Goal: Task Accomplishment & Management: Use online tool/utility

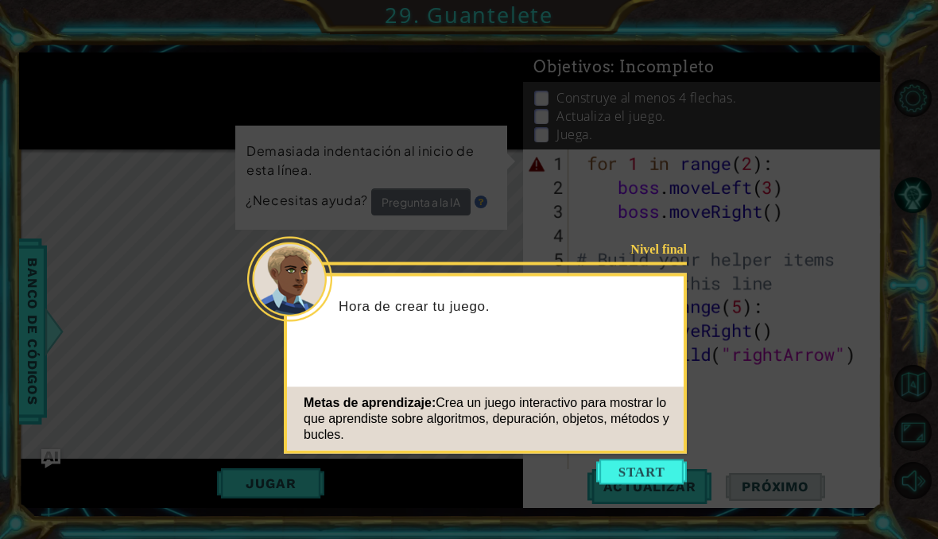
click at [655, 461] on button "Start" at bounding box center [641, 471] width 91 height 25
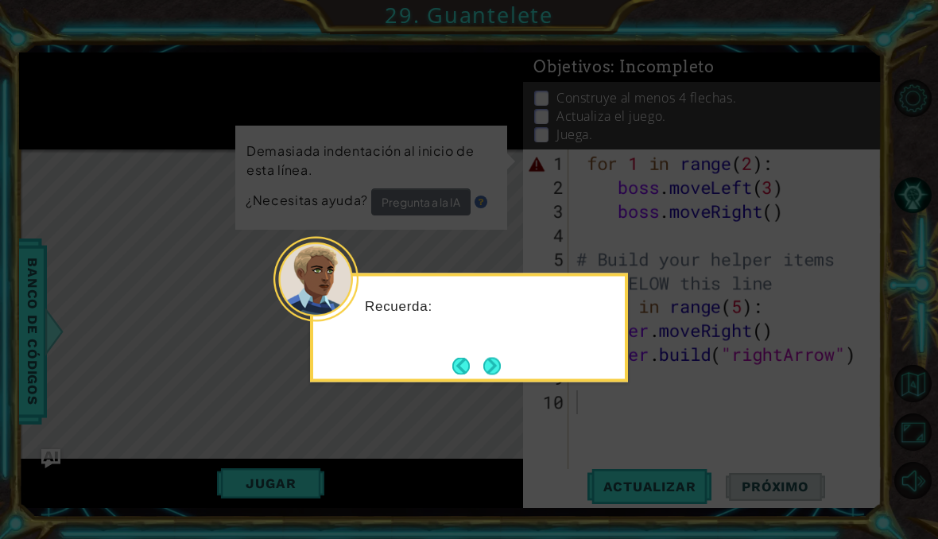
click at [492, 367] on button "Next" at bounding box center [491, 365] width 17 height 17
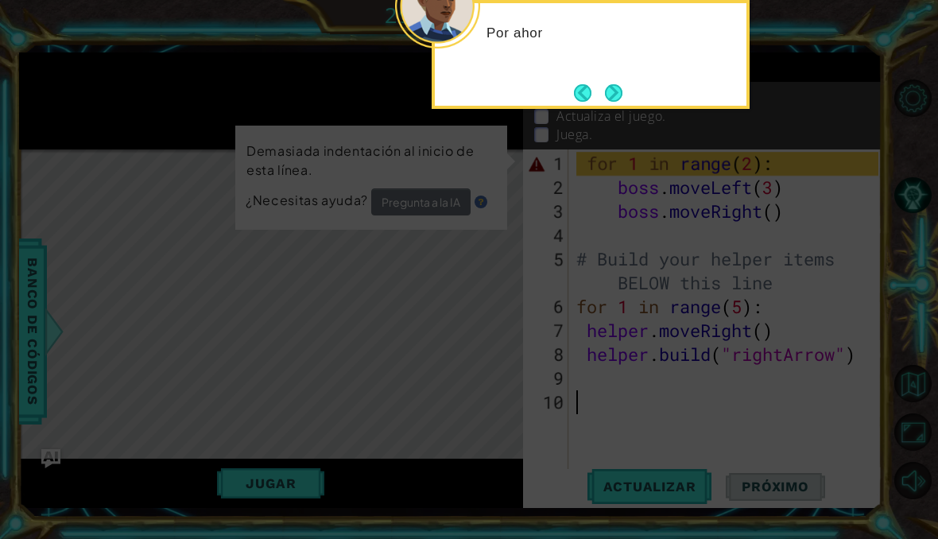
click at [622, 94] on button "Next" at bounding box center [613, 92] width 17 height 17
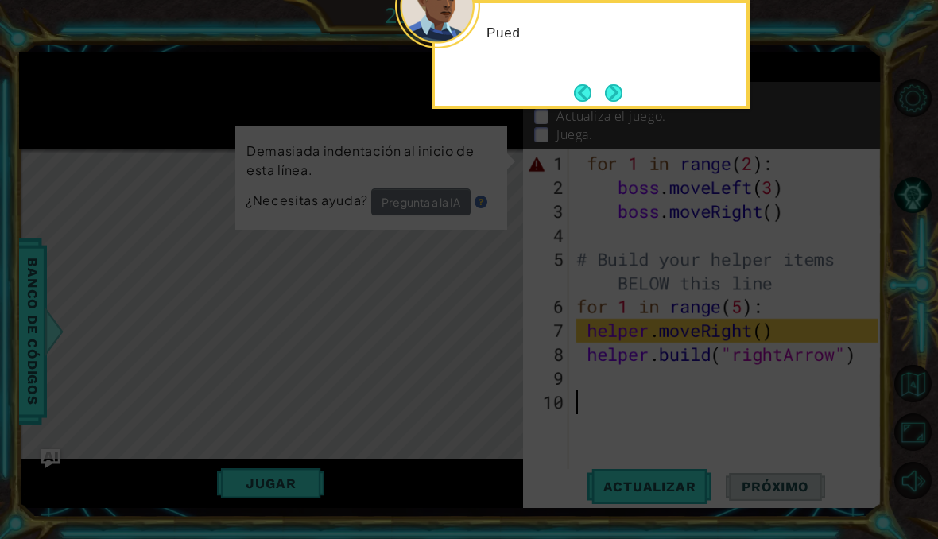
click at [605, 100] on button "Next" at bounding box center [613, 92] width 17 height 17
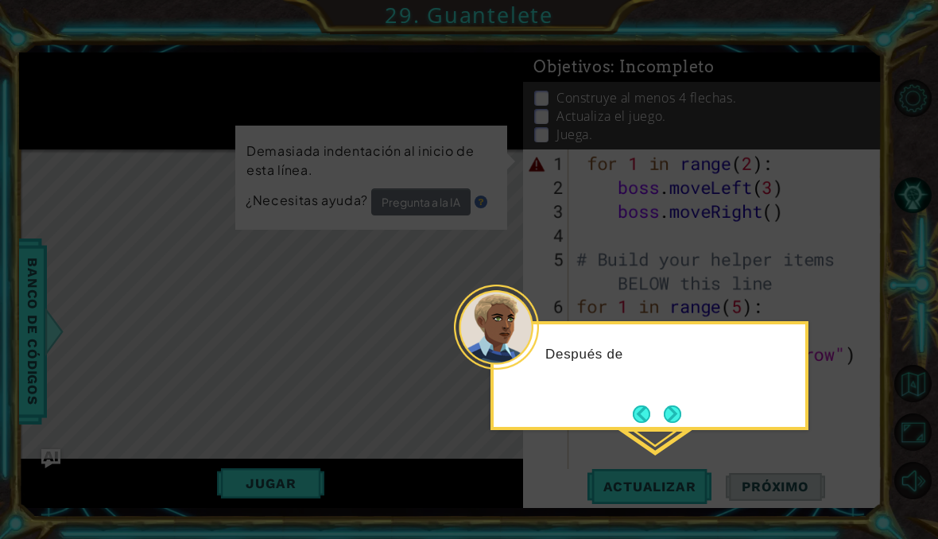
click at [669, 405] on button "Next" at bounding box center [672, 413] width 17 height 17
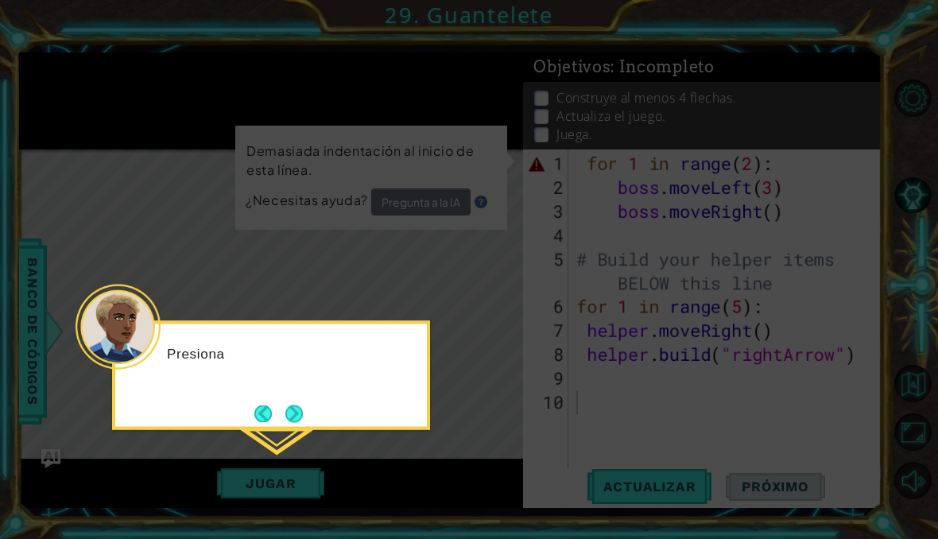
click at [300, 408] on button "Next" at bounding box center [293, 413] width 17 height 17
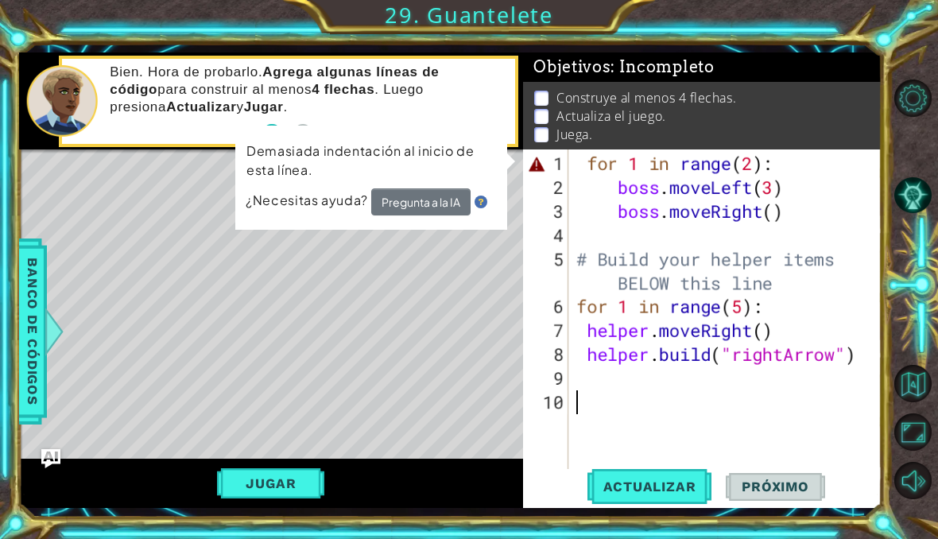
click at [639, 494] on span "Actualizar" at bounding box center [649, 486] width 125 height 16
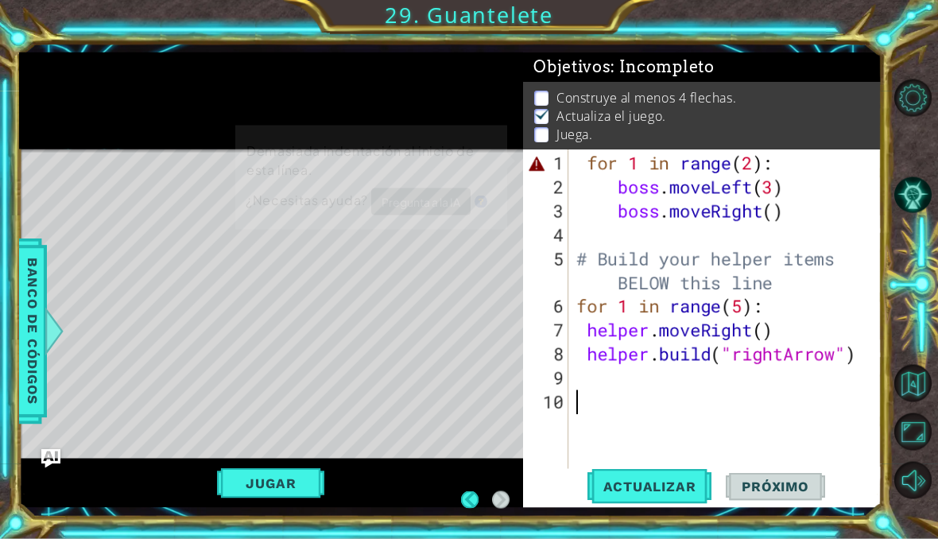
scroll to position [1, 0]
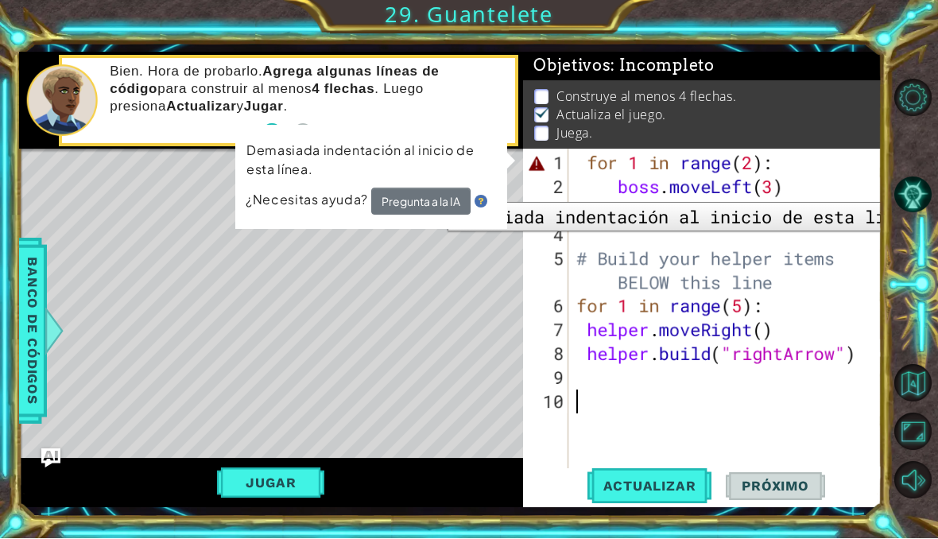
click at [567, 176] on div "1" at bounding box center [547, 164] width 42 height 24
click at [285, 498] on button "Jugar" at bounding box center [270, 483] width 107 height 30
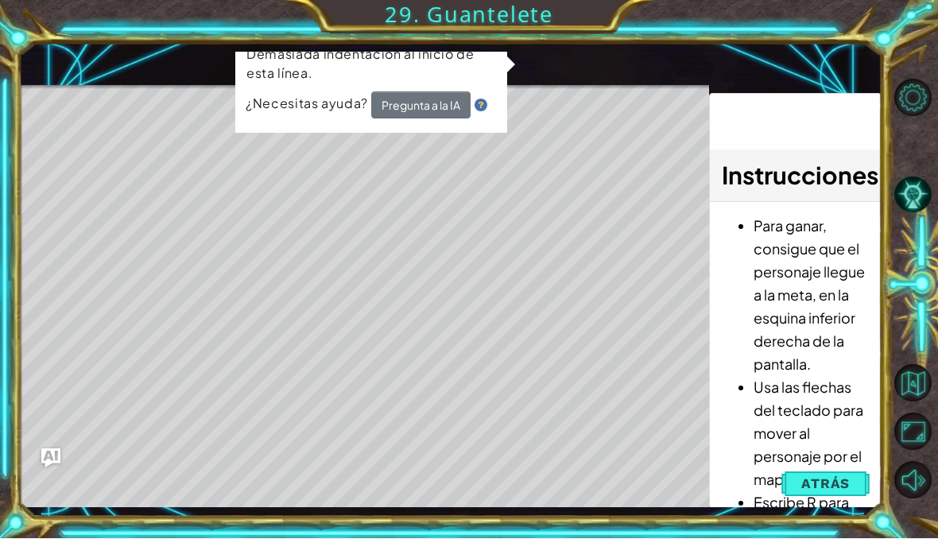
click at [834, 492] on span "Atrás" at bounding box center [825, 484] width 48 height 16
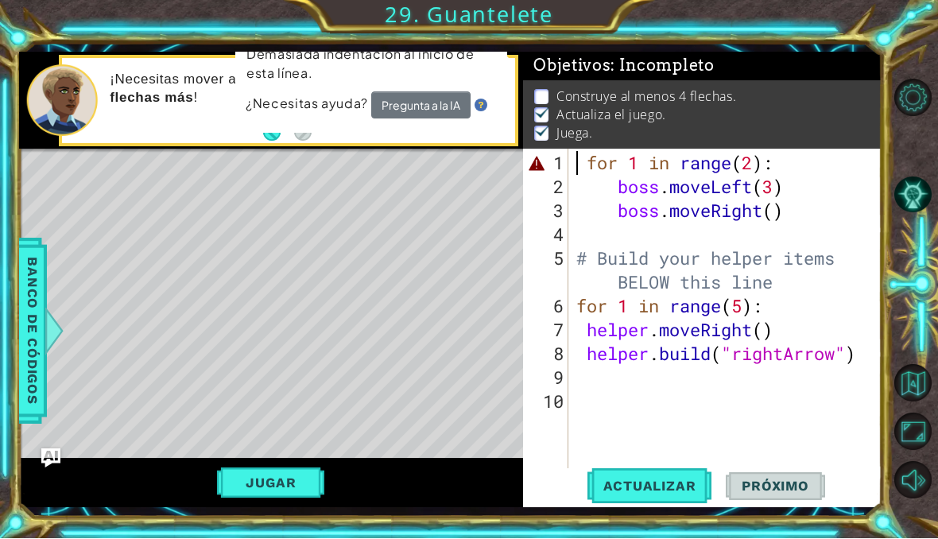
click at [540, 176] on div "1" at bounding box center [547, 164] width 42 height 24
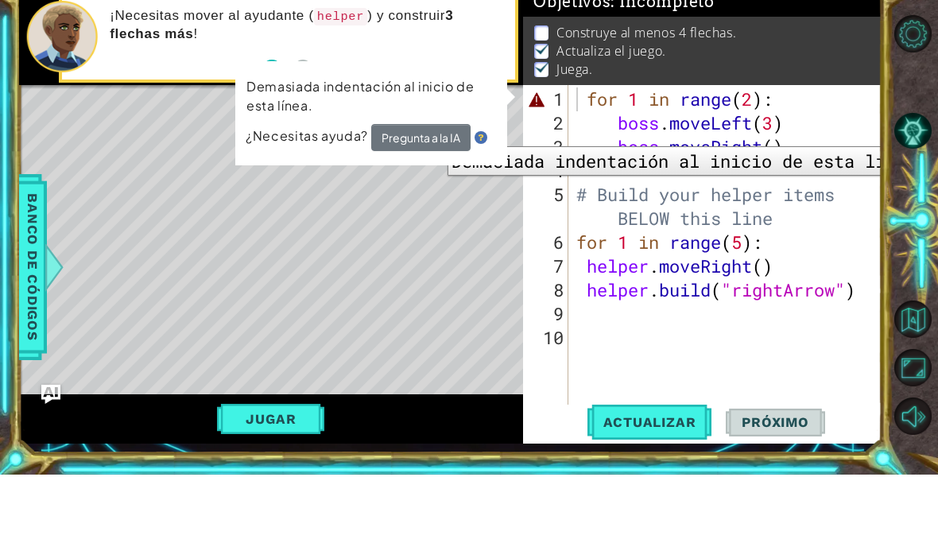
scroll to position [64, 0]
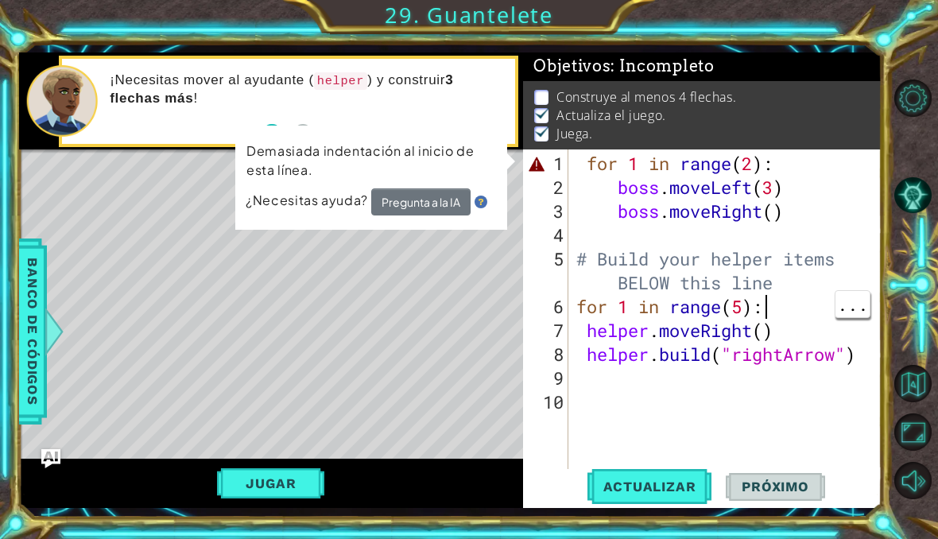
type textarea "helper.build("rightArrow")"
click at [870, 362] on div "for 1 in range ( 2 ) : boss . moveLeft ( 3 ) boss . moveRight ( ) # Build your …" at bounding box center [729, 342] width 313 height 381
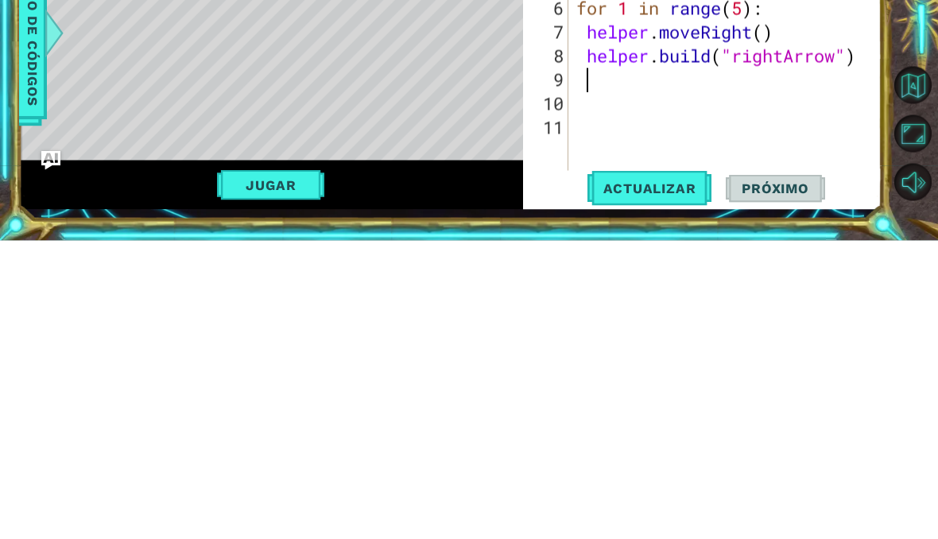
scroll to position [1, 0]
type textarea "h"
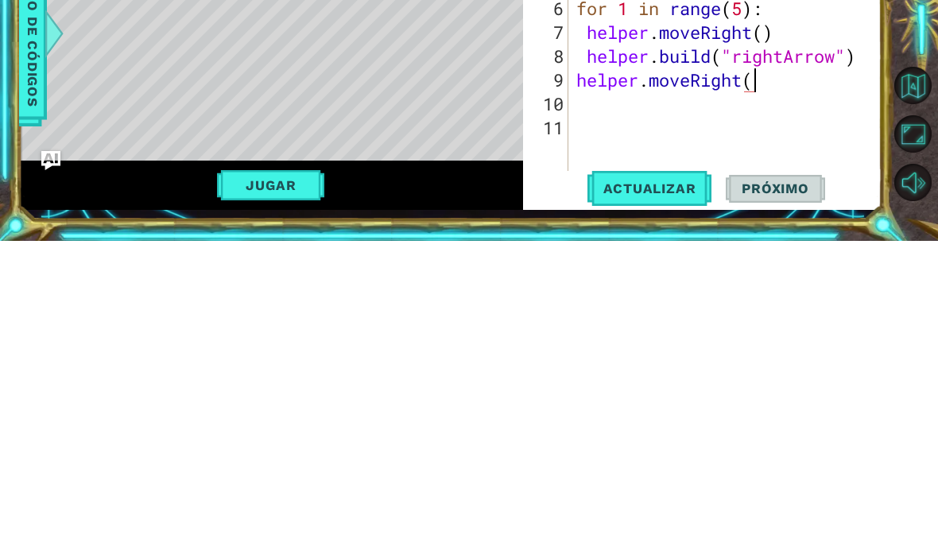
type textarea "helper.moveRight()"
type textarea "helper.build("wall""
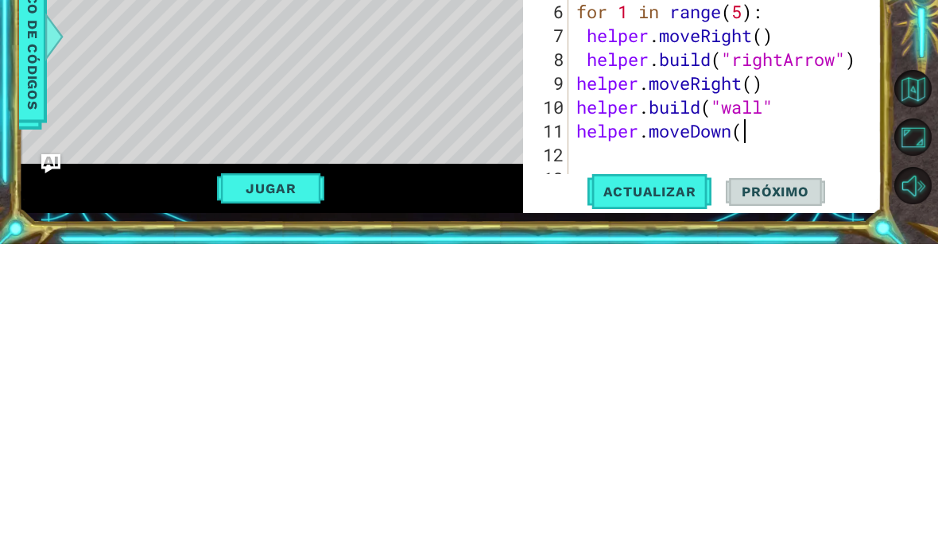
scroll to position [0, 7]
type textarea "helper.moveDown()"
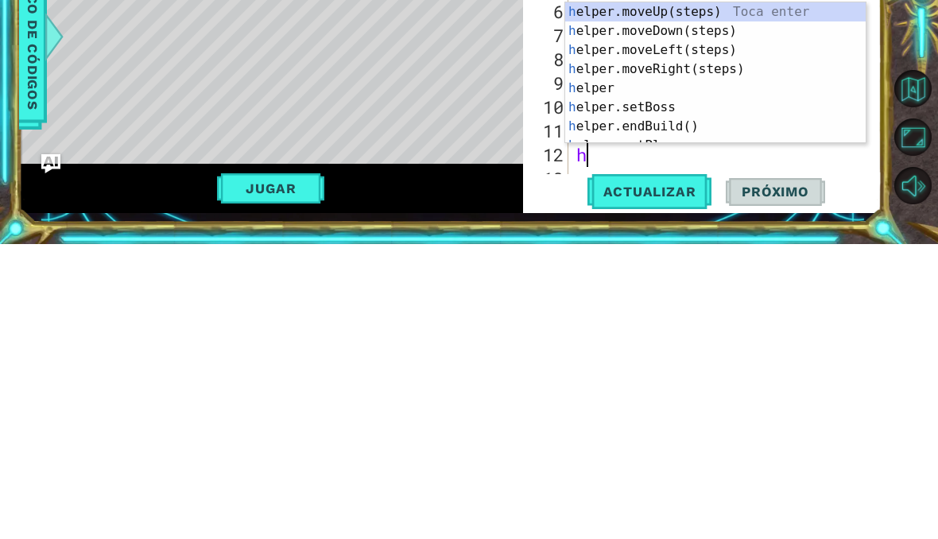
type textarea "he"
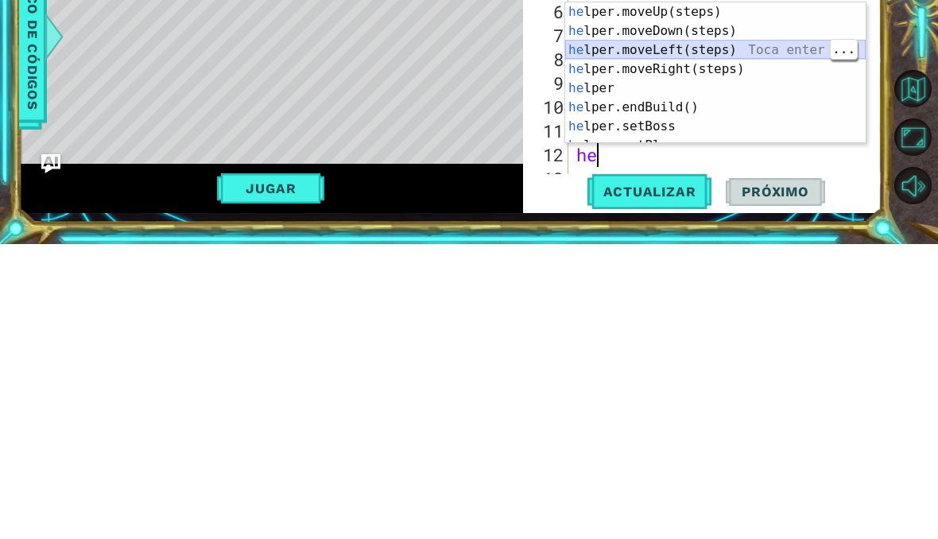
click at [735, 297] on div "he lper.moveUp(steps) Toca enter he lper.moveDown(steps) Toca enter he lper.mov…" at bounding box center [715, 387] width 300 height 180
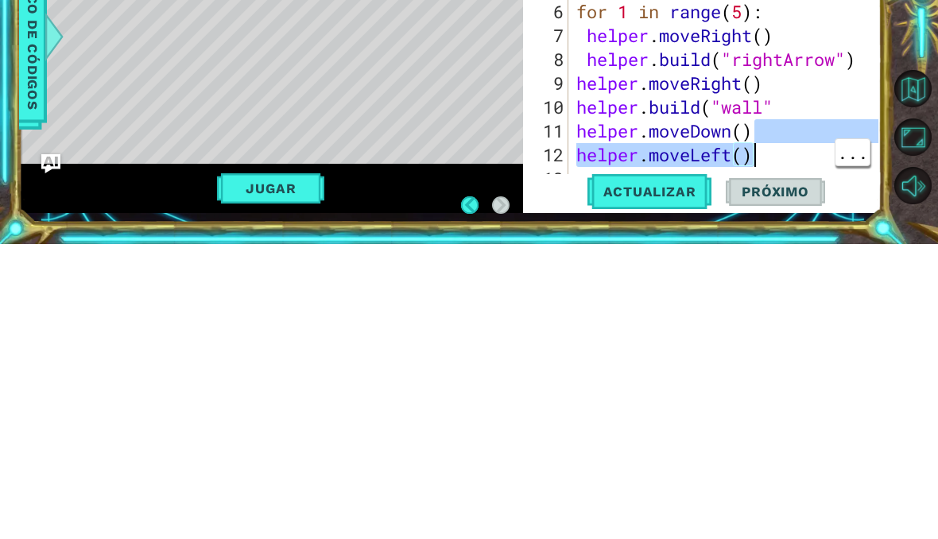
type textarea "helper.moveLeft()"
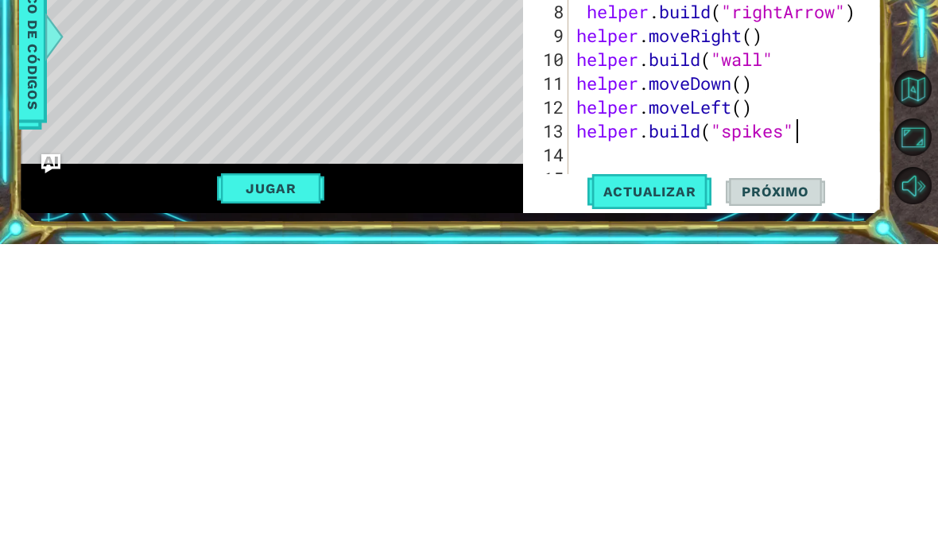
scroll to position [0, 10]
type textarea "helper.build("spikes")"
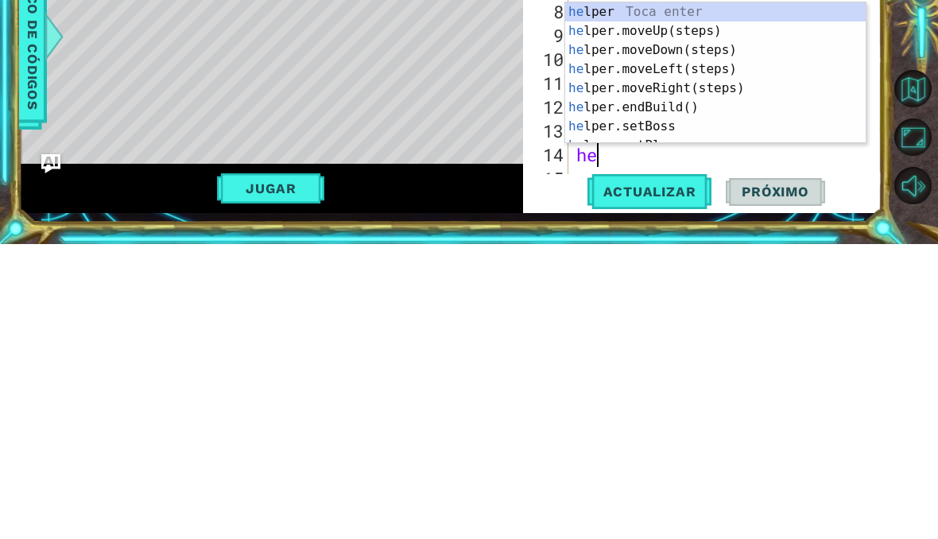
type textarea "hel"
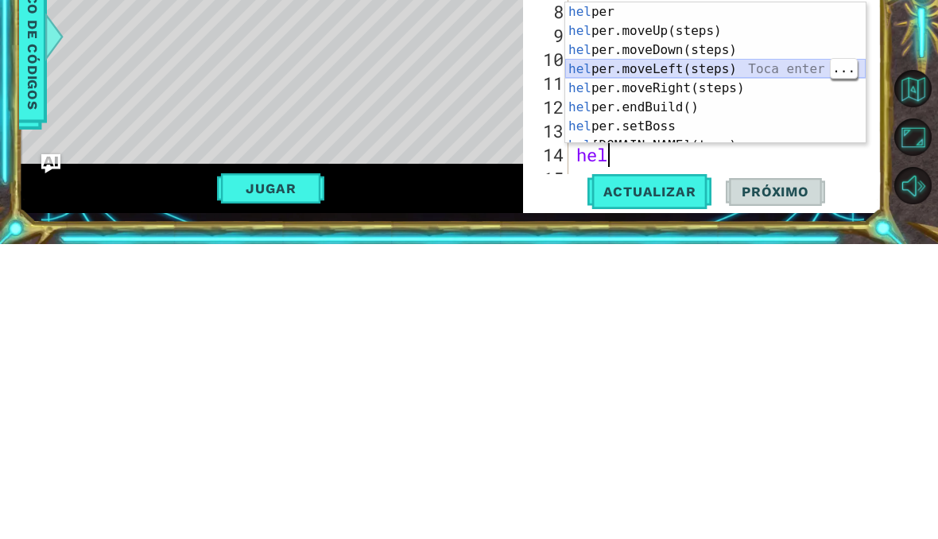
click at [710, 297] on div "hel per Toca enter hel per.moveUp(steps) Toca enter hel per.moveDown(steps) Toc…" at bounding box center [715, 387] width 300 height 180
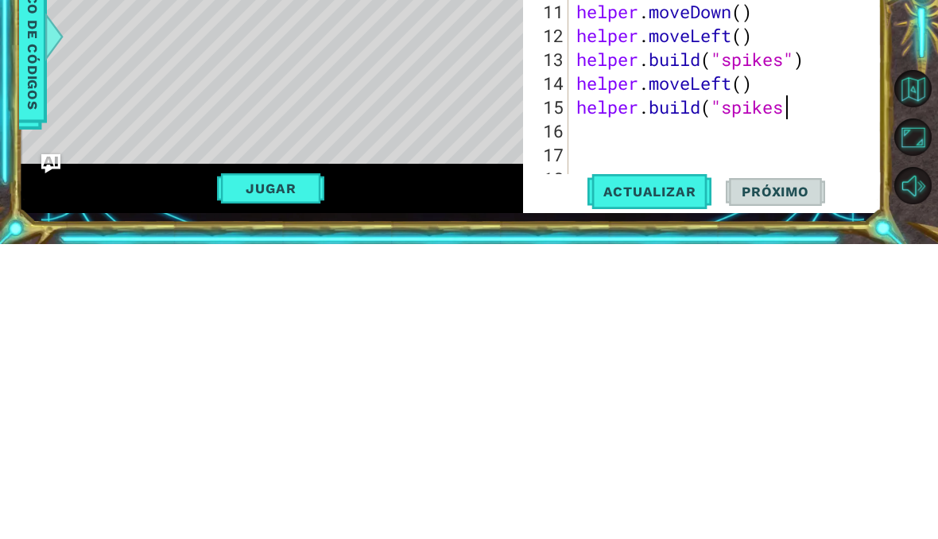
scroll to position [0, 10]
type textarea "helper.build("spikes")"
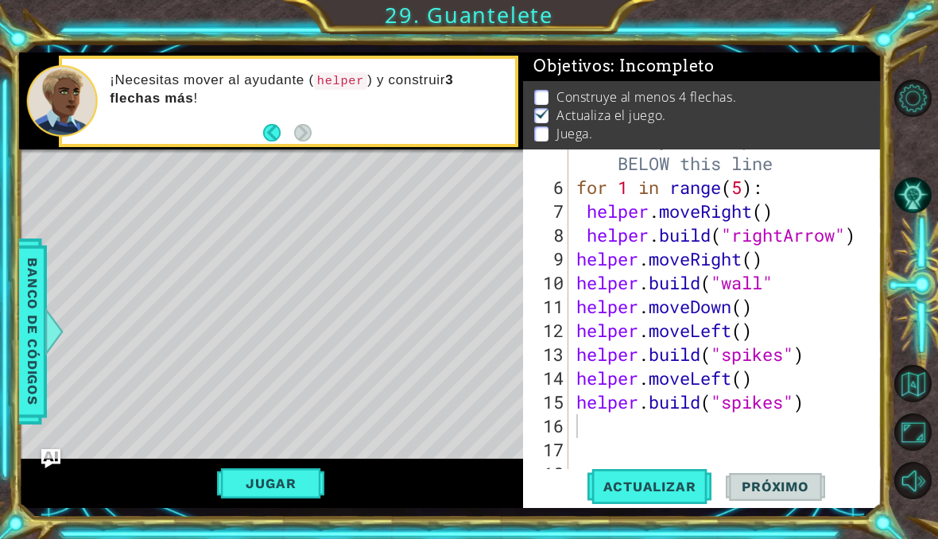
click at [661, 492] on span "Actualizar" at bounding box center [649, 486] width 125 height 16
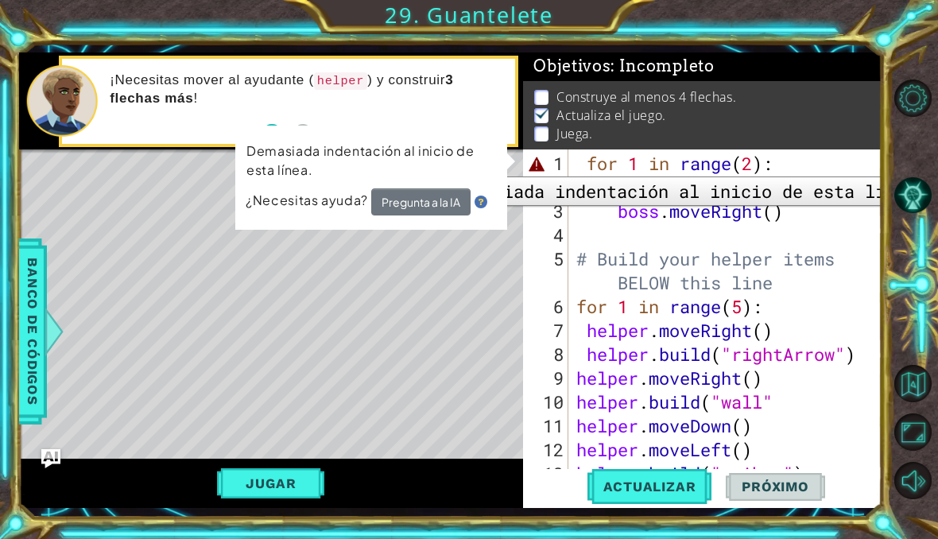
click at [536, 165] on div "1" at bounding box center [547, 164] width 42 height 24
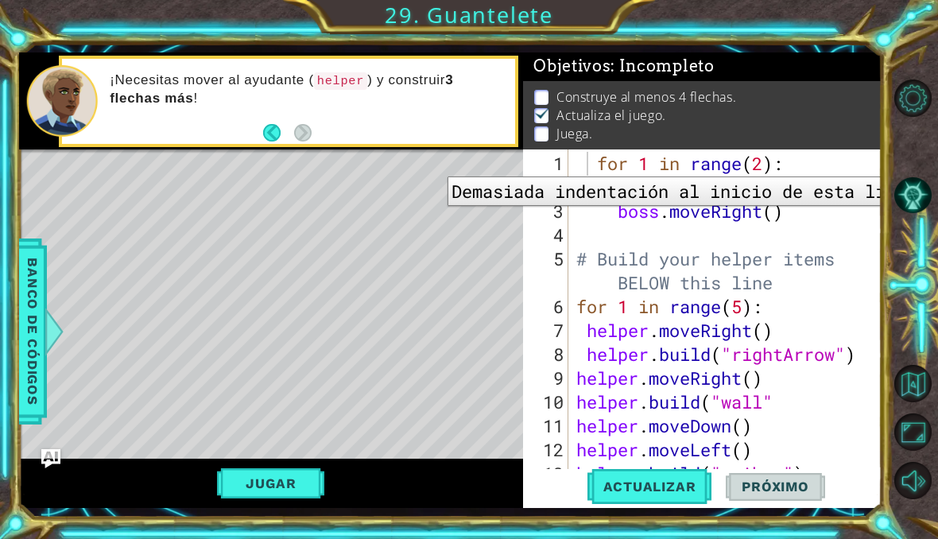
click at [649, 484] on span "Actualizar" at bounding box center [649, 486] width 125 height 16
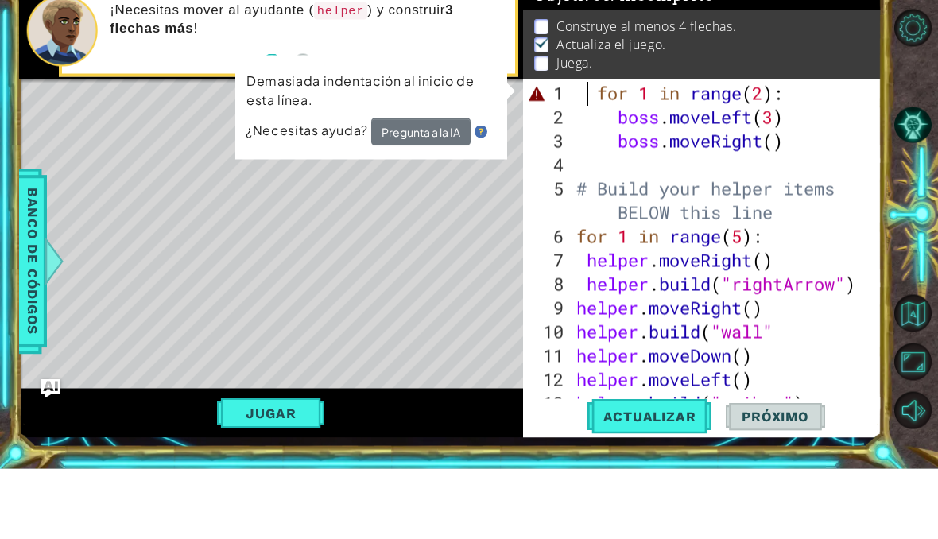
click at [446, 188] on button "Pregunta a la IA" at bounding box center [420, 201] width 99 height 27
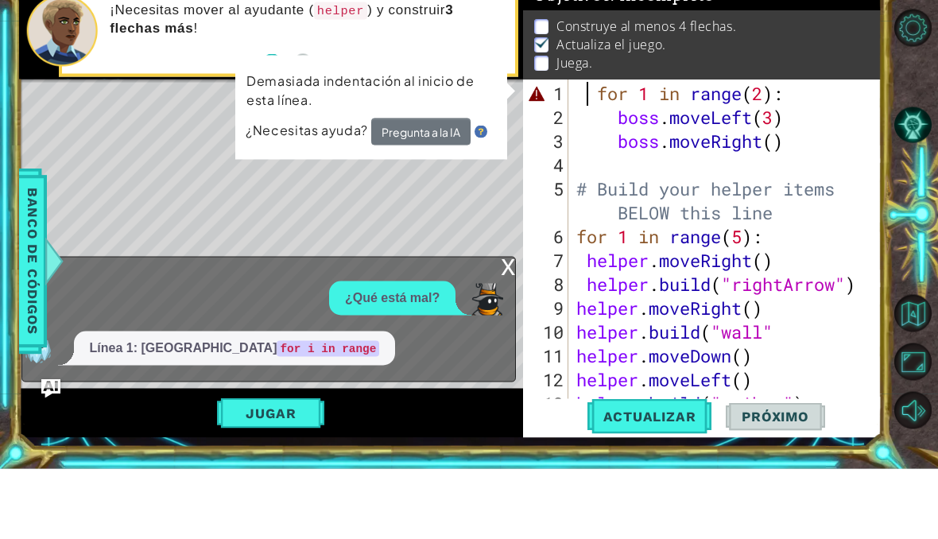
click at [447, 188] on button "Pregunta a la IA" at bounding box center [419, 202] width 99 height 28
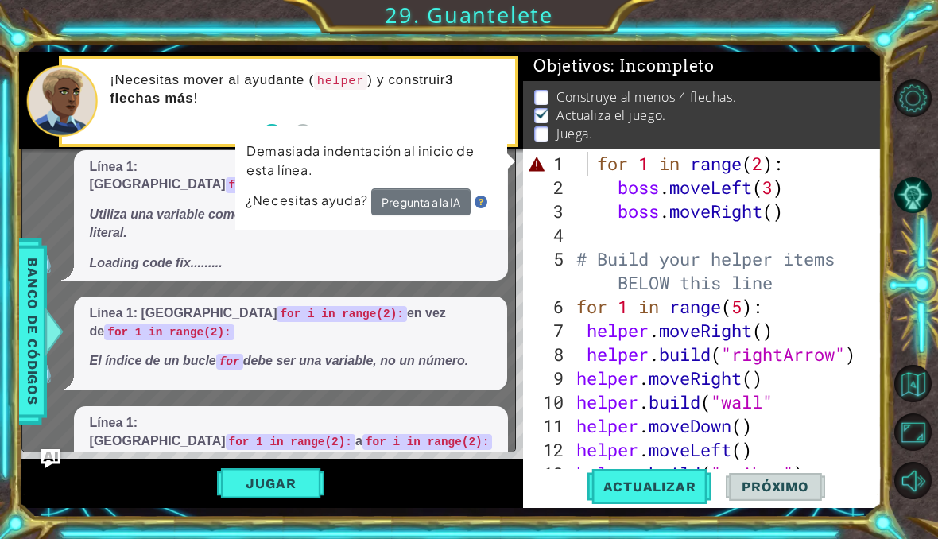
scroll to position [46, 0]
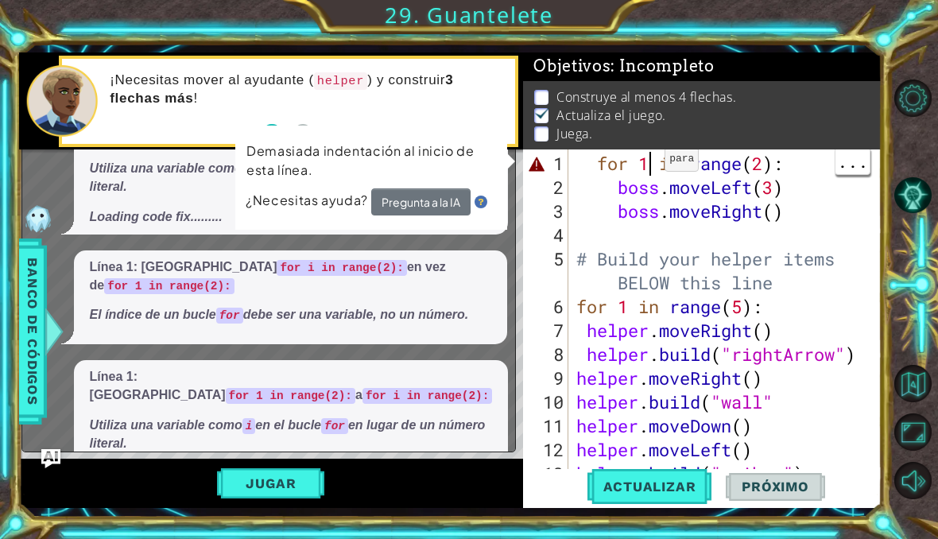
click at [651, 167] on div "for 1 in range ( 2 ) : boss . moveLeft ( 3 ) boss . moveRight ( ) # Build your …" at bounding box center [729, 342] width 313 height 381
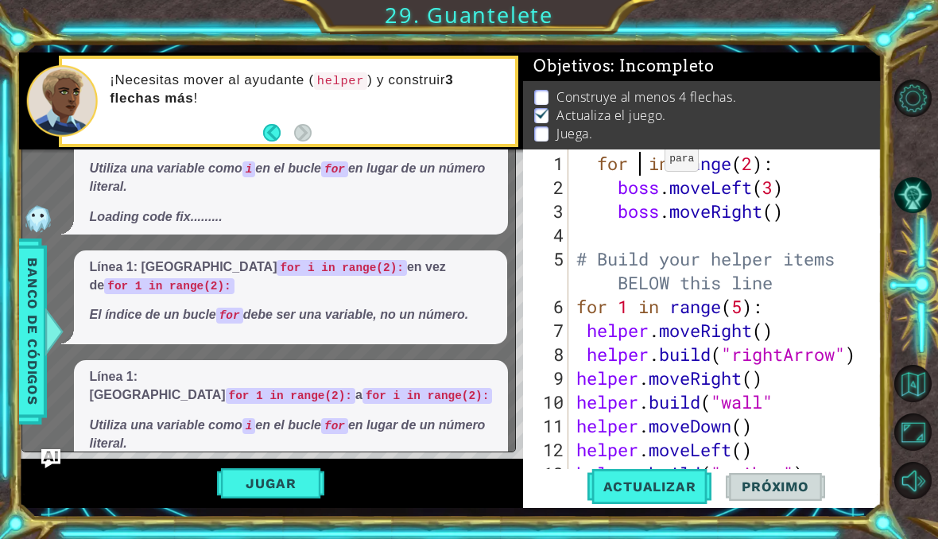
scroll to position [0, 3]
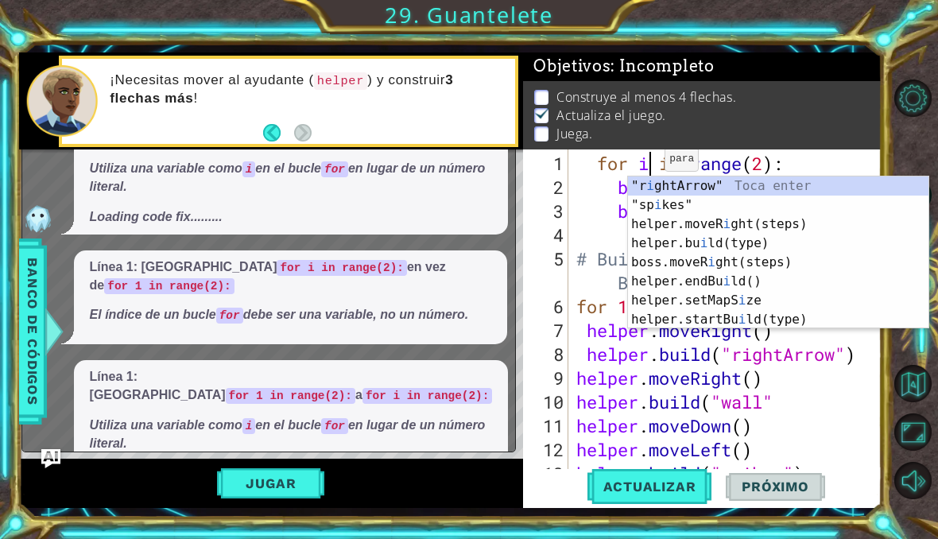
click at [655, 501] on button "Actualizar" at bounding box center [649, 487] width 125 height 36
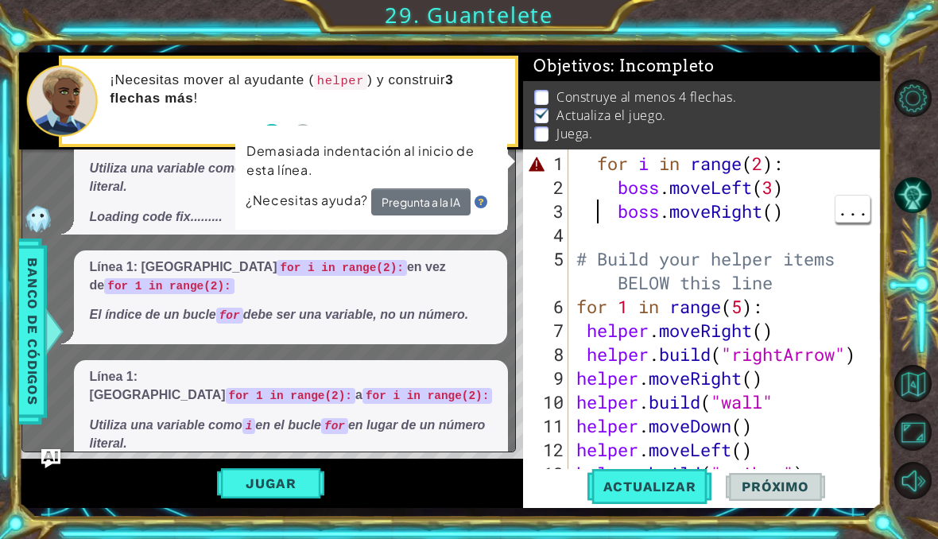
click at [656, 487] on span "Actualizar" at bounding box center [649, 486] width 125 height 16
click at [126, 465] on button "Muéstrame" at bounding box center [136, 477] width 93 height 25
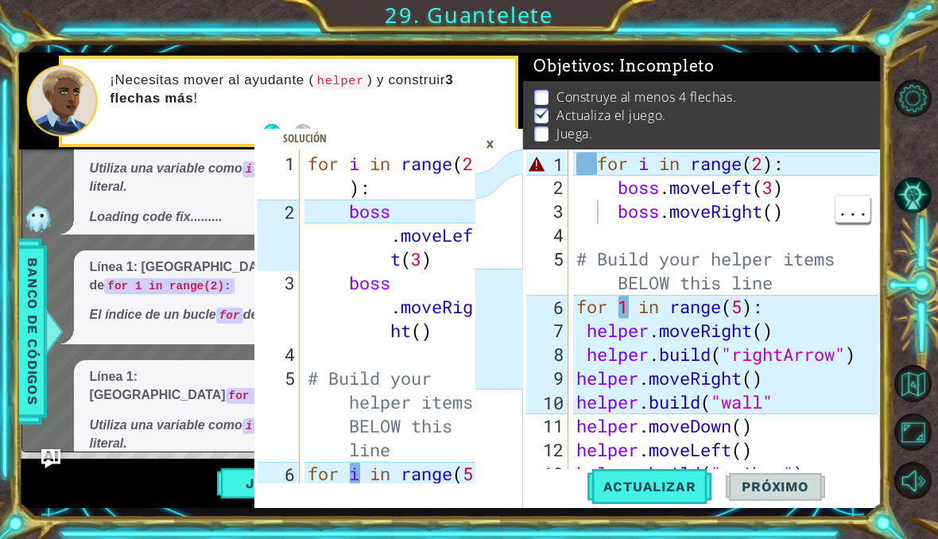
type textarea "for i in range(2):"
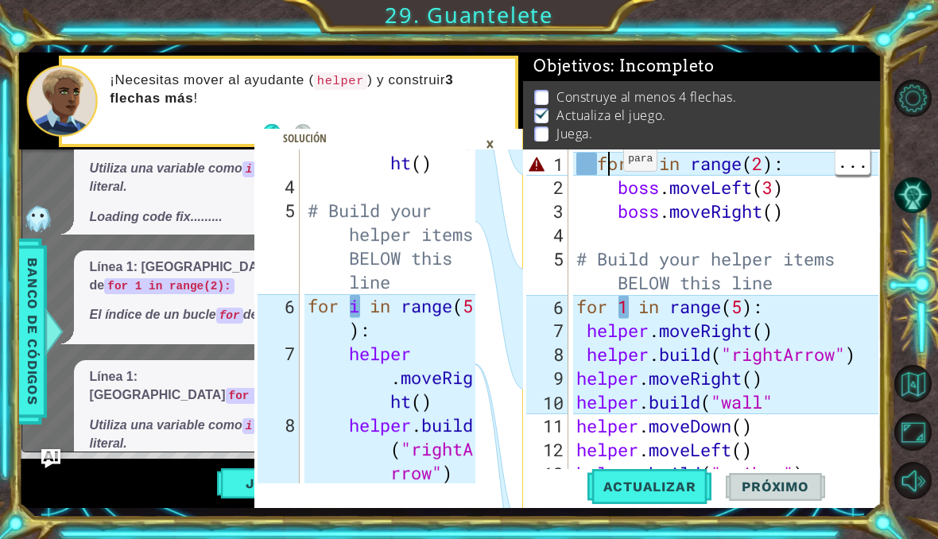
scroll to position [0, 0]
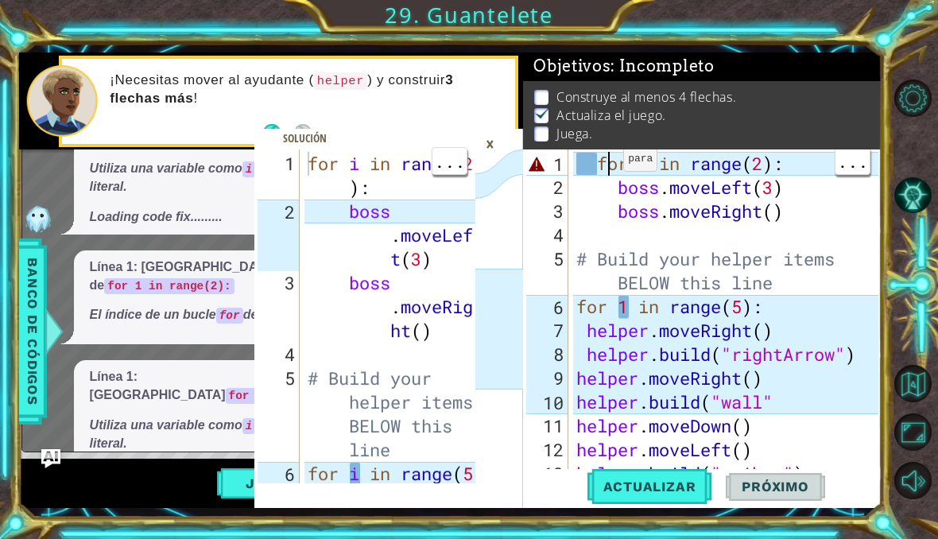
click at [483, 146] on div "×" at bounding box center [490, 143] width 25 height 27
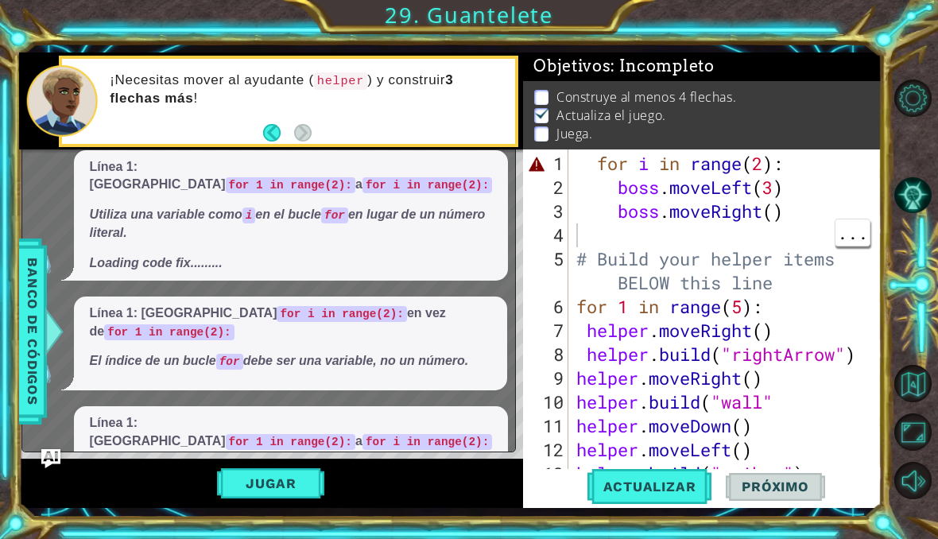
click at [831, 228] on div "for i in range ( 2 ) : boss . moveLeft ( 3 ) boss . moveRight ( ) # Build your …" at bounding box center [729, 342] width 313 height 381
click at [775, 165] on div "for i in range ( 2 ) : boss . moveLeft ( 3 ) boss . moveRight ( ) # Build your …" at bounding box center [729, 342] width 313 height 381
click at [680, 487] on span "Actualizar" at bounding box center [649, 486] width 125 height 16
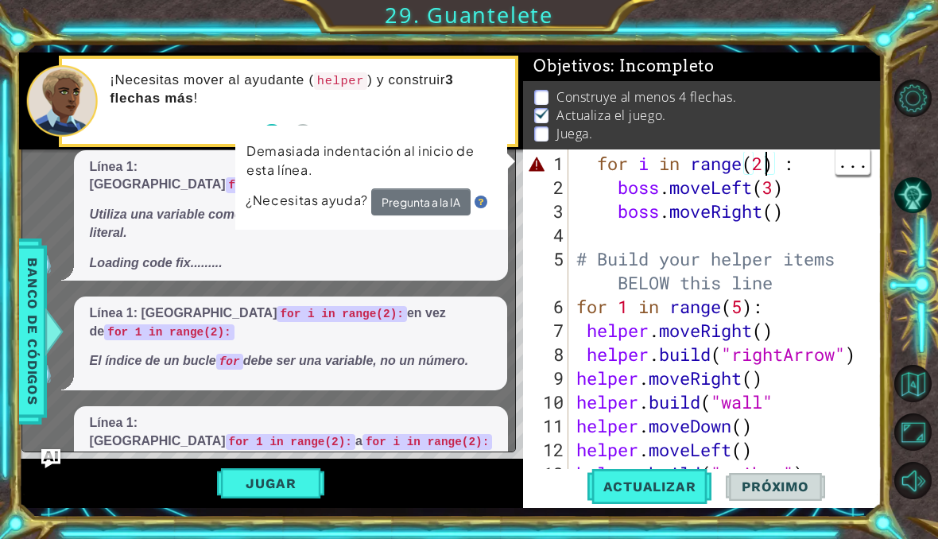
click at [788, 159] on div "for i in range ( 2 ) : boss . moveLeft ( 3 ) boss . moveRight ( ) # Build your …" at bounding box center [729, 342] width 313 height 381
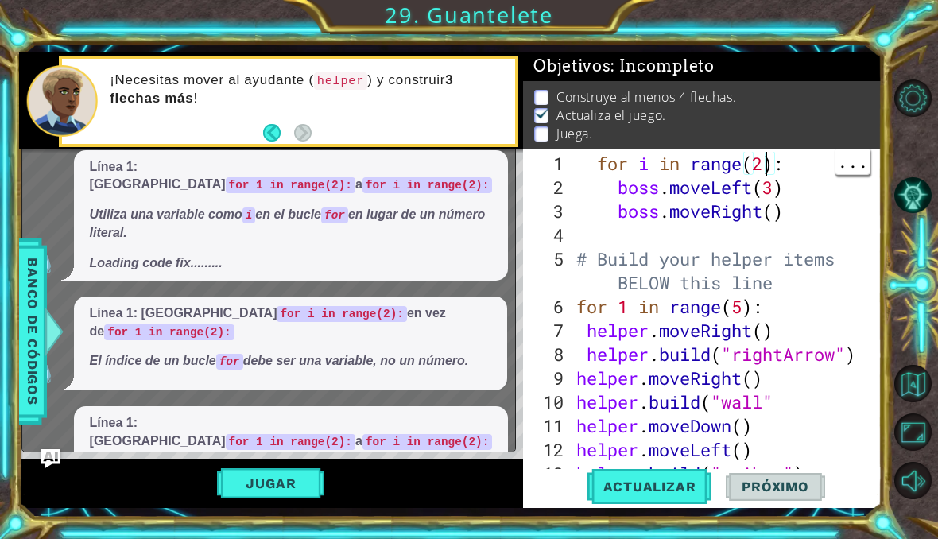
click at [761, 172] on div "for i in range ( 2 ) : boss . moveLeft ( 3 ) boss . moveRight ( ) # Build your …" at bounding box center [729, 342] width 313 height 381
click at [648, 493] on span "Actualizar" at bounding box center [649, 486] width 125 height 16
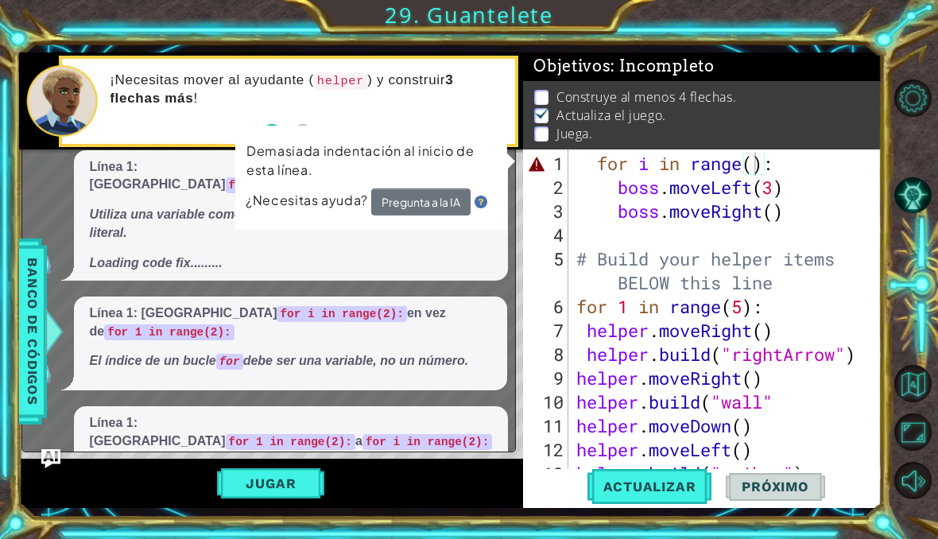
click at [443, 203] on button "Pregunta a la IA" at bounding box center [420, 202] width 100 height 29
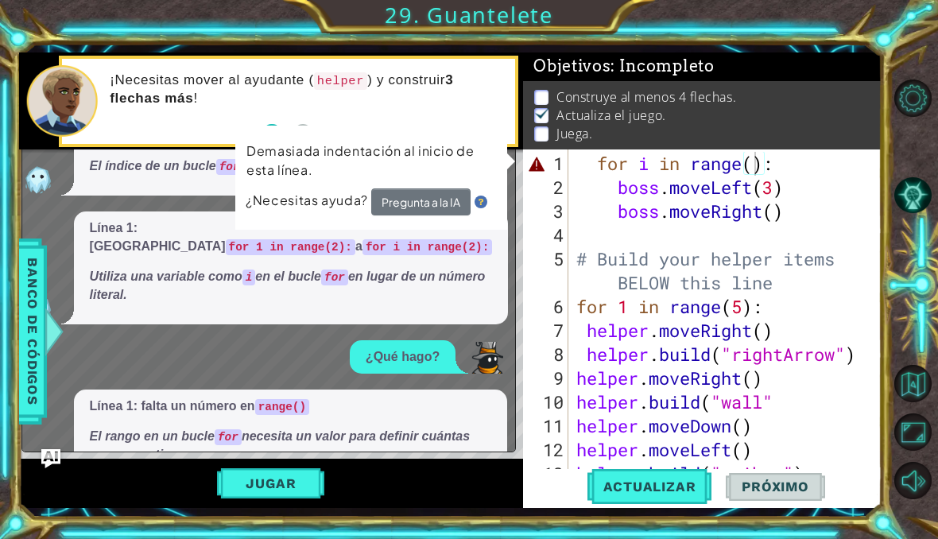
scroll to position [203, 0]
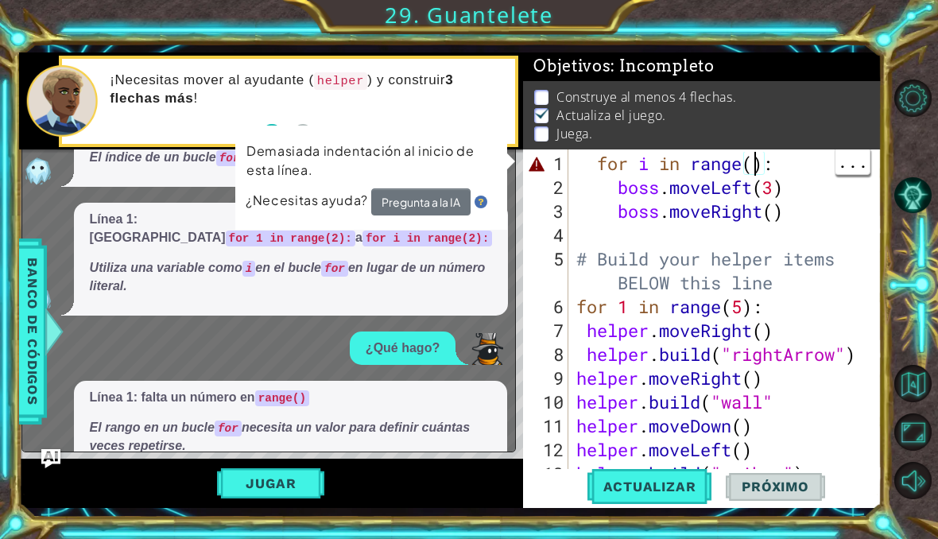
click at [756, 168] on div "for i in range ( ) : boss . moveLeft ( 3 ) boss . moveRight ( ) # Build your he…" at bounding box center [729, 342] width 313 height 381
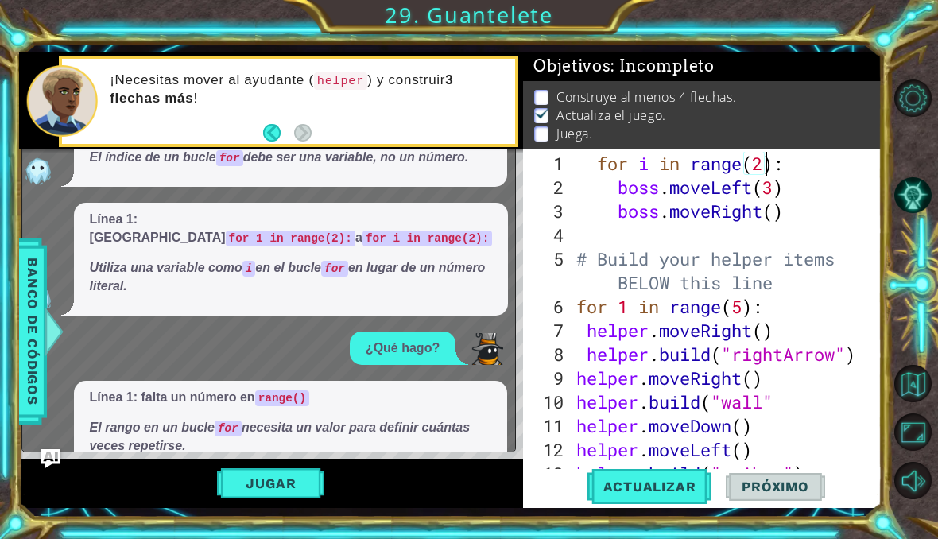
scroll to position [0, 9]
click at [671, 482] on span "Actualizar" at bounding box center [649, 486] width 125 height 16
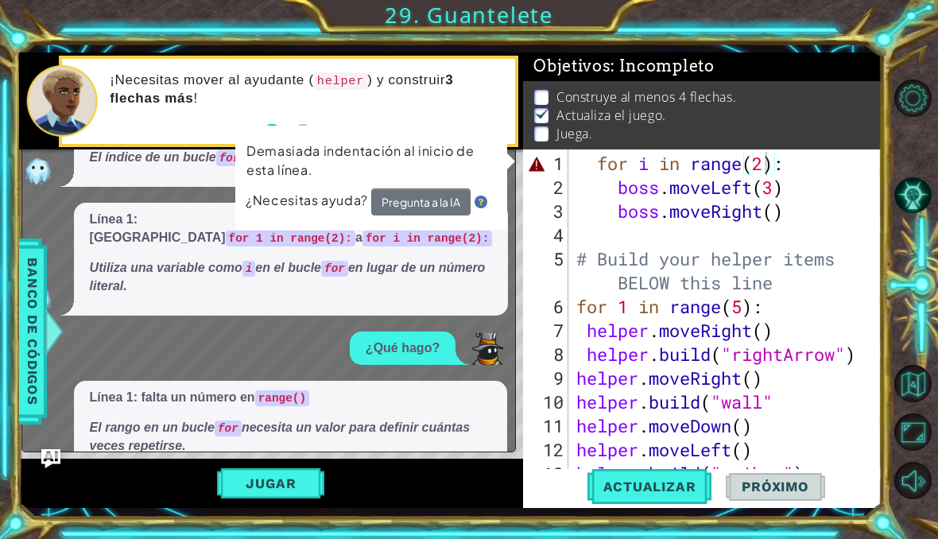
click at [424, 199] on button "Pregunta a la IA" at bounding box center [419, 202] width 99 height 28
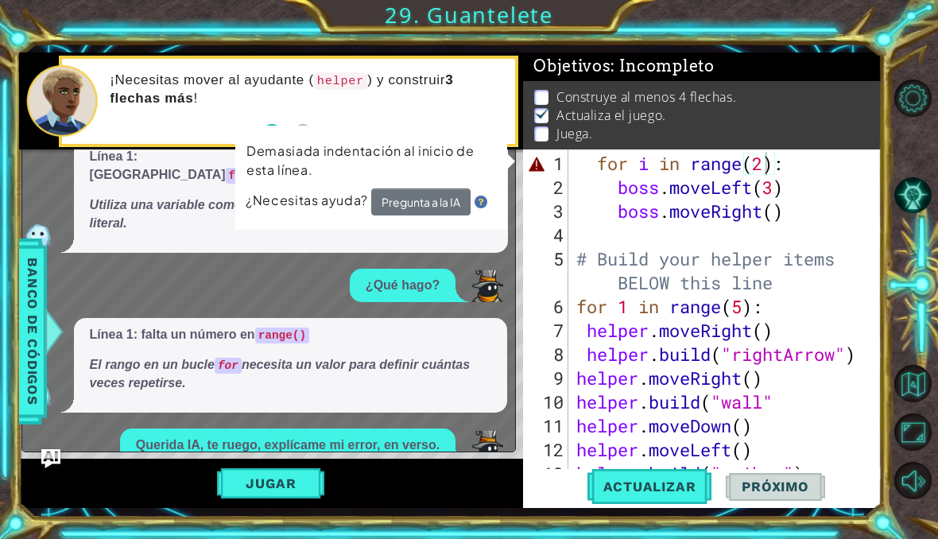
scroll to position [277, 0]
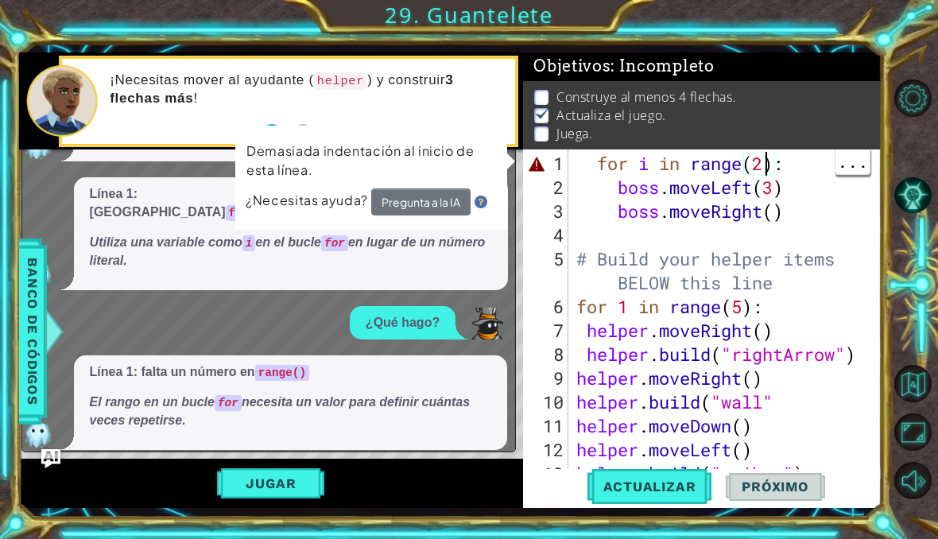
click at [434, 194] on button "Pregunta a la IA" at bounding box center [419, 202] width 99 height 29
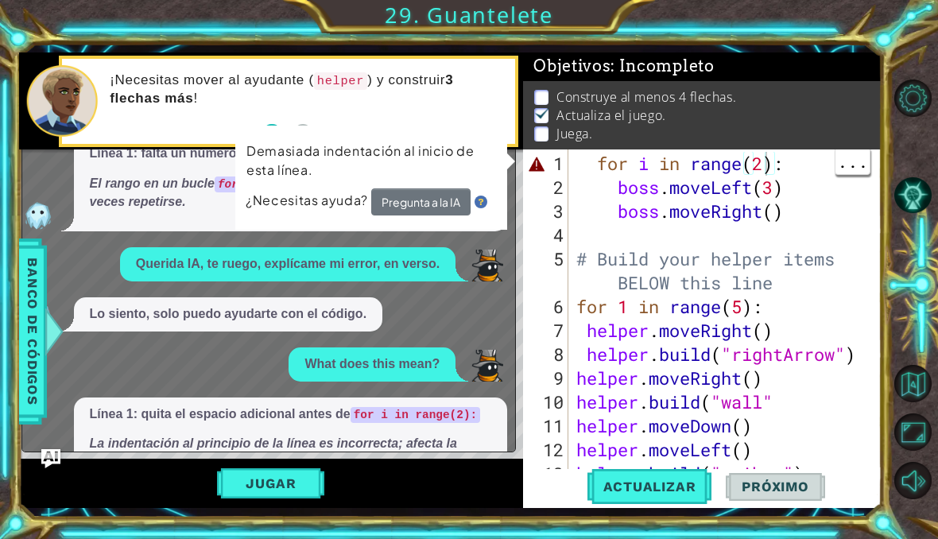
scroll to position [459, 0]
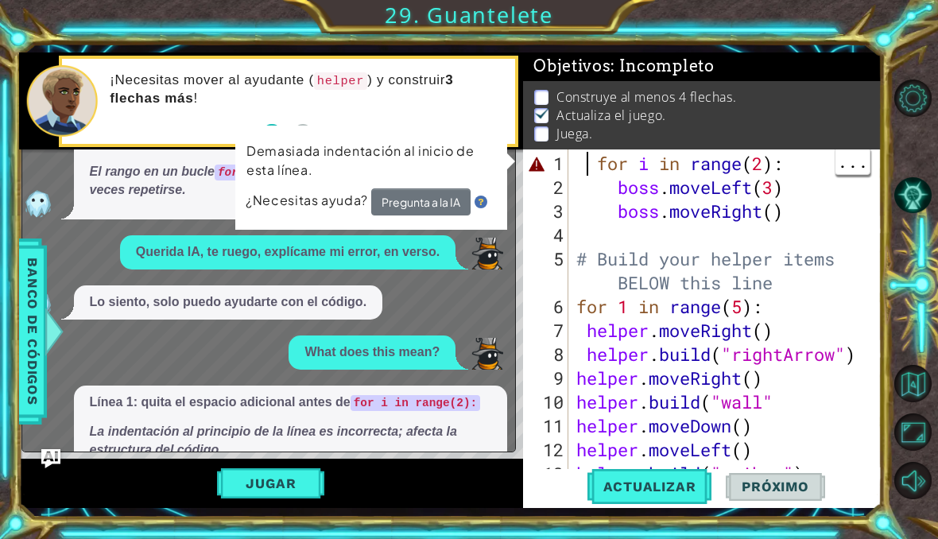
click at [590, 168] on div "for i in range ( 2 ) : boss . moveLeft ( 3 ) boss . moveRight ( ) # Build your …" at bounding box center [729, 342] width 313 height 381
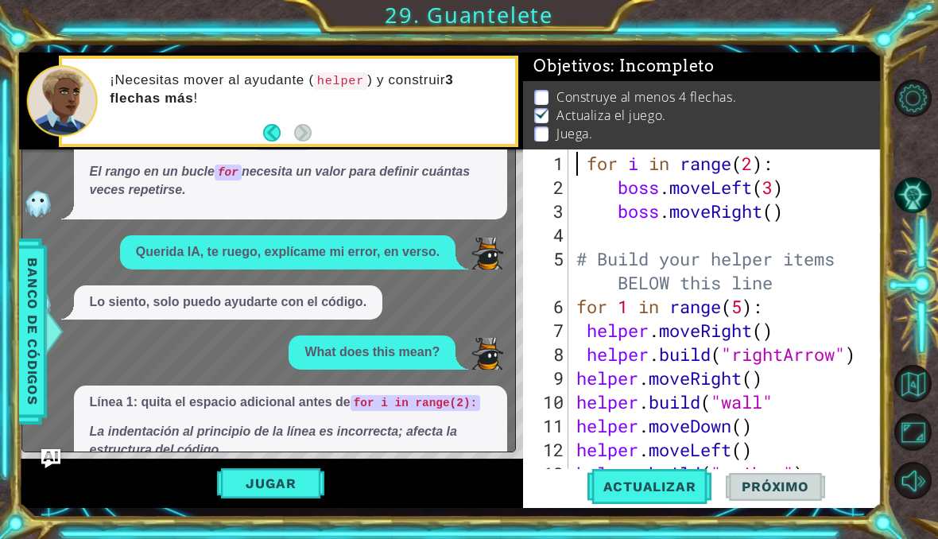
scroll to position [0, 8]
click at [663, 488] on span "Actualizar" at bounding box center [649, 486] width 125 height 16
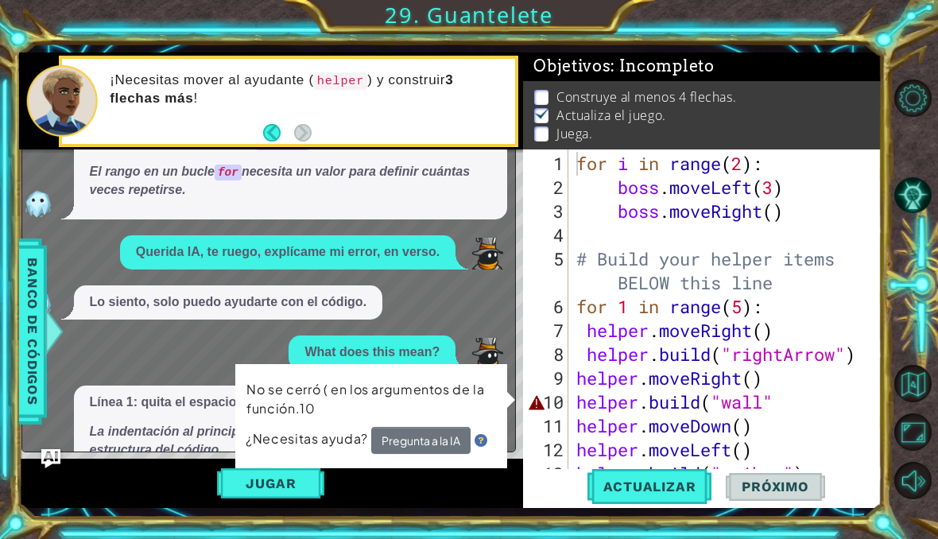
click at [436, 444] on button "Pregunta a la IA" at bounding box center [419, 441] width 99 height 28
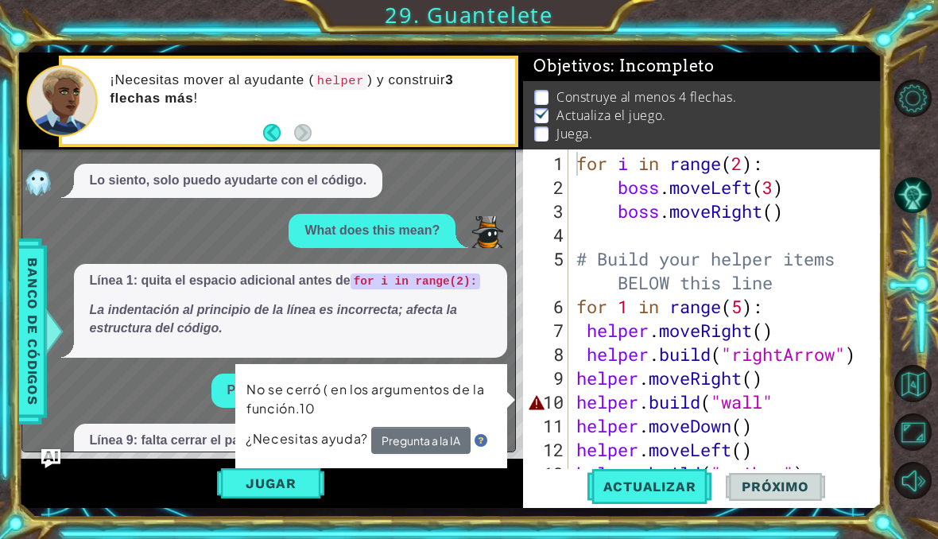
scroll to position [599, 0]
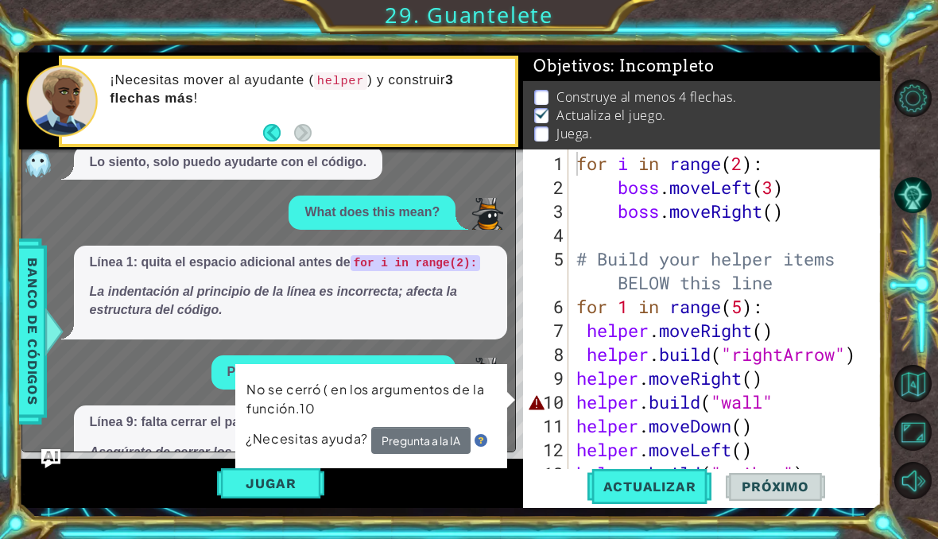
click at [475, 358] on img at bounding box center [487, 374] width 32 height 32
click at [568, 165] on div "1 2 3 4 5 6 7 8 9 10 11 12 13 14" at bounding box center [547, 316] width 42 height 334
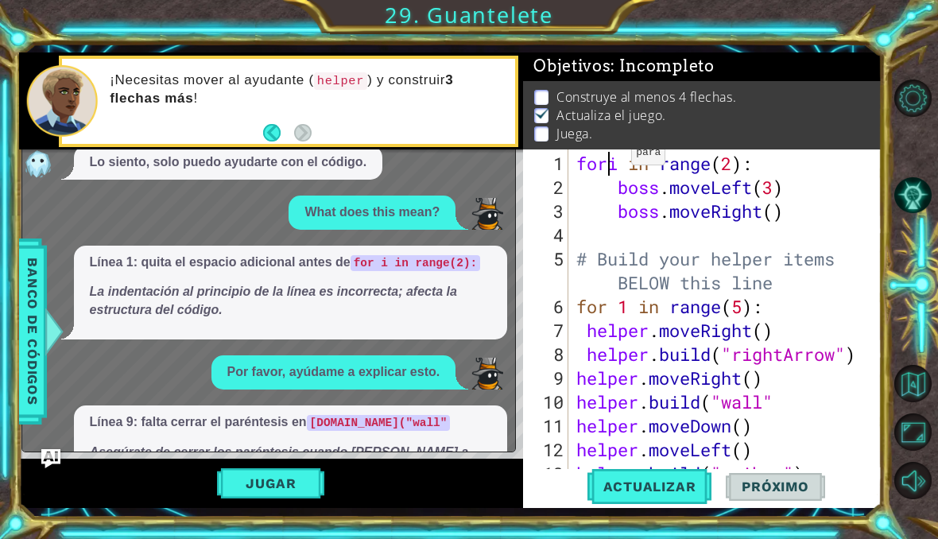
scroll to position [0, 7]
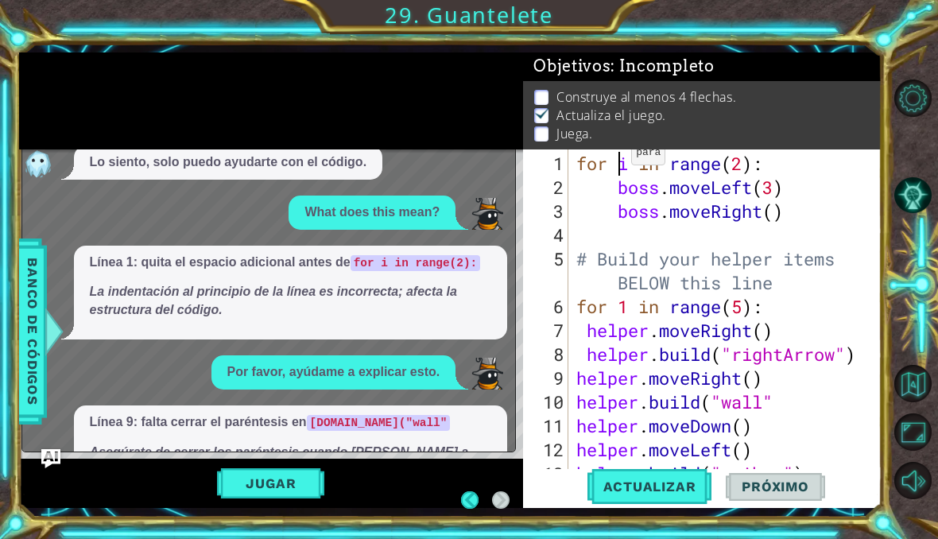
click at [573, 165] on div "for i in range ( 2 ) : boss . moveLeft ( 3 ) boss . moveRight ( ) # Build your …" at bounding box center [729, 342] width 313 height 381
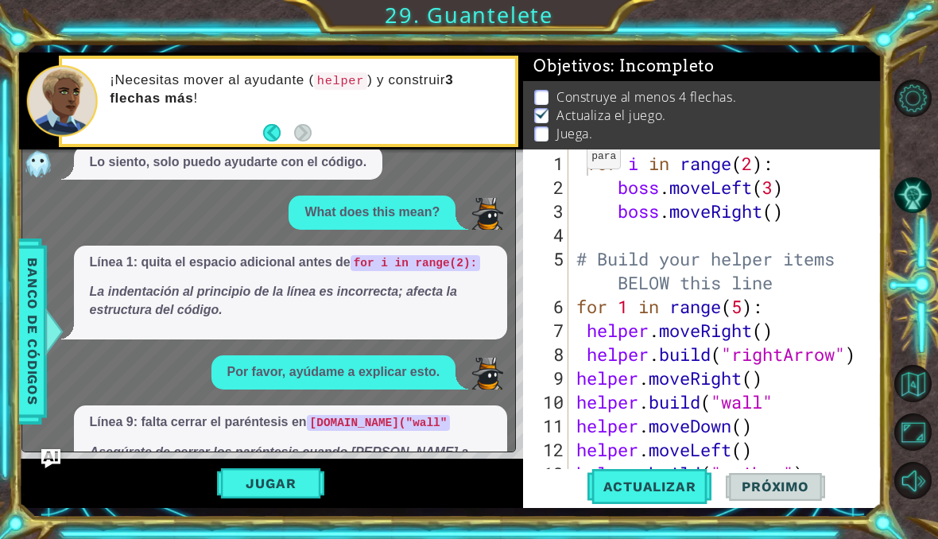
click at [675, 494] on span "Actualizar" at bounding box center [649, 486] width 125 height 16
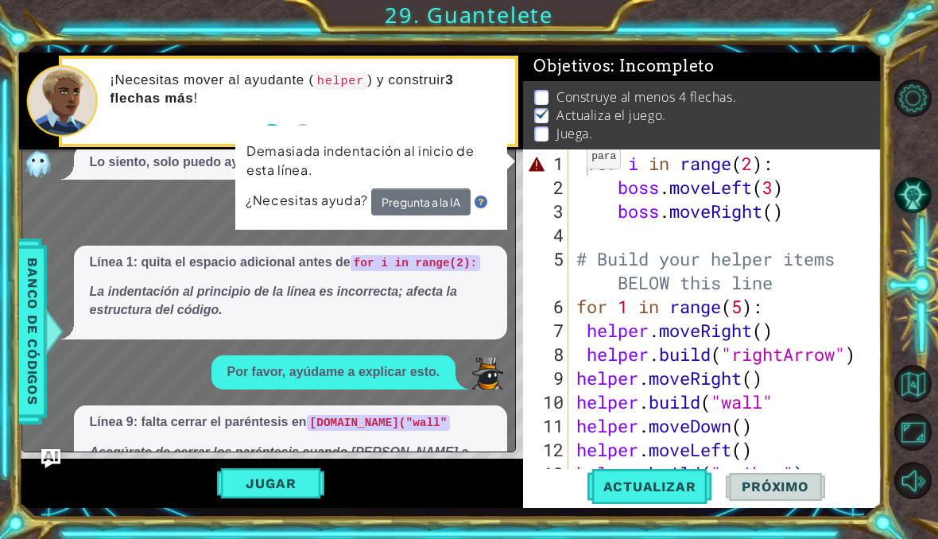
click at [416, 199] on button "Pregunta a la IA" at bounding box center [420, 201] width 99 height 27
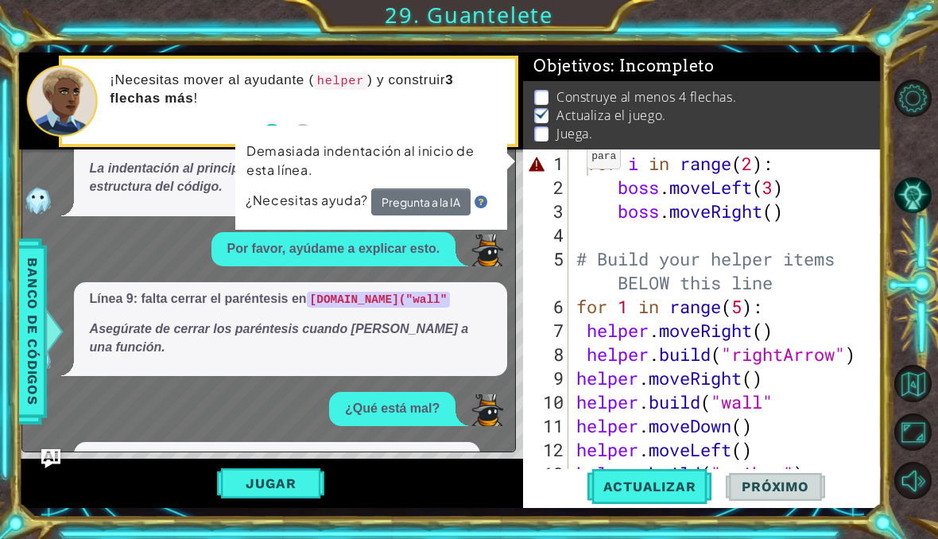
scroll to position [739, 0]
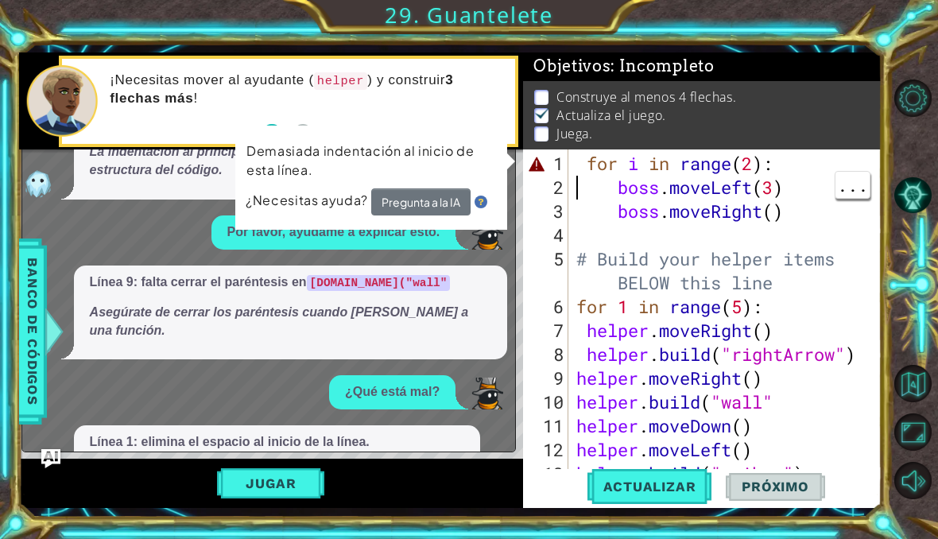
click at [584, 164] on div "for i in range ( 2 ) : boss . moveLeft ( 3 ) boss . moveRight ( ) # Build your …" at bounding box center [729, 342] width 313 height 381
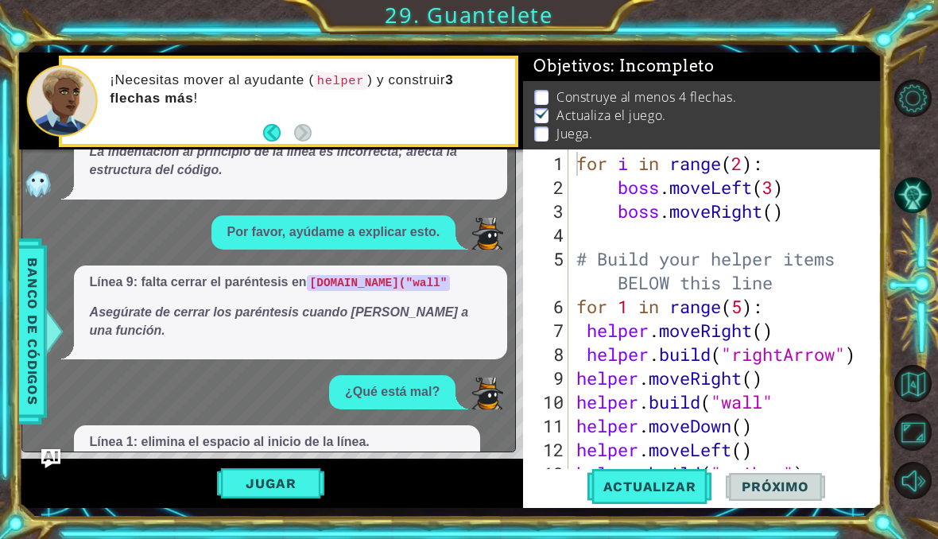
click at [649, 484] on span "Actualizar" at bounding box center [649, 486] width 125 height 16
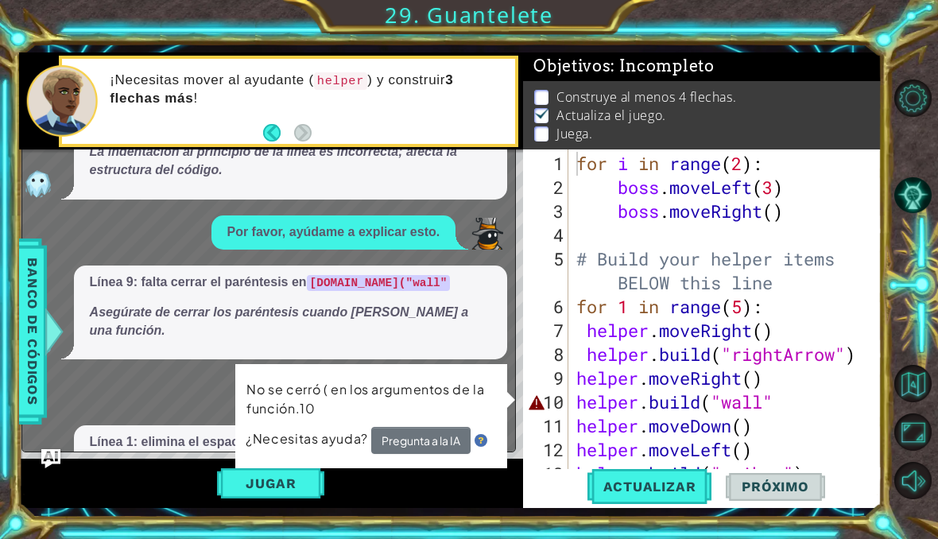
click at [415, 445] on button "Pregunta a la IA" at bounding box center [420, 441] width 100 height 29
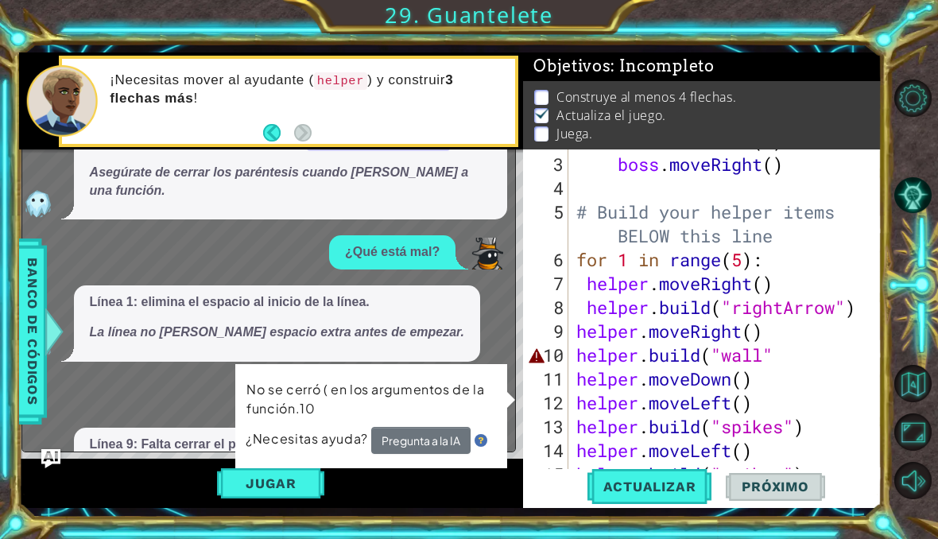
scroll to position [48, 0]
click at [787, 363] on div "boss . moveRight ( ) # Build your helper items BELOW this line for 1 in range (…" at bounding box center [729, 342] width 313 height 381
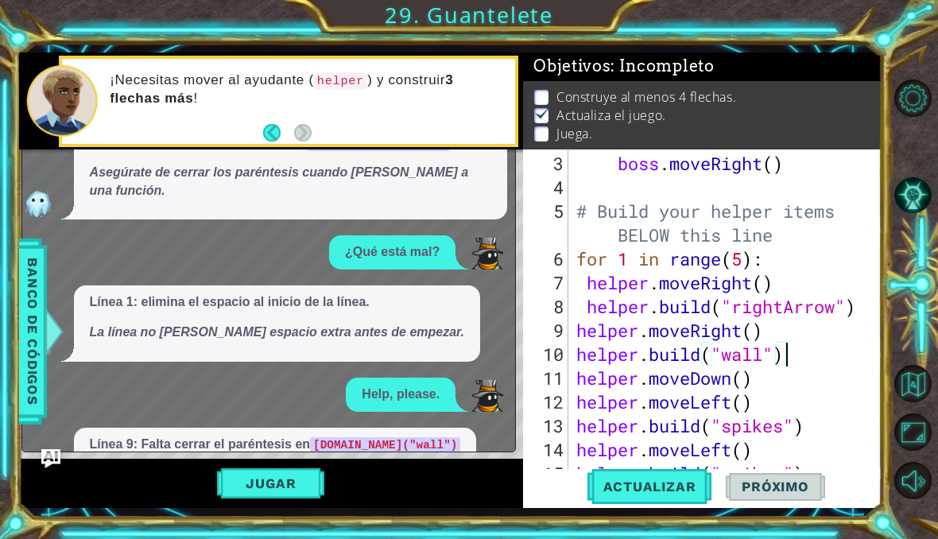
scroll to position [0, 9]
click at [639, 499] on button "Actualizar" at bounding box center [649, 487] width 125 height 36
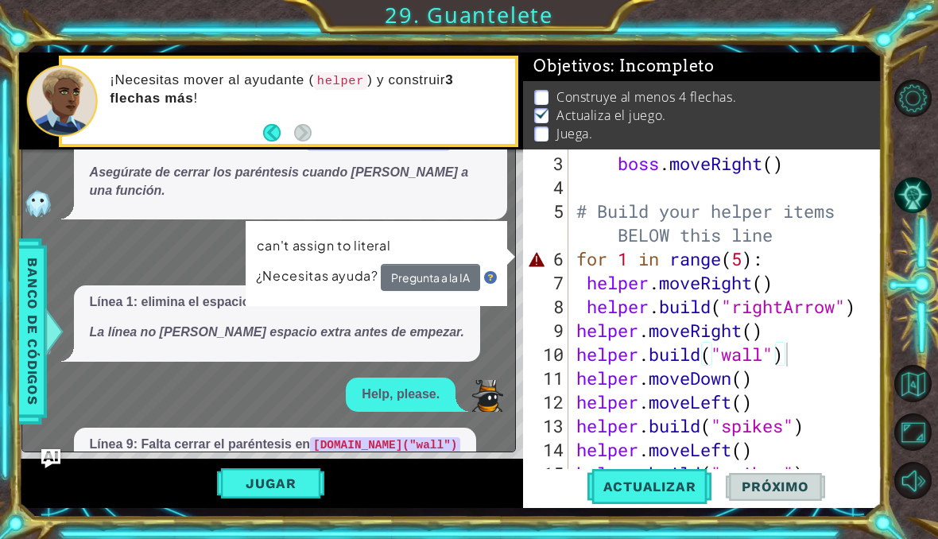
click at [443, 280] on button "Pregunta a la IA" at bounding box center [430, 279] width 99 height 29
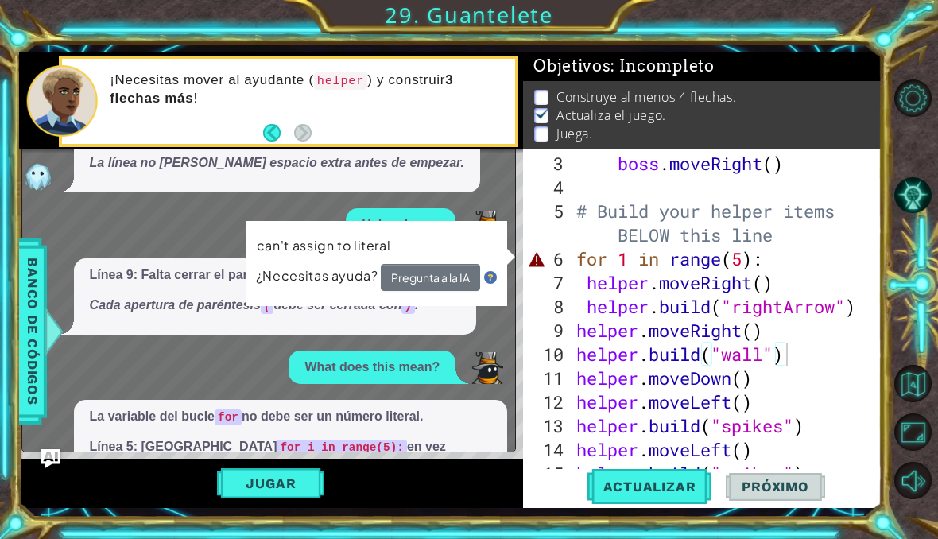
scroll to position [0, 8]
click at [621, 259] on div "boss . moveRight ( ) # Build your helper items BELOW this line for 1 in range (…" at bounding box center [729, 342] width 313 height 381
click at [628, 265] on div "boss . moveRight ( ) # Build your helper items BELOW this line for 1 in range (…" at bounding box center [729, 342] width 313 height 381
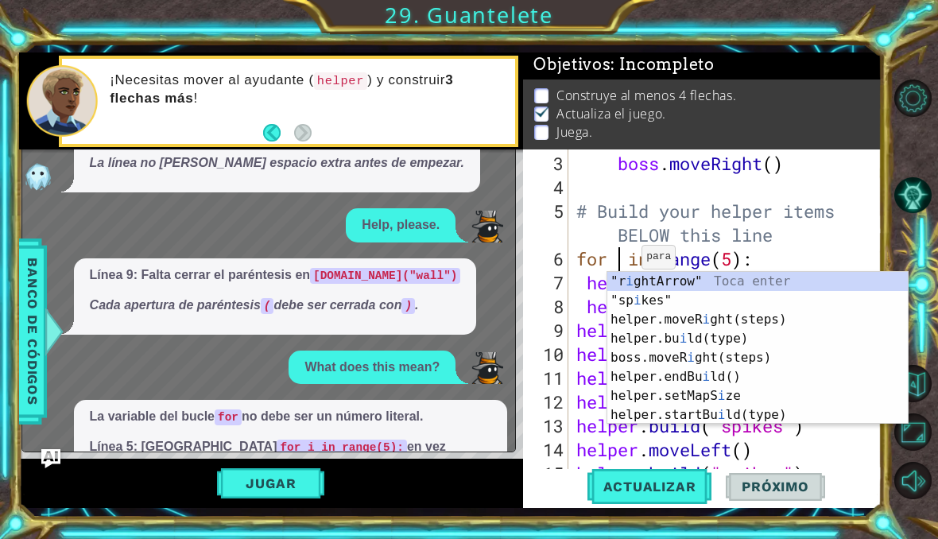
scroll to position [0, 2]
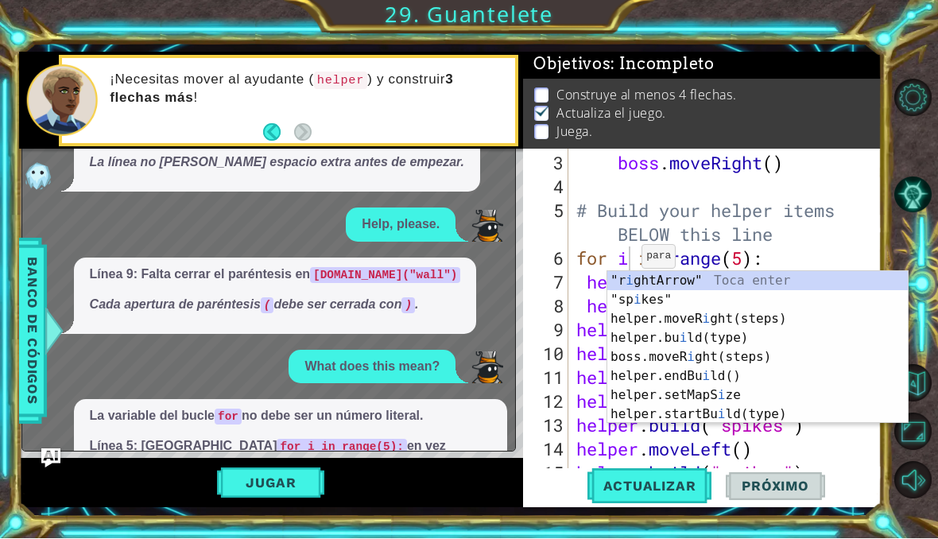
click at [661, 494] on span "Actualizar" at bounding box center [649, 486] width 125 height 16
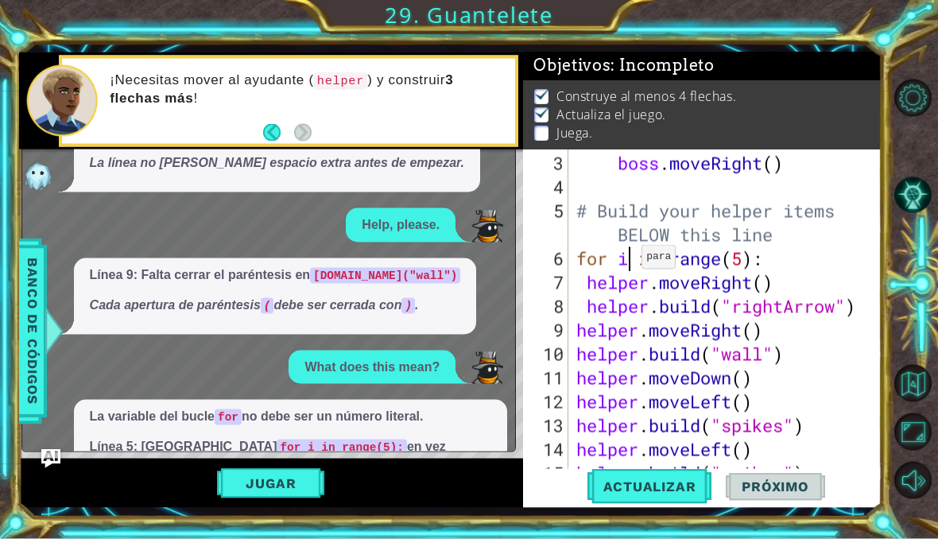
scroll to position [1, 0]
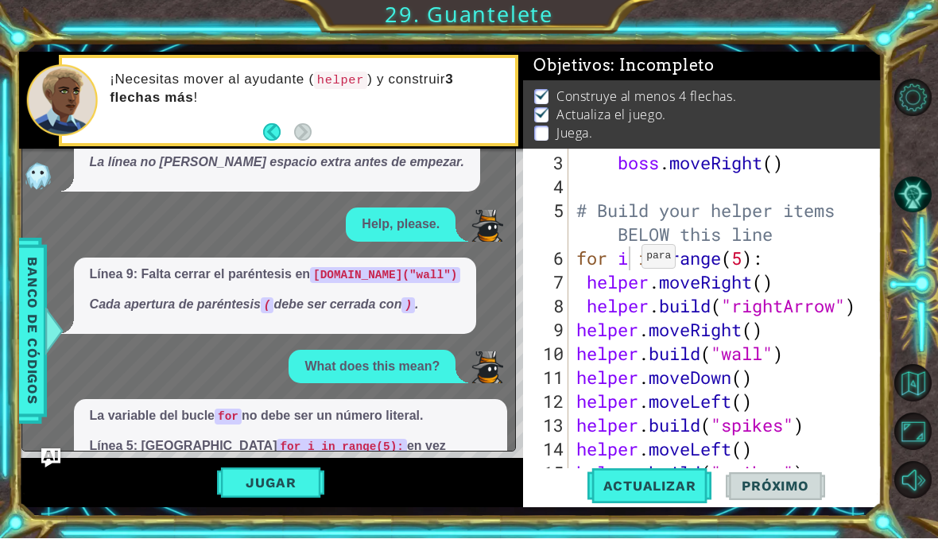
click at [278, 498] on button "Jugar" at bounding box center [270, 483] width 107 height 30
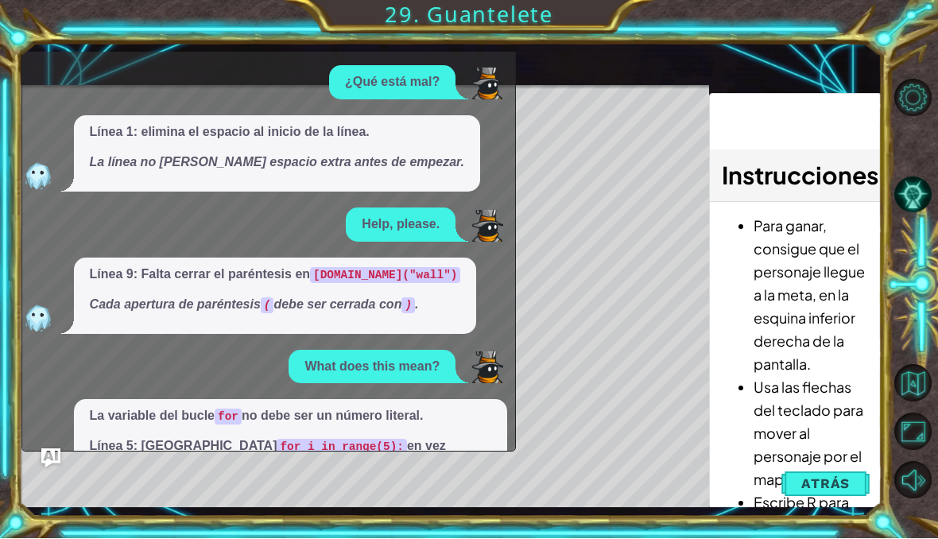
click at [832, 492] on span "Atrás" at bounding box center [825, 484] width 48 height 16
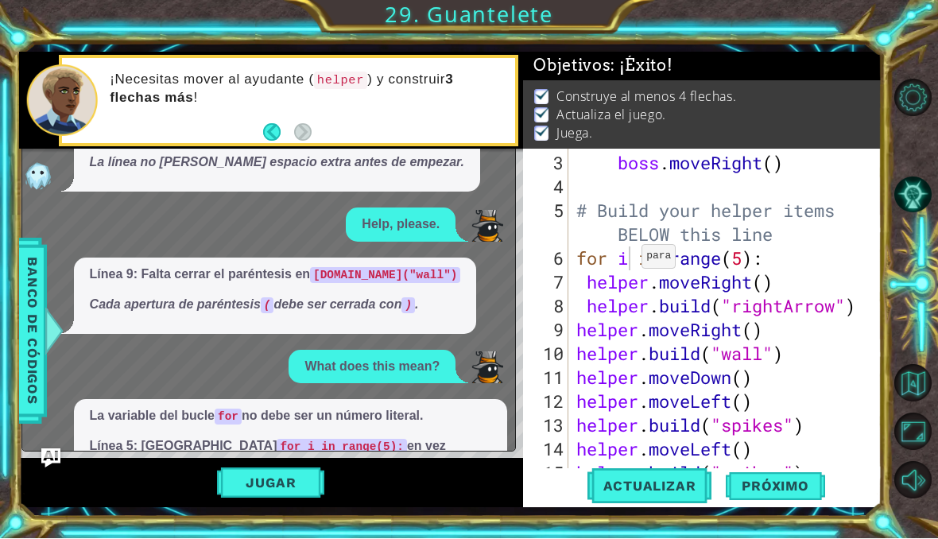
click at [59, 468] on img "Ask AI" at bounding box center [50, 458] width 19 height 19
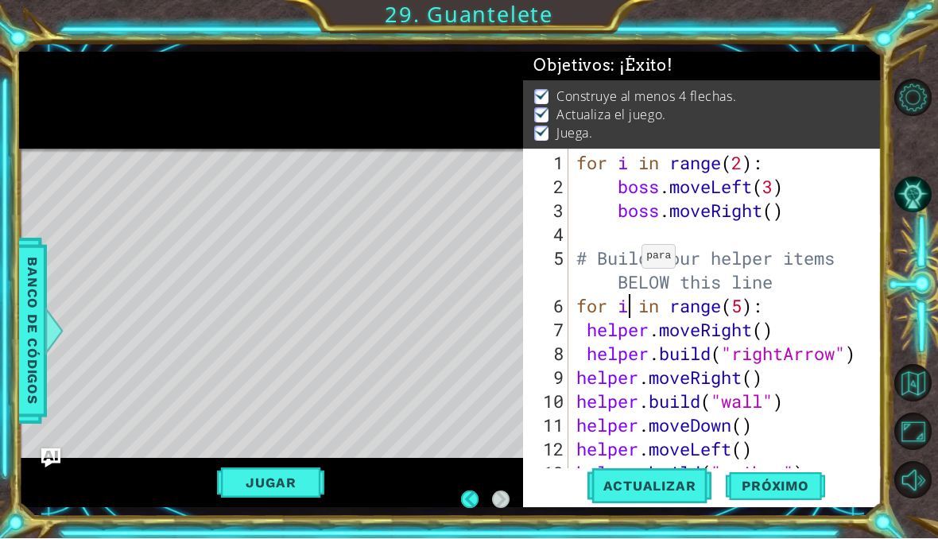
scroll to position [0, 0]
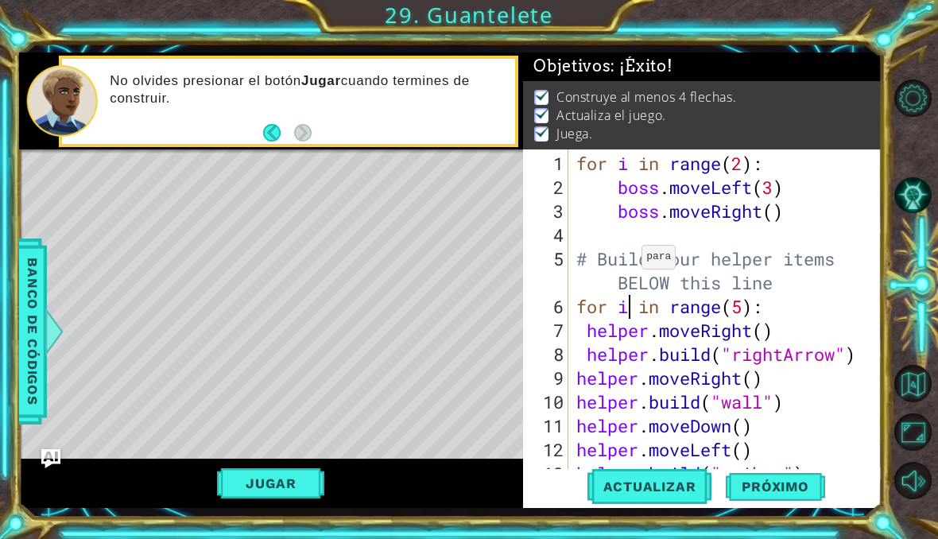
click at [281, 498] on button "Jugar" at bounding box center [270, 483] width 107 height 30
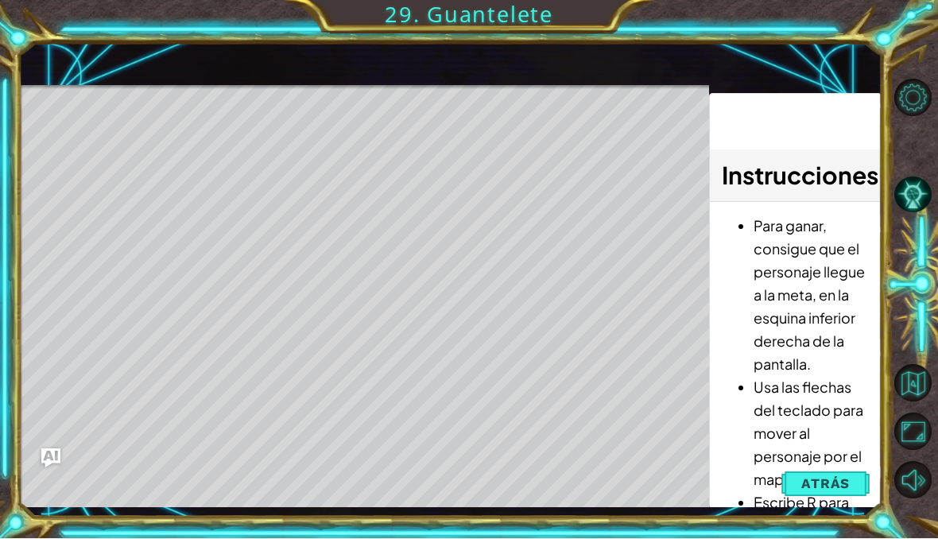
click at [837, 500] on button "Atrás" at bounding box center [825, 484] width 88 height 32
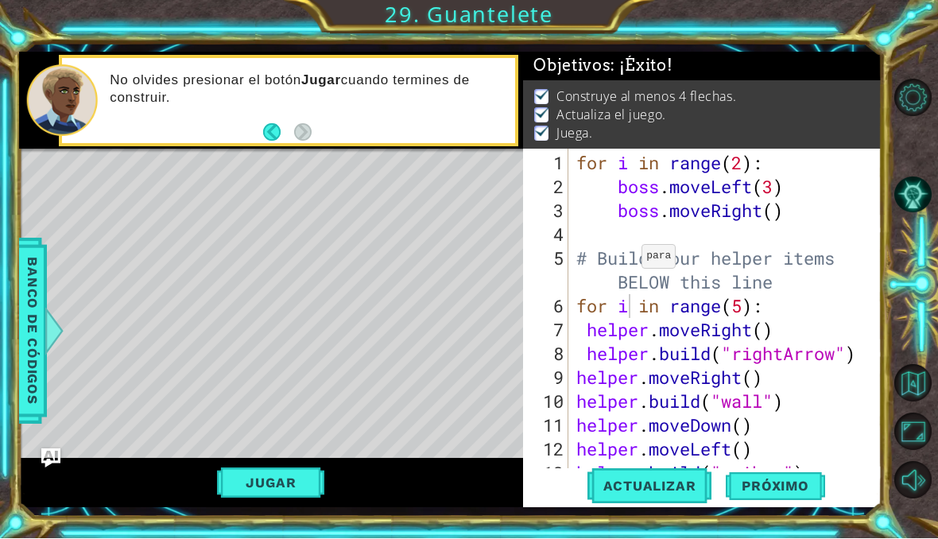
click at [297, 498] on button "Jugar" at bounding box center [270, 483] width 107 height 30
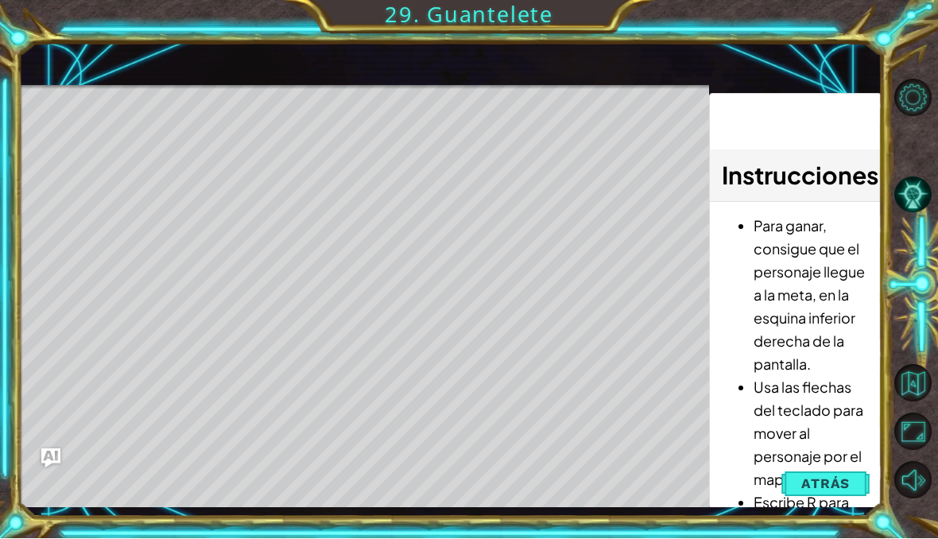
click at [826, 492] on span "Atrás" at bounding box center [825, 484] width 48 height 16
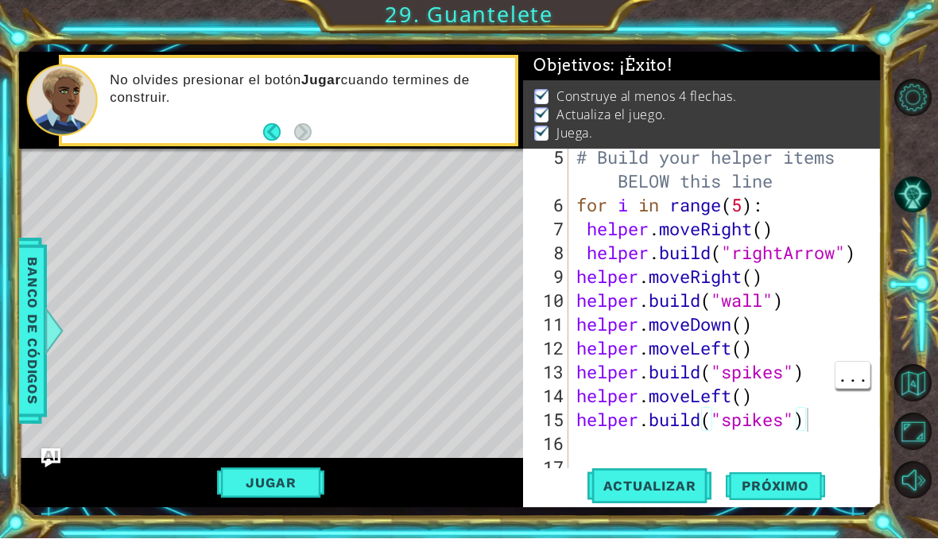
scroll to position [103, 0]
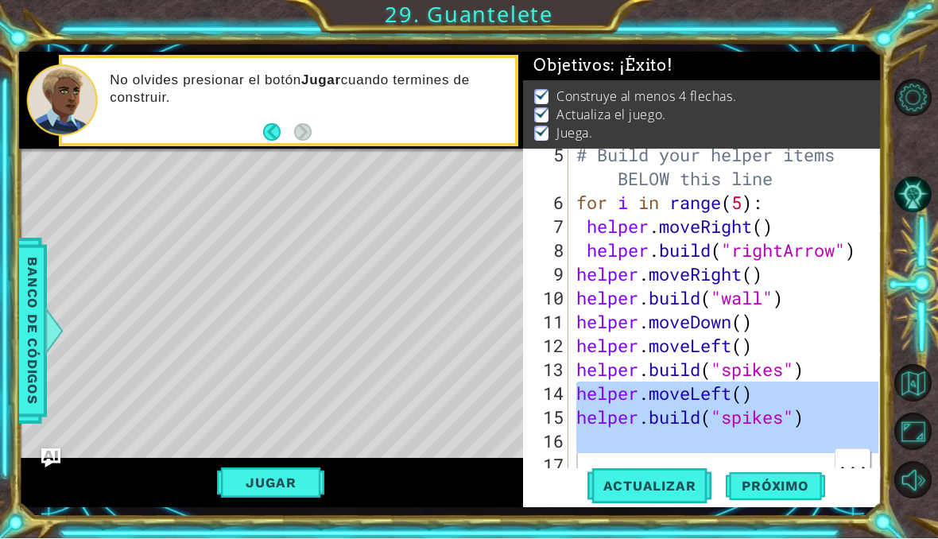
click at [811, 457] on div "# Build your helper items BELOW this line for i in range ( 5 ) : helper . moveR…" at bounding box center [729, 346] width 313 height 405
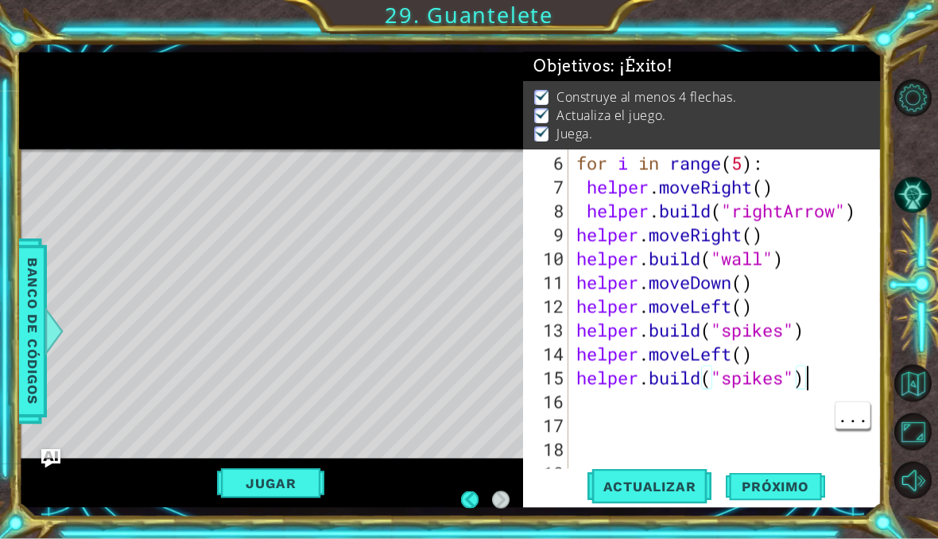
scroll to position [143, 0]
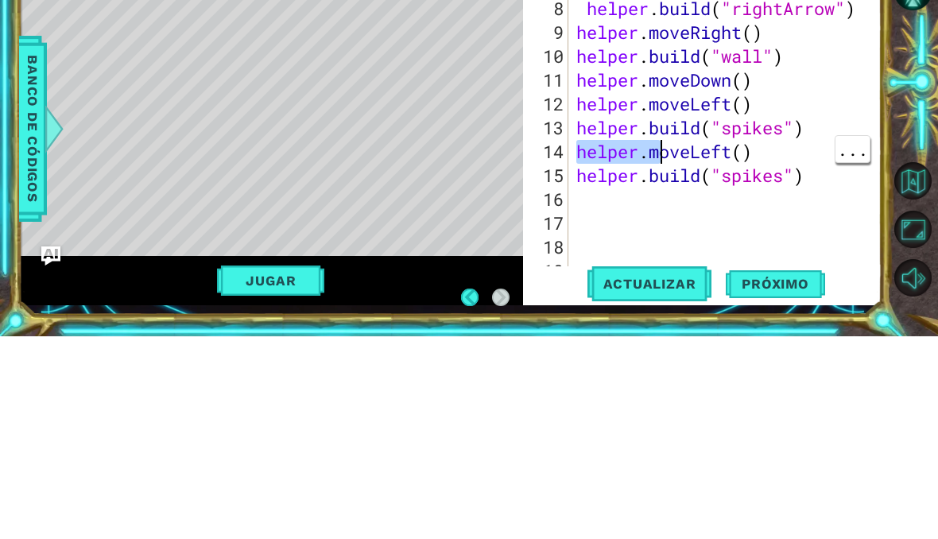
type textarea "helper.build("spikes")"
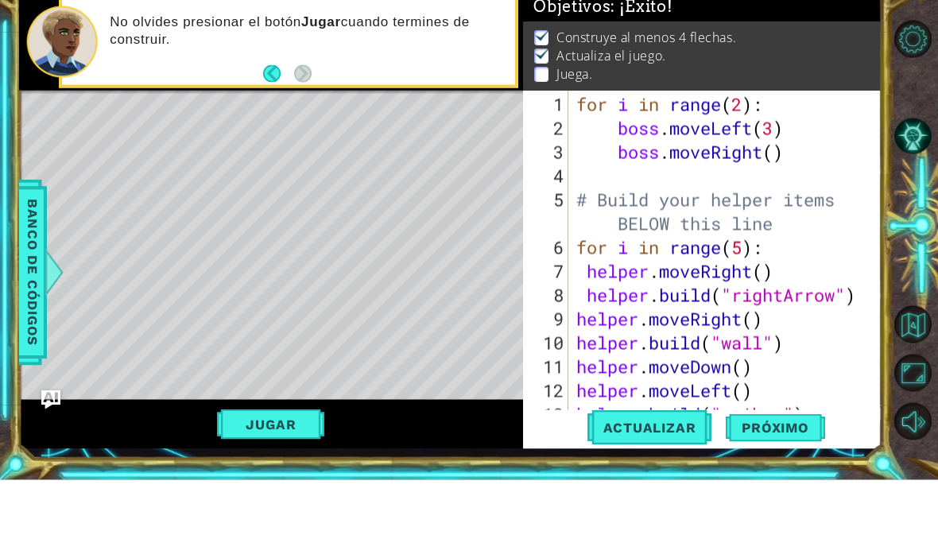
scroll to position [48, 0]
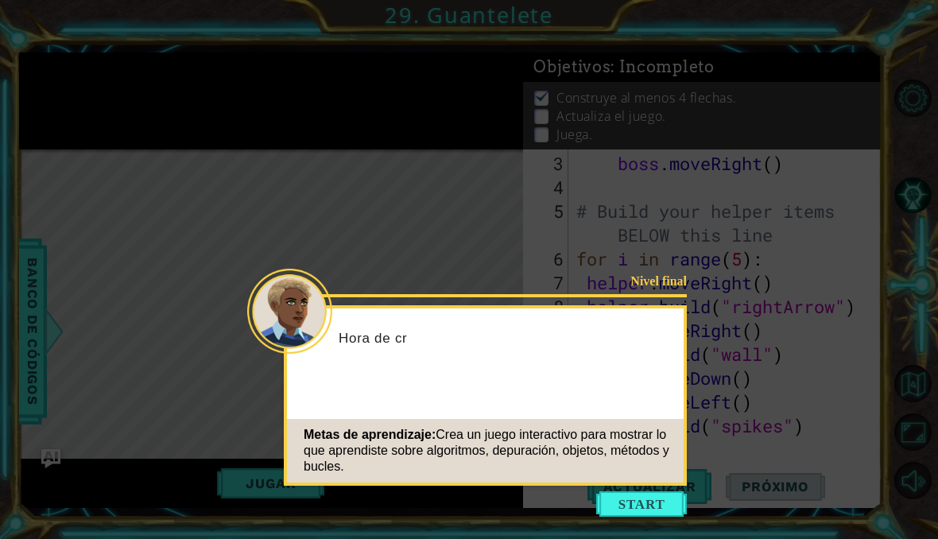
scroll to position [48, 0]
click at [652, 491] on button "Start" at bounding box center [641, 503] width 91 height 25
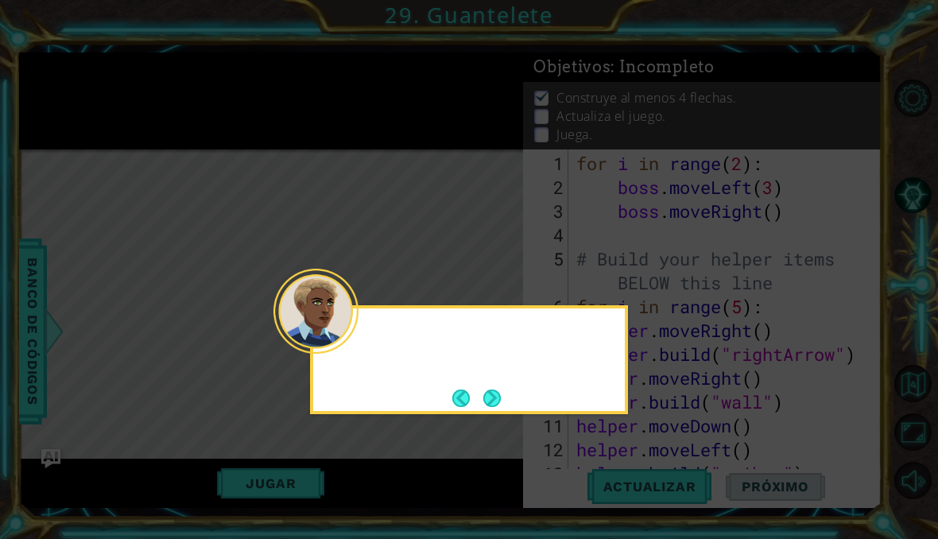
scroll to position [0, 0]
click at [501, 389] on button "Next" at bounding box center [491, 397] width 17 height 17
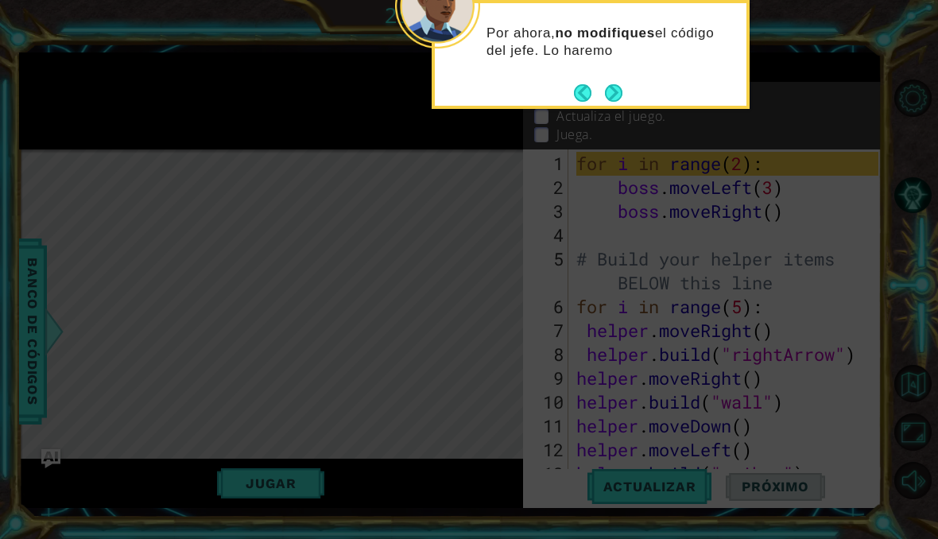
click at [622, 84] on button "Next" at bounding box center [613, 92] width 17 height 17
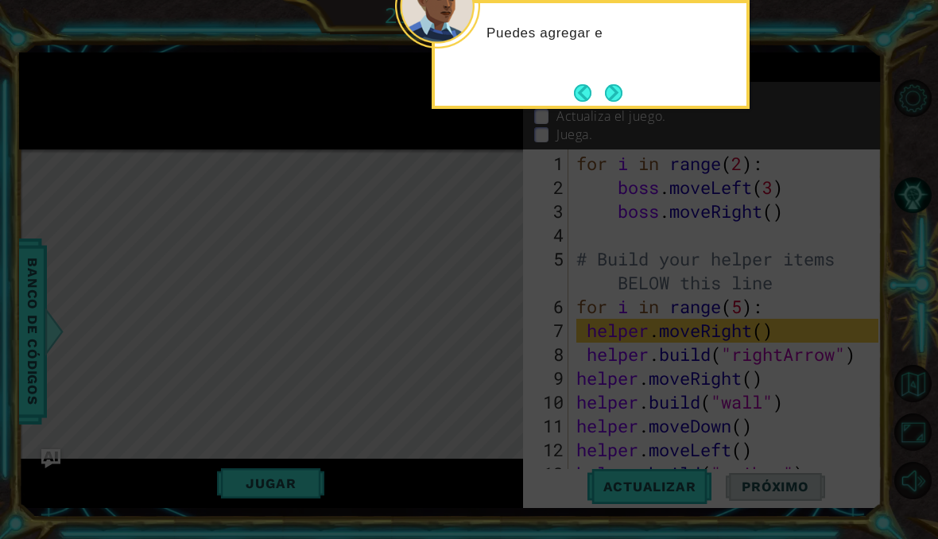
click at [613, 84] on button "Next" at bounding box center [613, 92] width 17 height 17
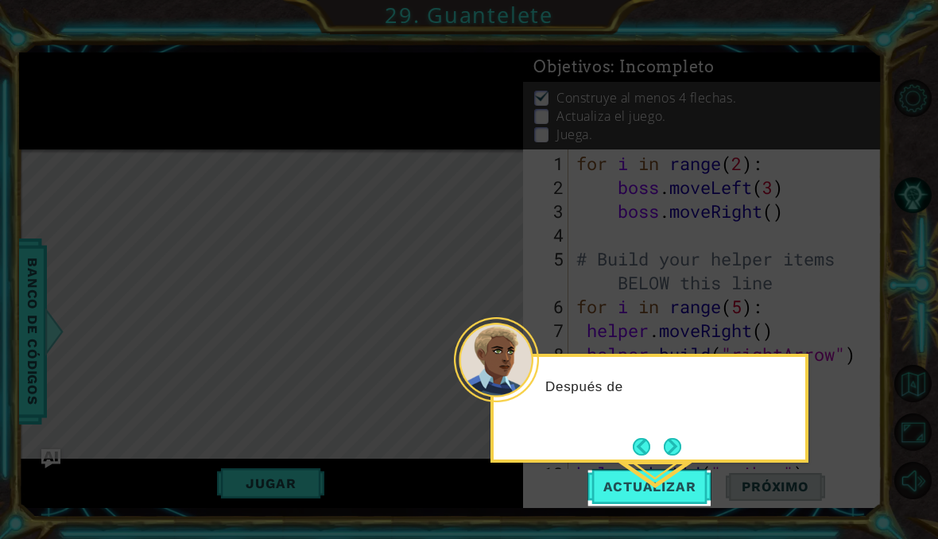
click at [664, 490] on span "Actualizar" at bounding box center [649, 486] width 125 height 16
click at [662, 438] on button "Back" at bounding box center [648, 446] width 31 height 17
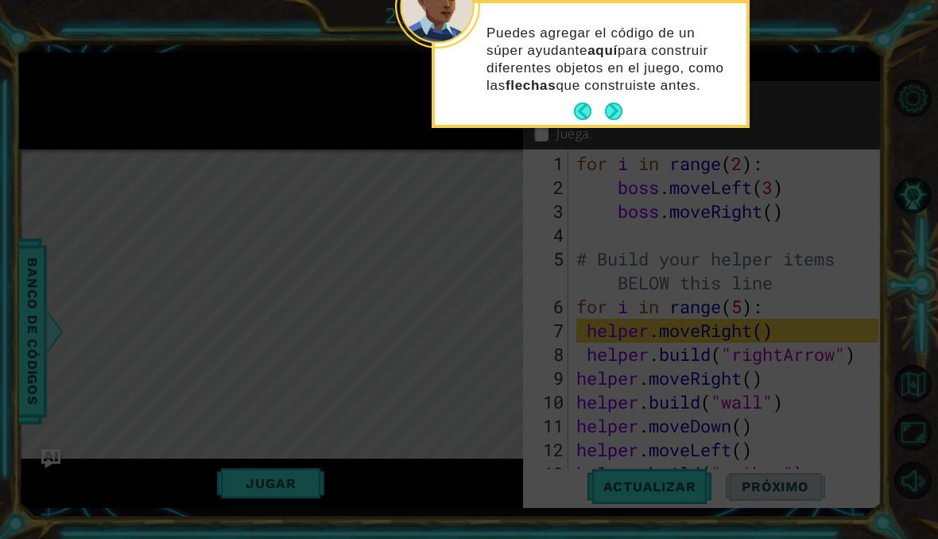
click at [622, 103] on button "Next" at bounding box center [613, 111] width 17 height 17
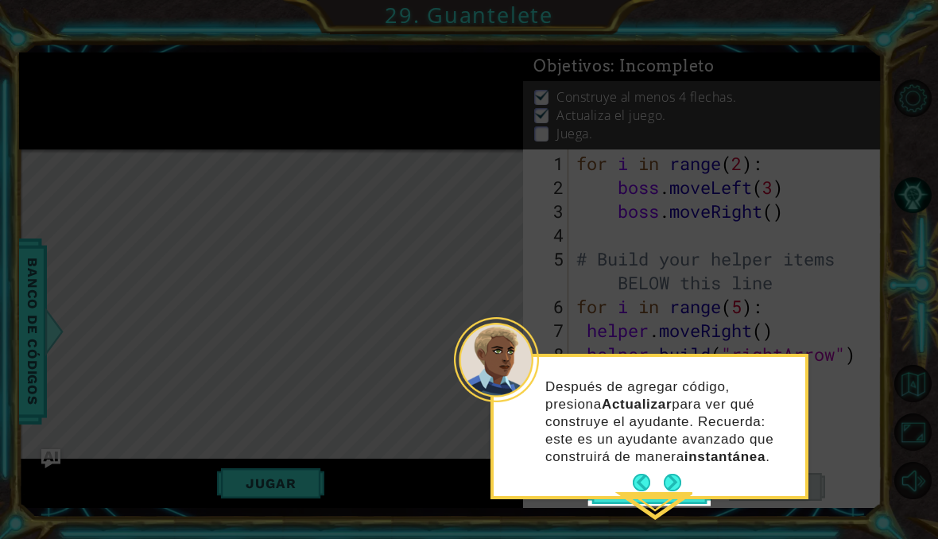
click at [669, 474] on button "Next" at bounding box center [672, 482] width 17 height 17
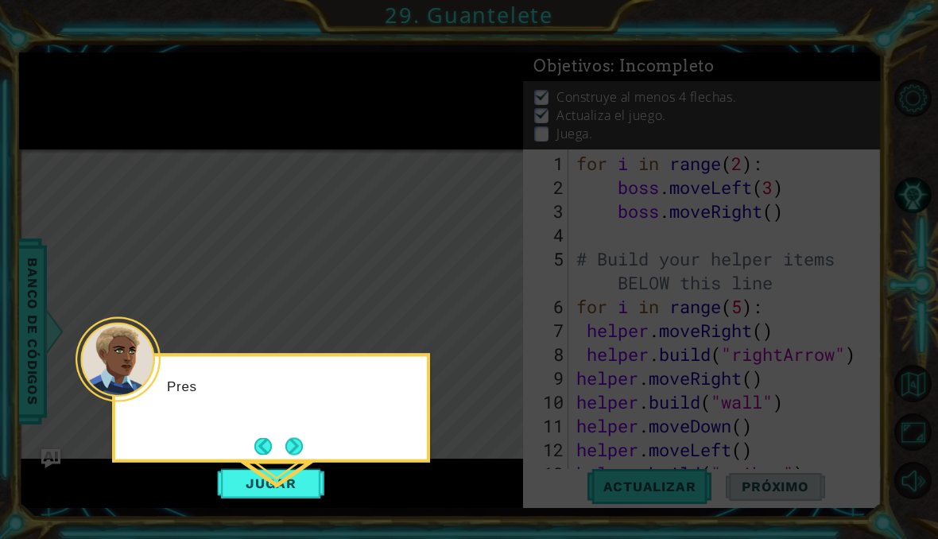
click at [292, 437] on button "Next" at bounding box center [293, 445] width 17 height 17
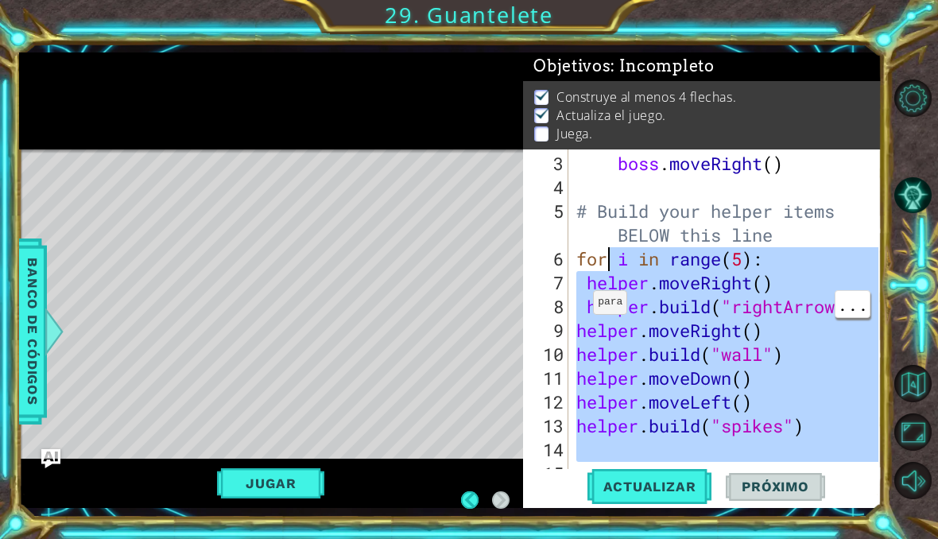
scroll to position [48, 0]
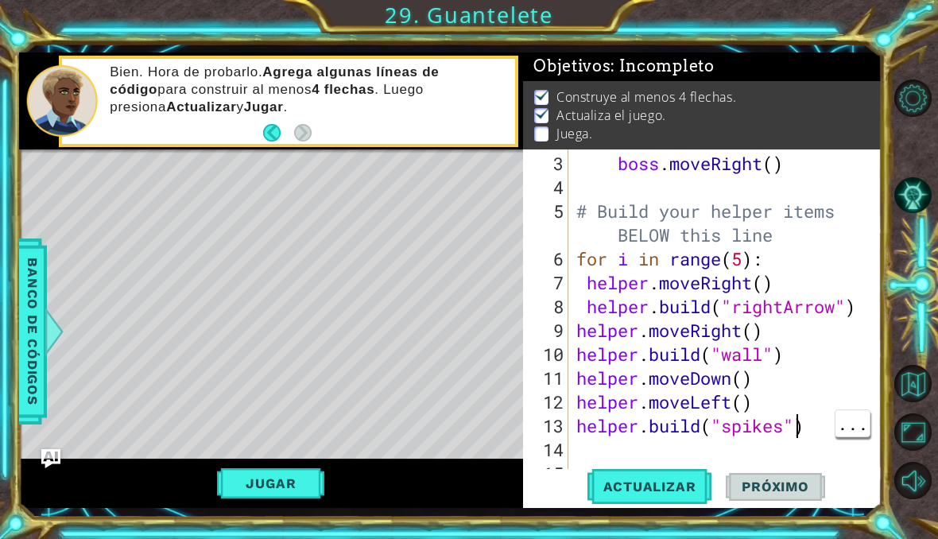
click at [799, 431] on div "boss . moveRight ( ) # Build your helper items BELOW this line for i in range (…" at bounding box center [729, 342] width 313 height 381
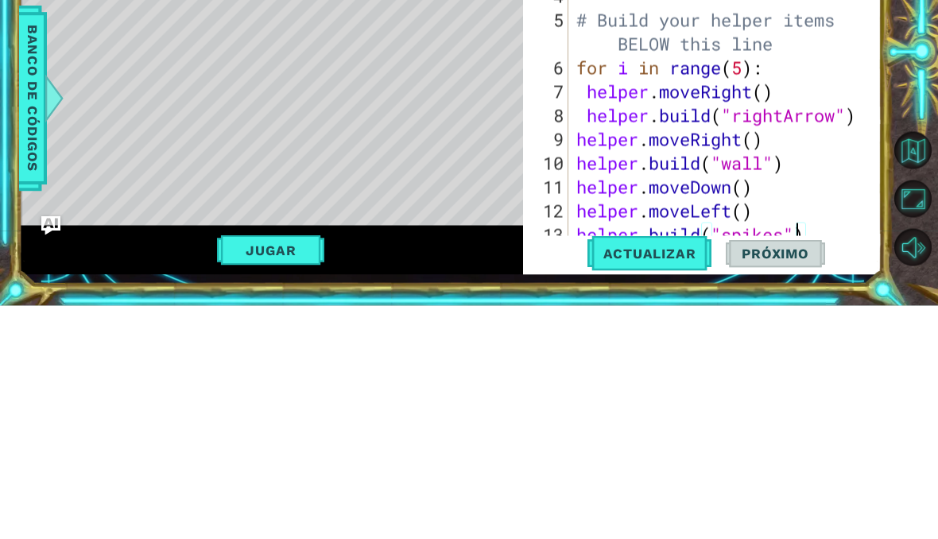
scroll to position [0, 0]
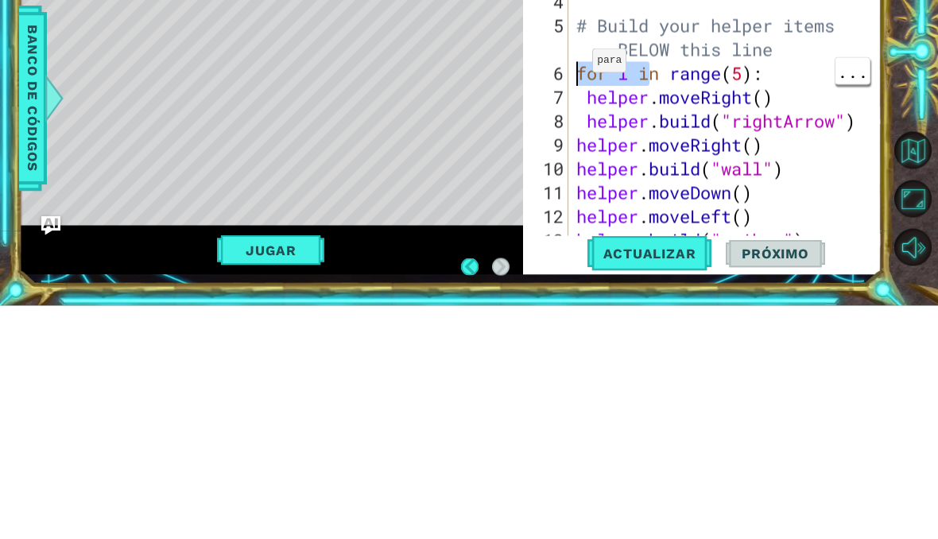
type textarea "for i in range(5): helper.moveRight()"
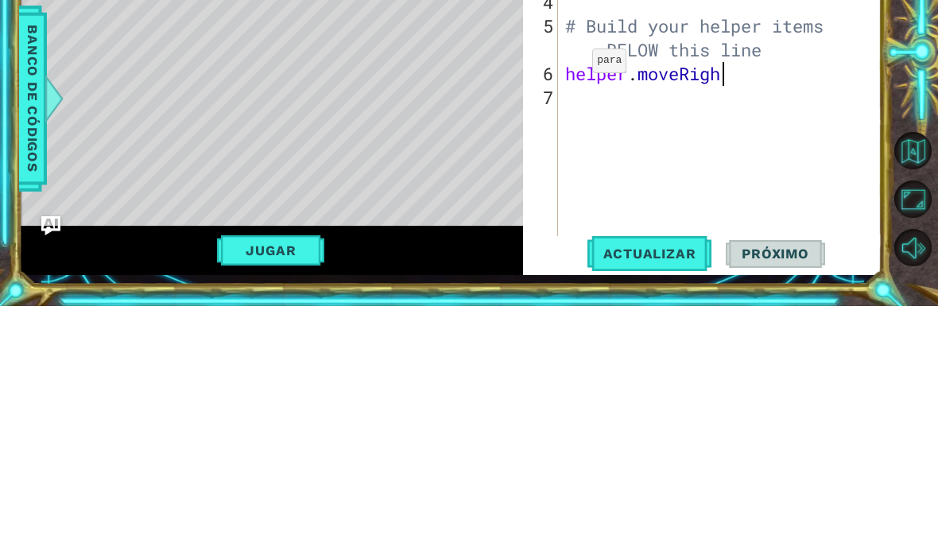
scroll to position [0, 7]
type textarea "helper.moveRight()"
type textarea "helper.build("rightArrow")"
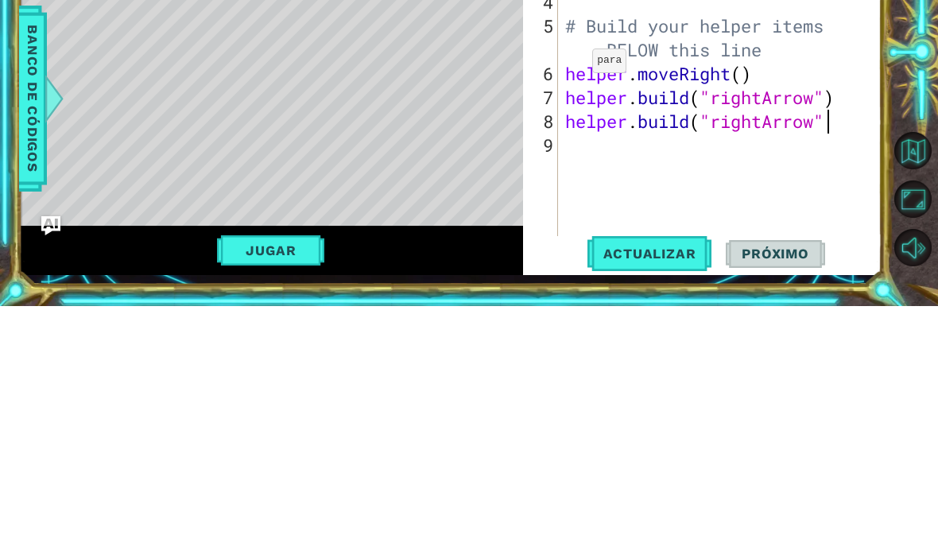
type textarea "helper.build("rightArrow")"
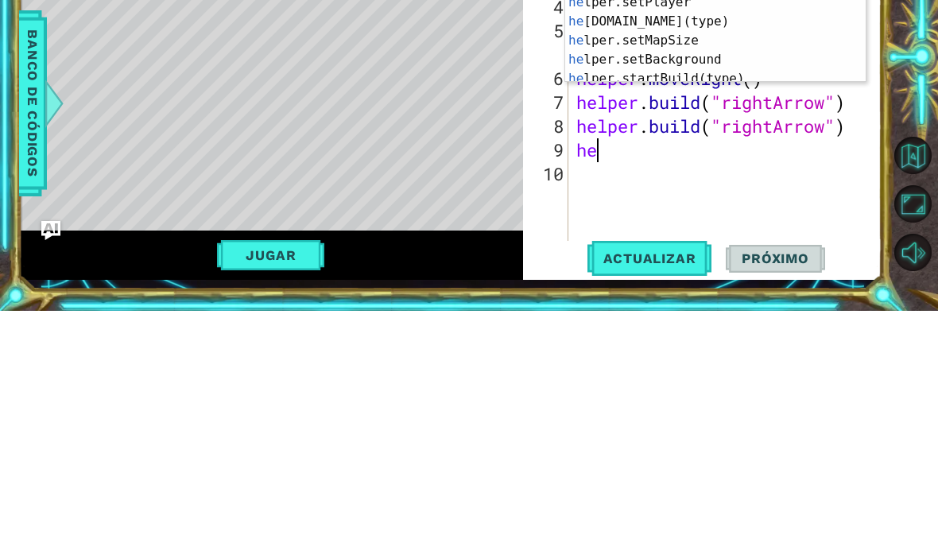
scroll to position [72, 0]
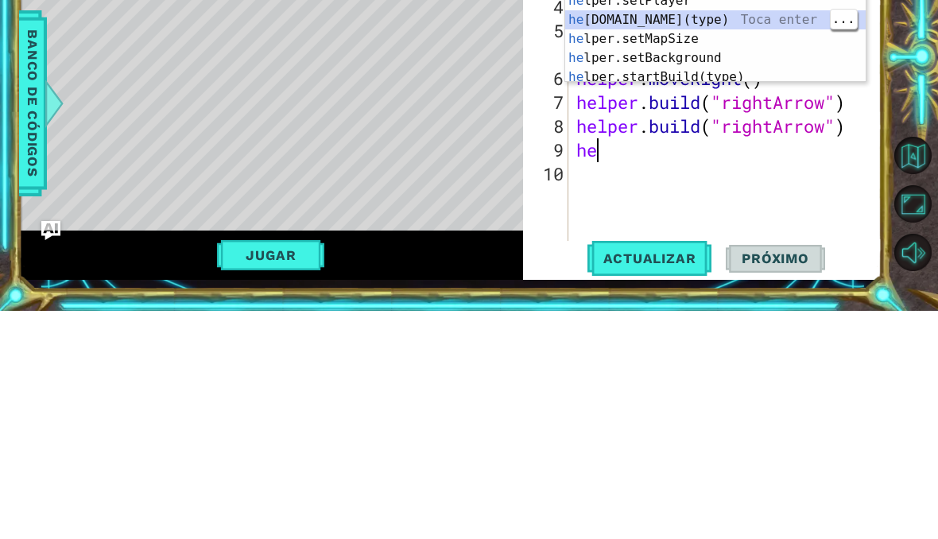
click at [714, 143] on div "he lper.moveRight(steps) Toca enter he lper Toca enter he lper.endBuild() Toca …" at bounding box center [715, 238] width 300 height 191
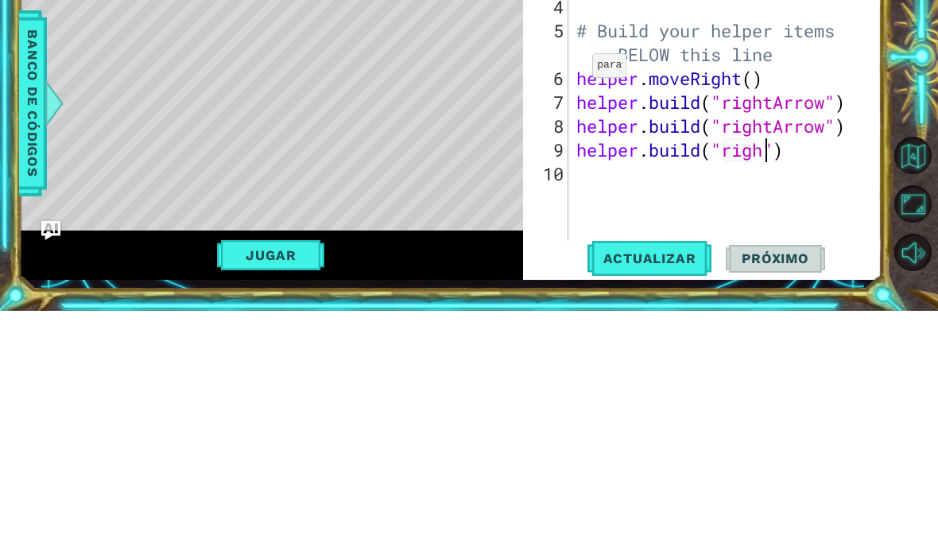
scroll to position [0, 10]
type textarea "helper.build("rightArrow")"
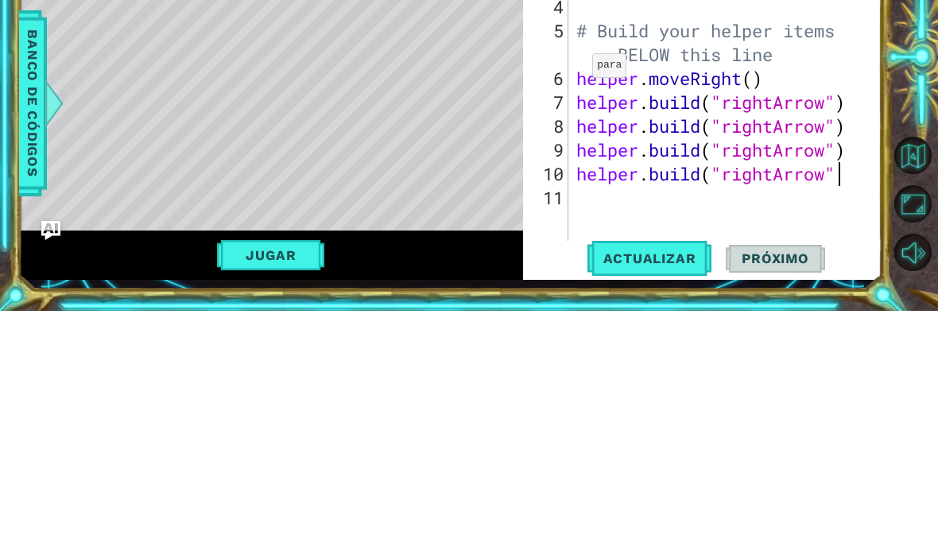
type textarea "helper.build("rightArrow")"
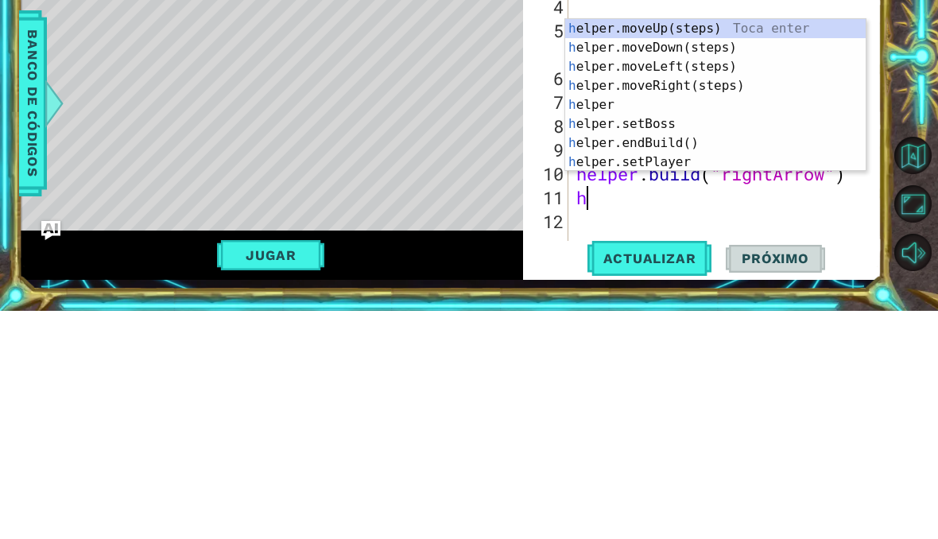
type textarea "he"
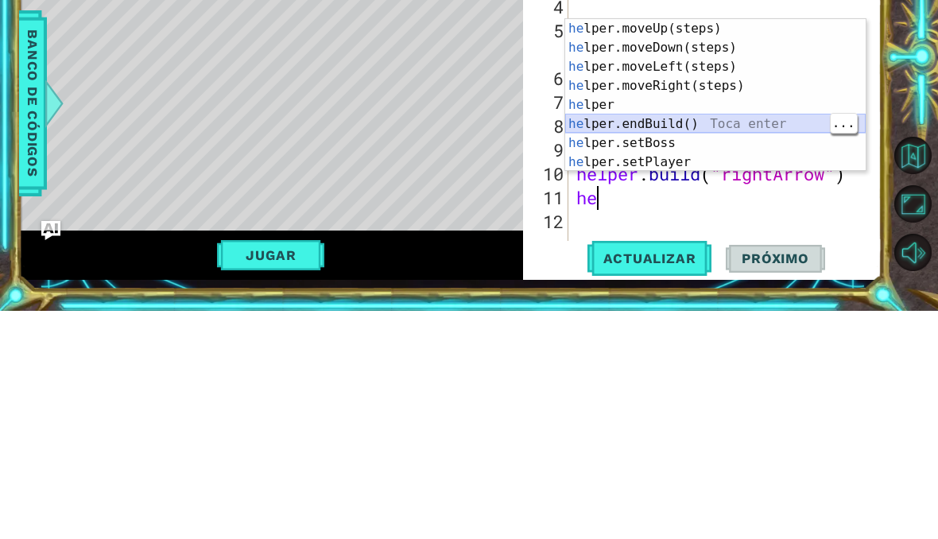
click at [710, 247] on div "he lper.moveUp(steps) Toca enter he lper.moveDown(steps) Toca enter he lper.mov…" at bounding box center [715, 342] width 300 height 191
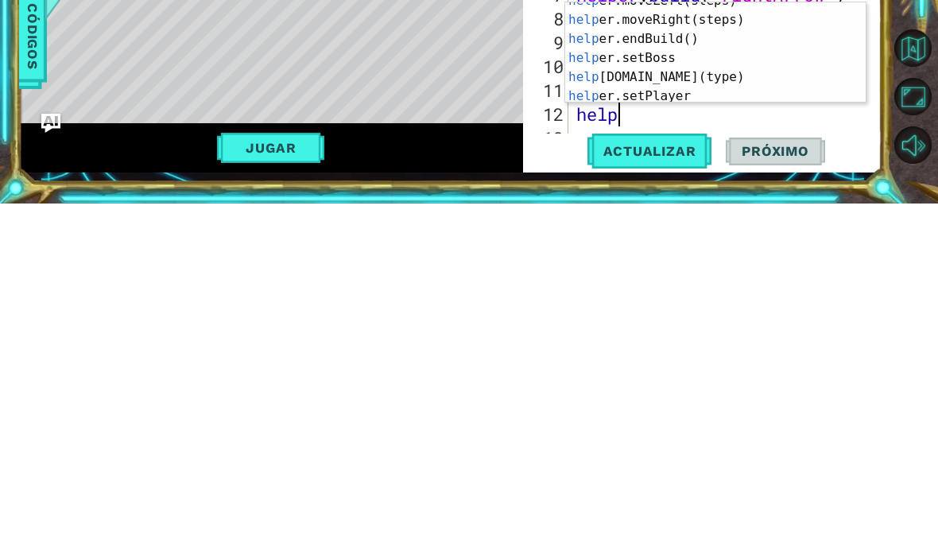
scroll to position [68, 0]
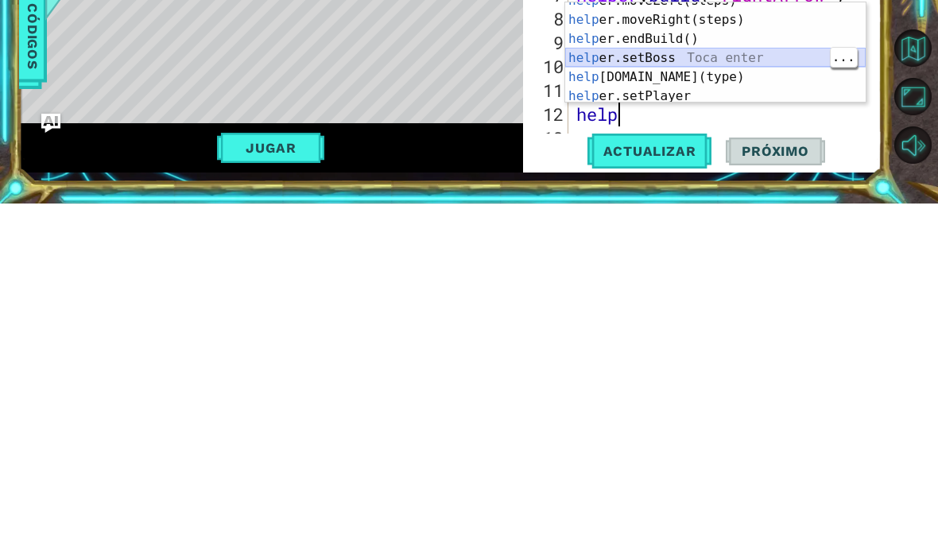
click at [695, 327] on div "help er.moveLeft(steps) Toca enter help er.moveRight(steps) Toca enter help er.…" at bounding box center [715, 396] width 300 height 139
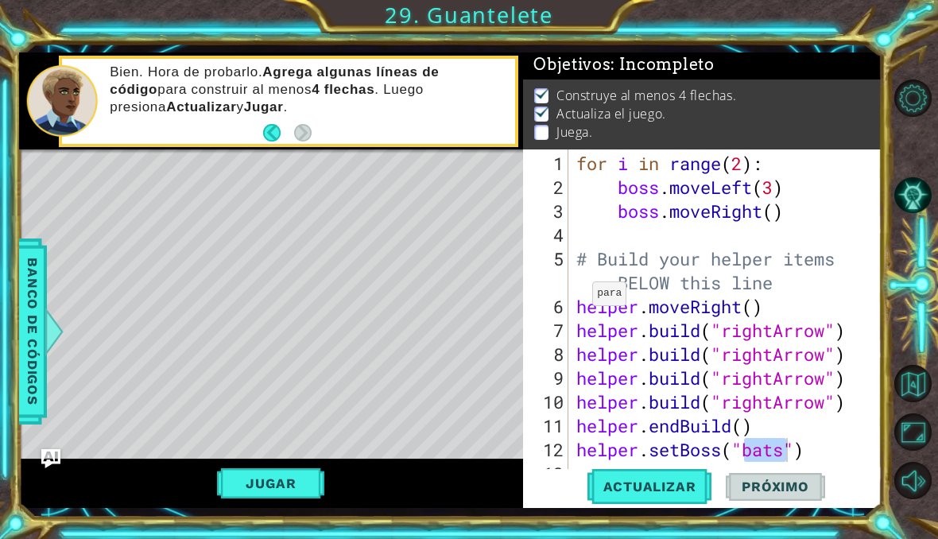
type textarea "helper.endBuild()"
click at [686, 486] on span "Actualizar" at bounding box center [649, 486] width 125 height 16
click at [294, 490] on button "Jugar" at bounding box center [270, 483] width 107 height 30
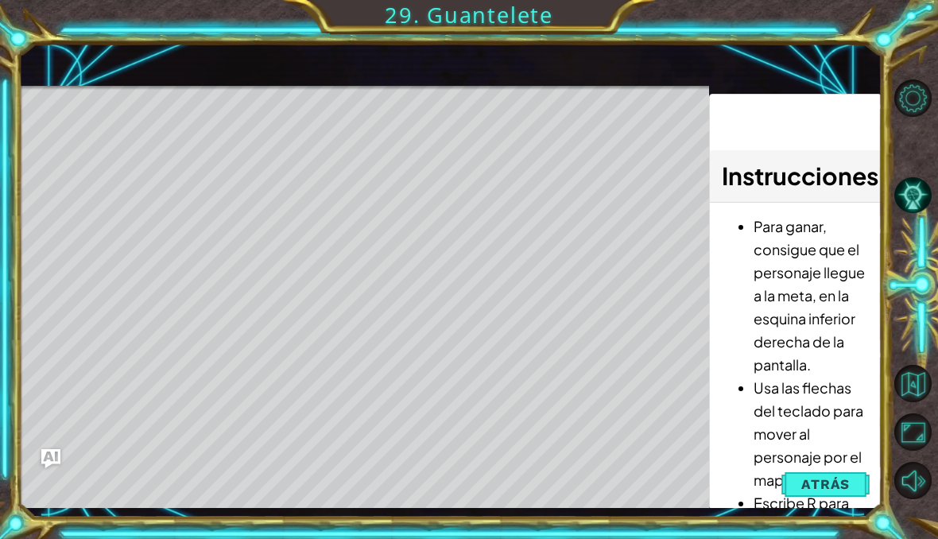
click at [829, 479] on span "Atrás" at bounding box center [825, 484] width 48 height 16
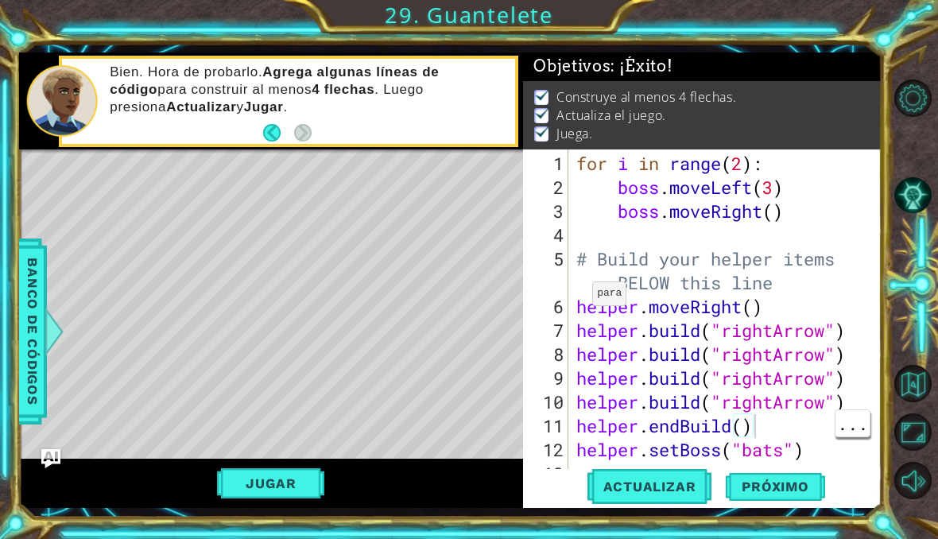
click at [782, 489] on span "Próximo" at bounding box center [775, 486] width 99 height 16
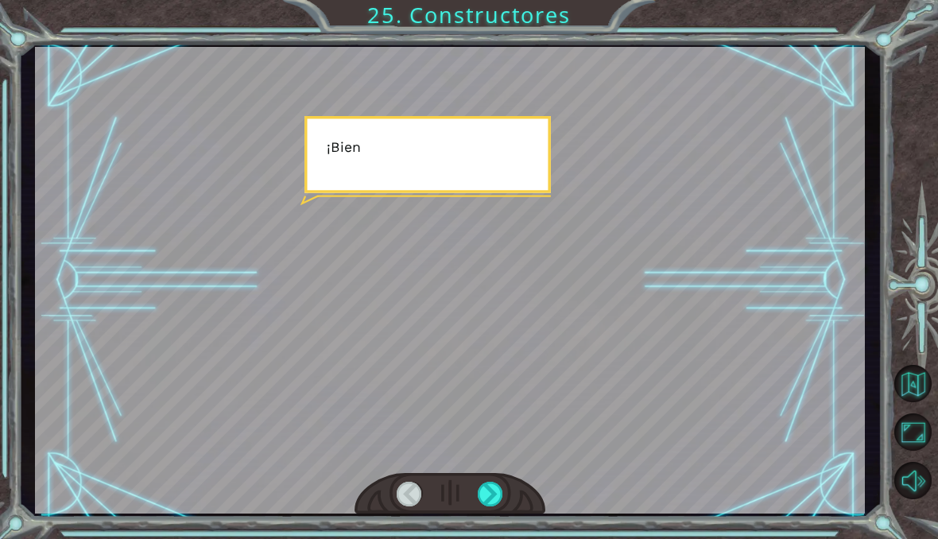
click at [481, 498] on div at bounding box center [491, 494] width 26 height 25
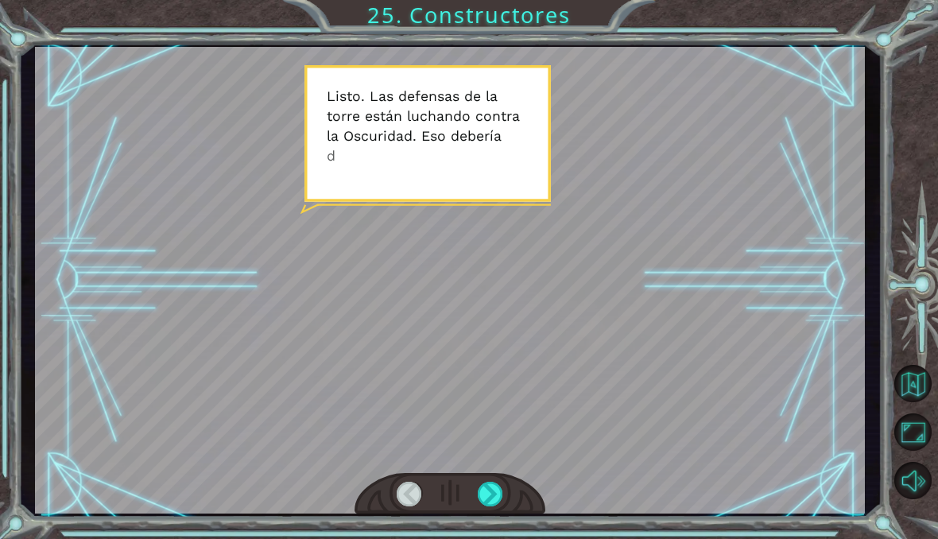
click at [491, 497] on div at bounding box center [491, 494] width 26 height 25
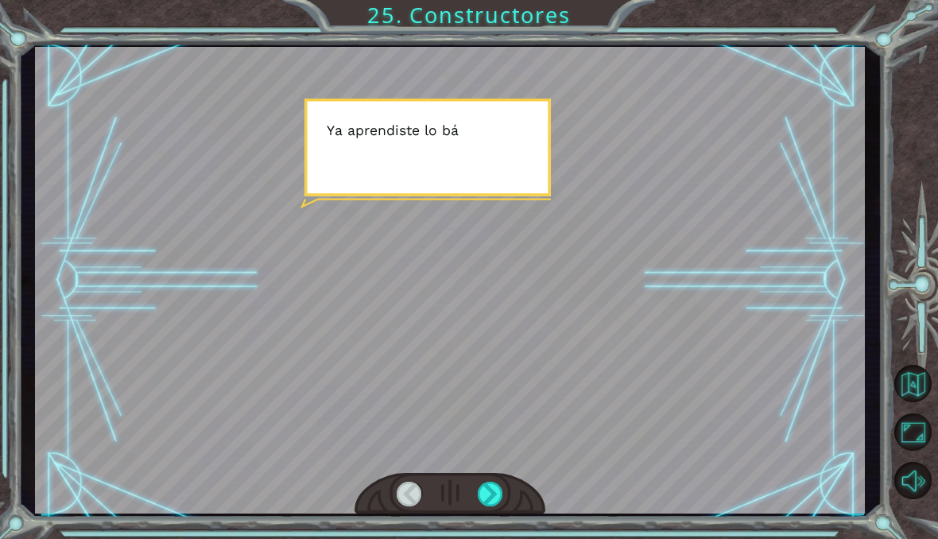
click at [495, 492] on div at bounding box center [491, 494] width 26 height 25
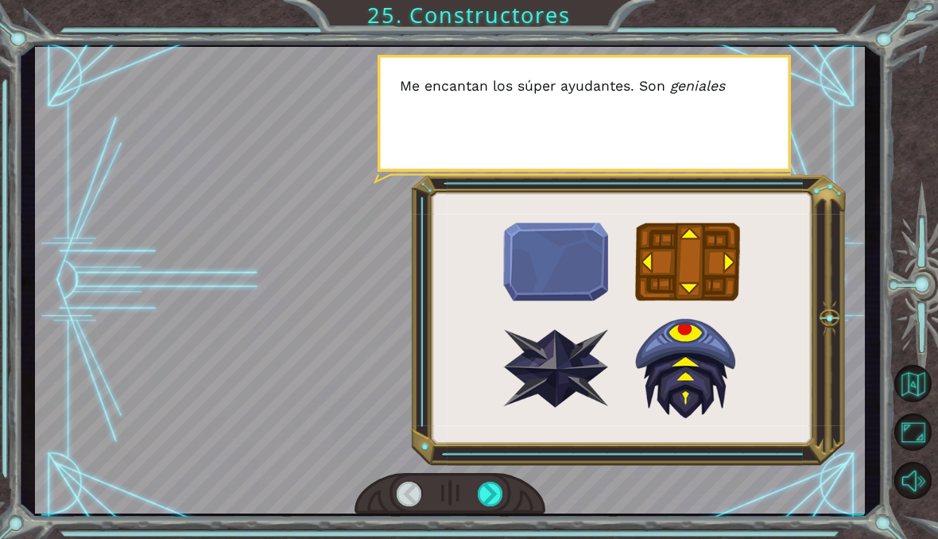
click at [508, 479] on div at bounding box center [449, 494] width 191 height 42
click at [509, 479] on div at bounding box center [449, 494] width 191 height 42
click at [503, 483] on div at bounding box center [491, 494] width 26 height 25
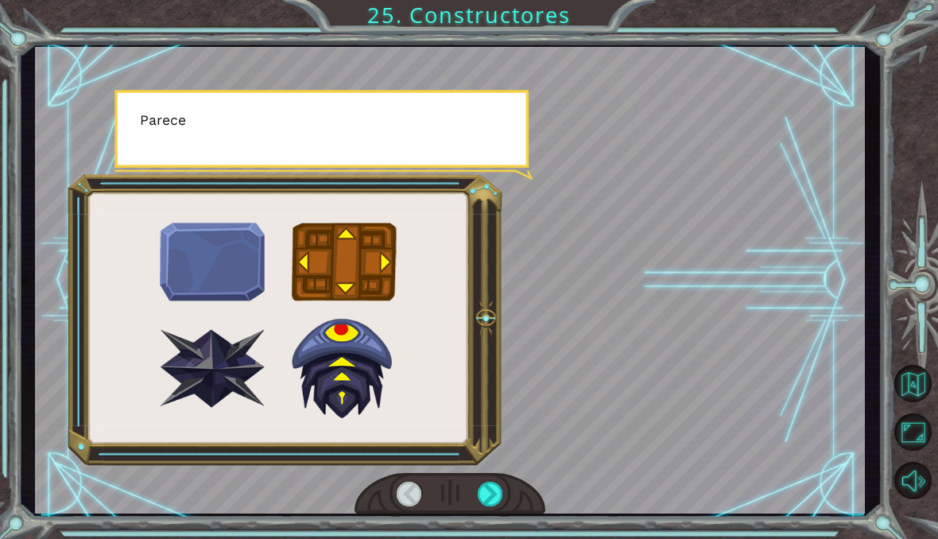
click at [517, 482] on div at bounding box center [449, 494] width 191 height 42
click at [493, 500] on div at bounding box center [491, 494] width 26 height 25
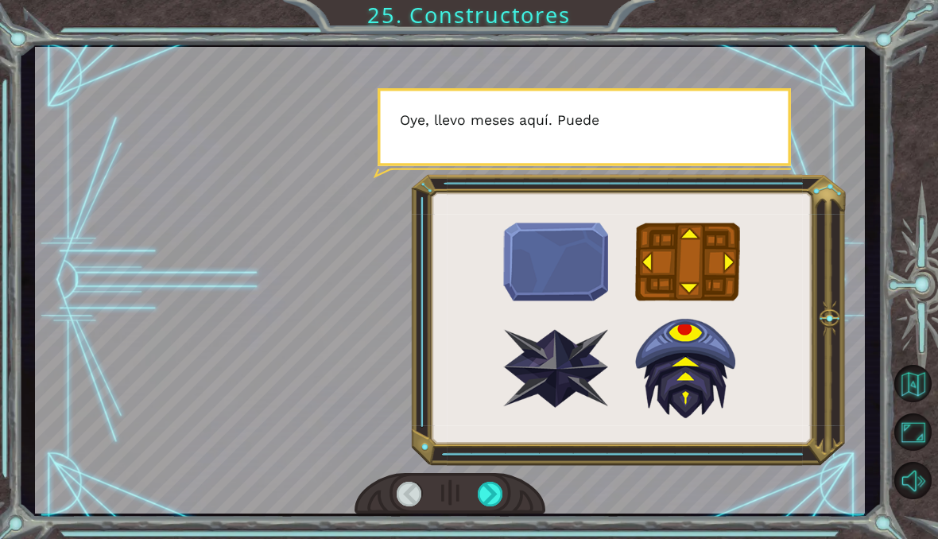
click at [490, 500] on div at bounding box center [491, 494] width 26 height 25
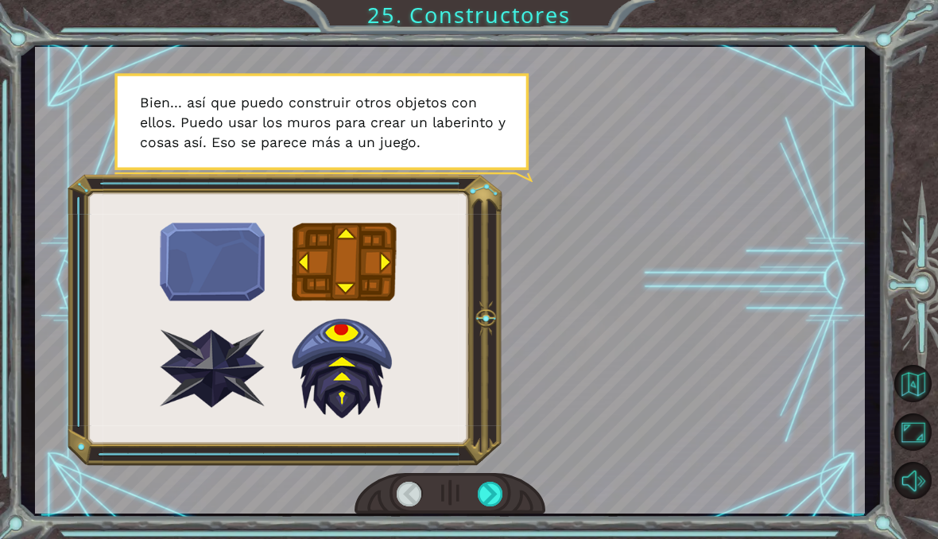
click at [492, 495] on div at bounding box center [491, 494] width 26 height 25
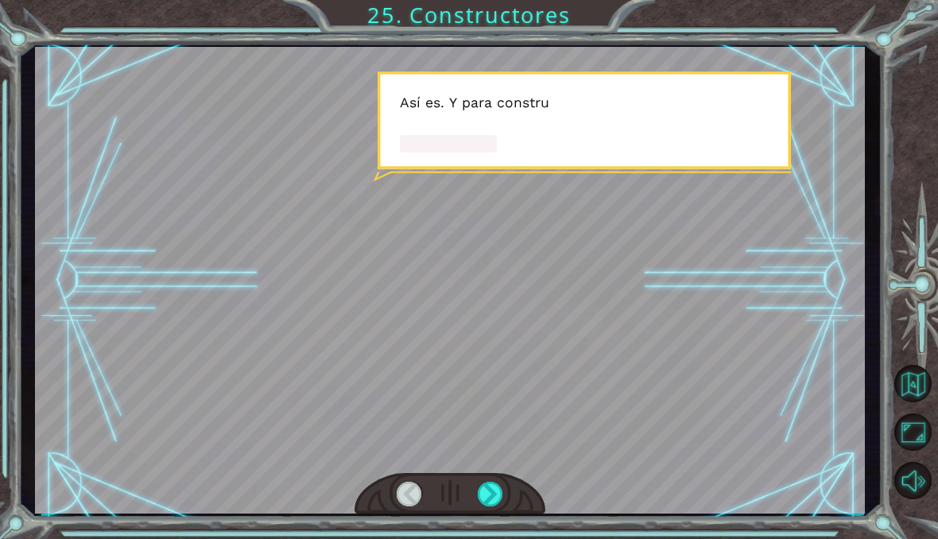
click at [488, 482] on div at bounding box center [491, 494] width 26 height 25
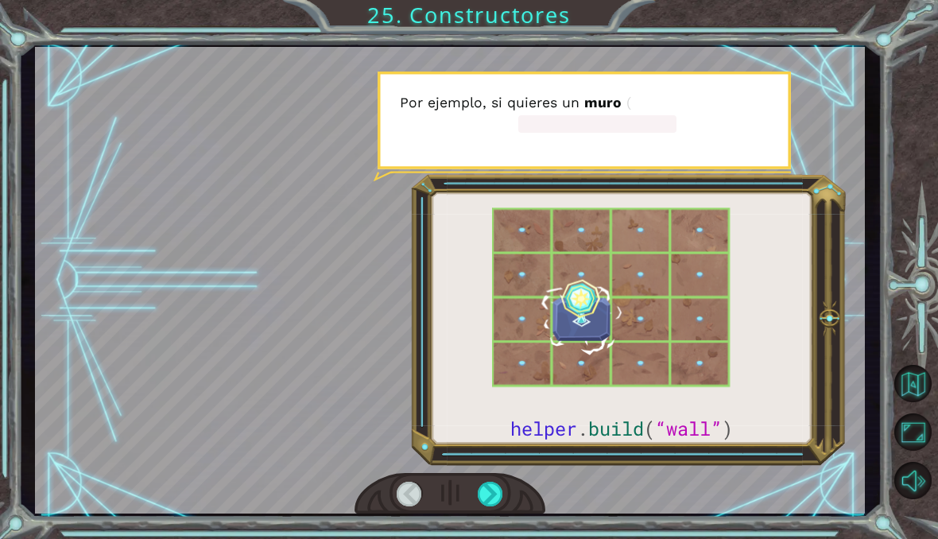
click at [492, 497] on div at bounding box center [491, 494] width 26 height 25
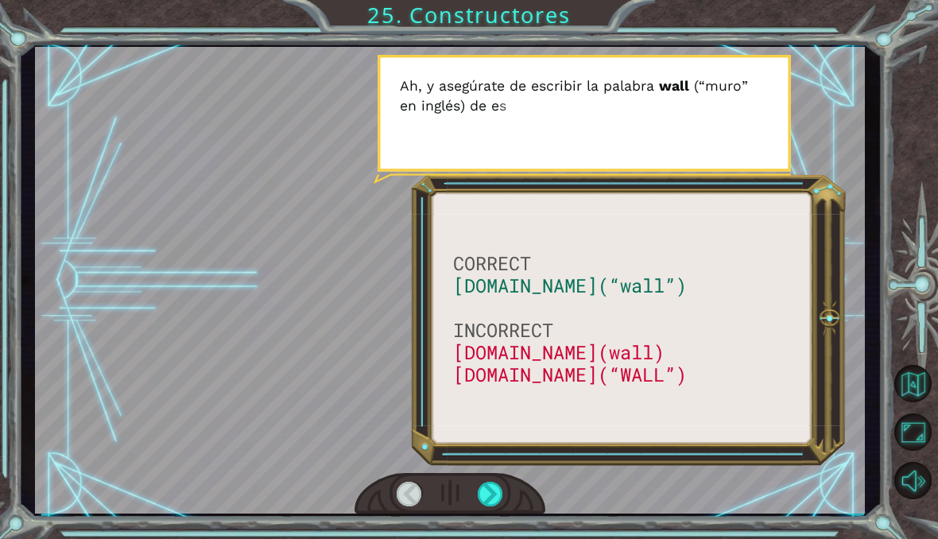
click at [492, 490] on div at bounding box center [491, 494] width 26 height 25
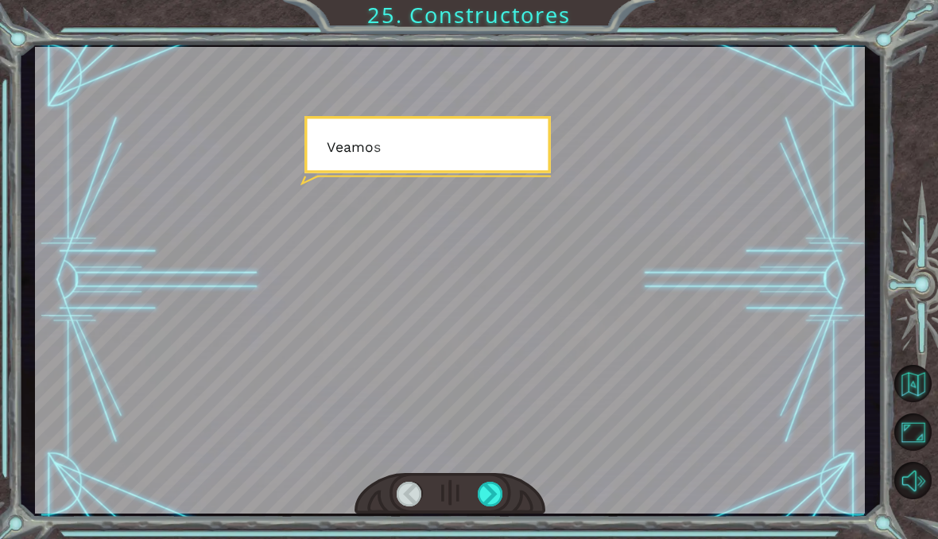
click at [498, 494] on div at bounding box center [491, 494] width 26 height 25
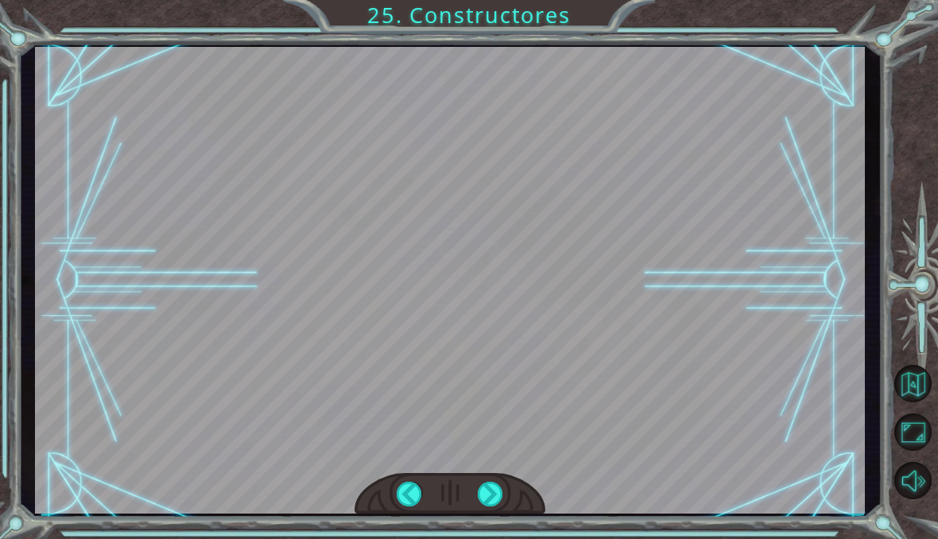
click at [500, 493] on div at bounding box center [491, 494] width 26 height 25
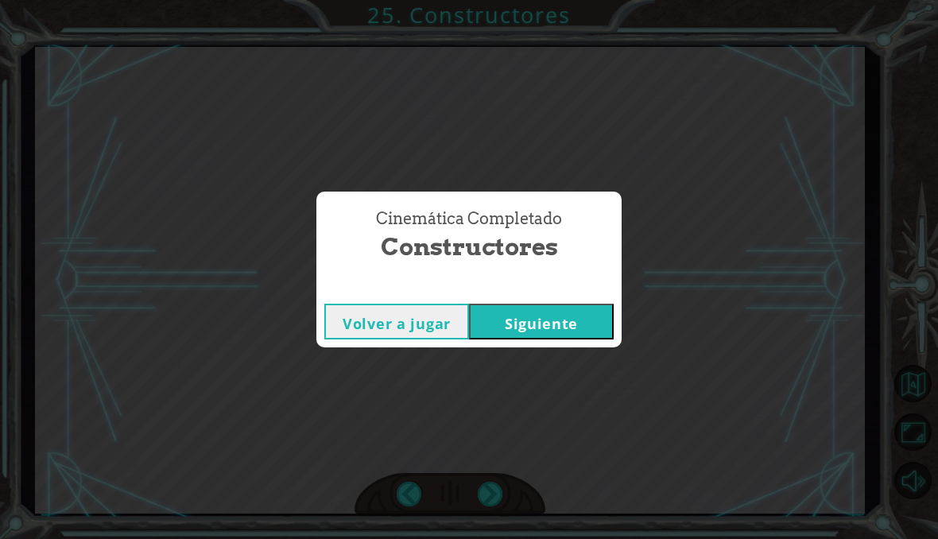
click at [494, 498] on div "Cinemática Completado Constructores Volver a jugar Siguiente" at bounding box center [469, 269] width 938 height 539
click at [544, 327] on button "Siguiente" at bounding box center [541, 322] width 145 height 36
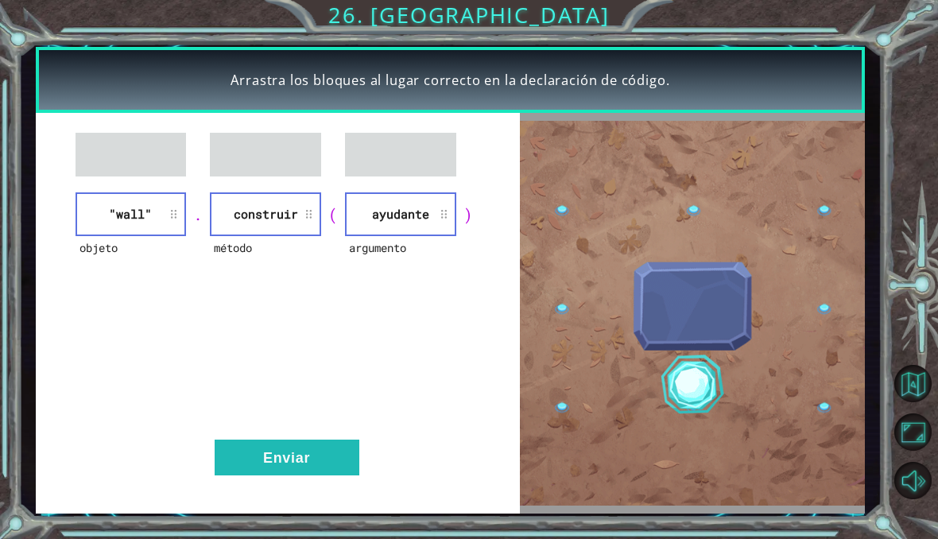
click at [295, 450] on button "Enviar" at bounding box center [287, 457] width 145 height 36
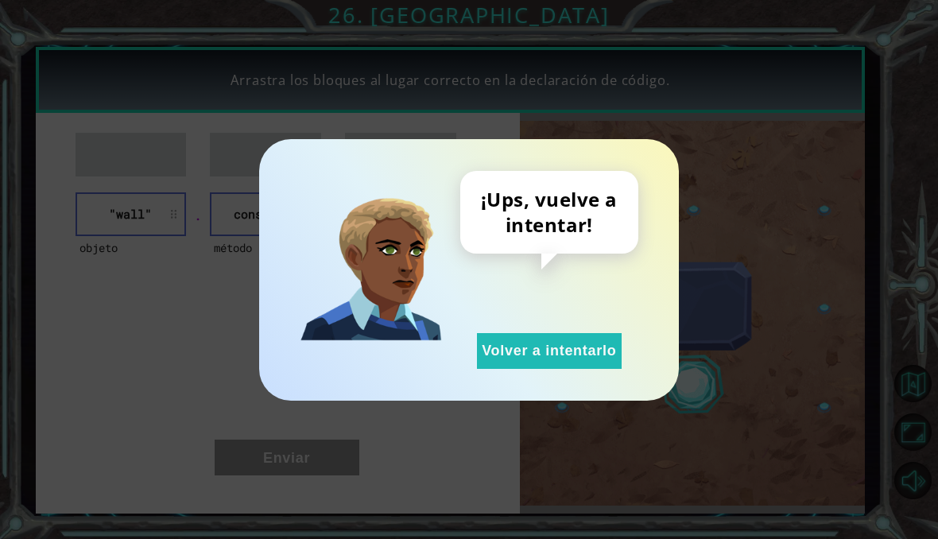
click at [540, 358] on button "Volver a intentarlo" at bounding box center [549, 351] width 145 height 36
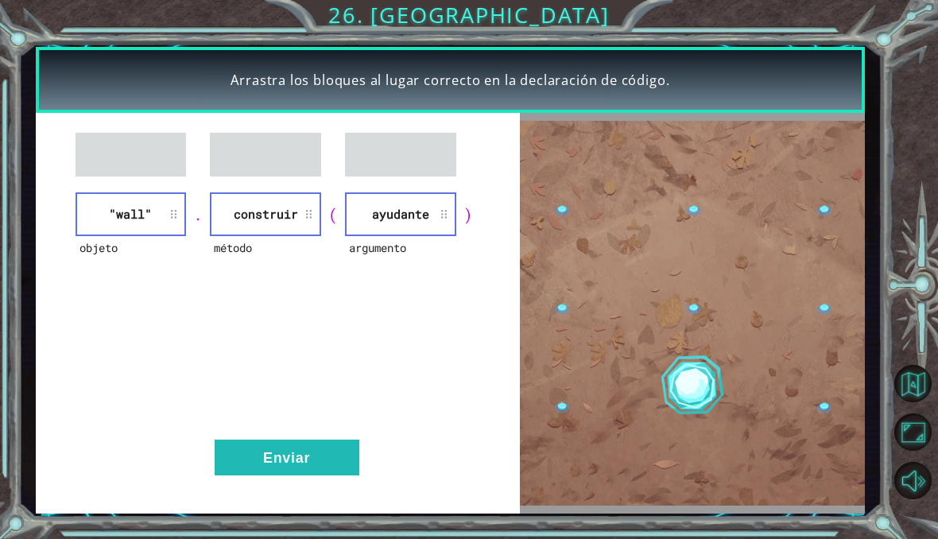
click at [265, 468] on button "Enviar" at bounding box center [287, 457] width 145 height 36
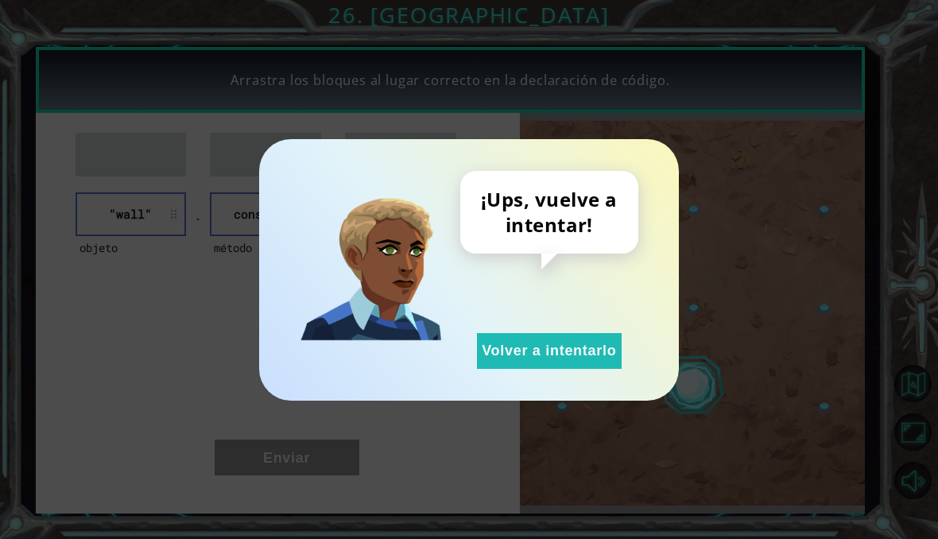
click at [585, 365] on button "Volver a intentarlo" at bounding box center [549, 351] width 145 height 36
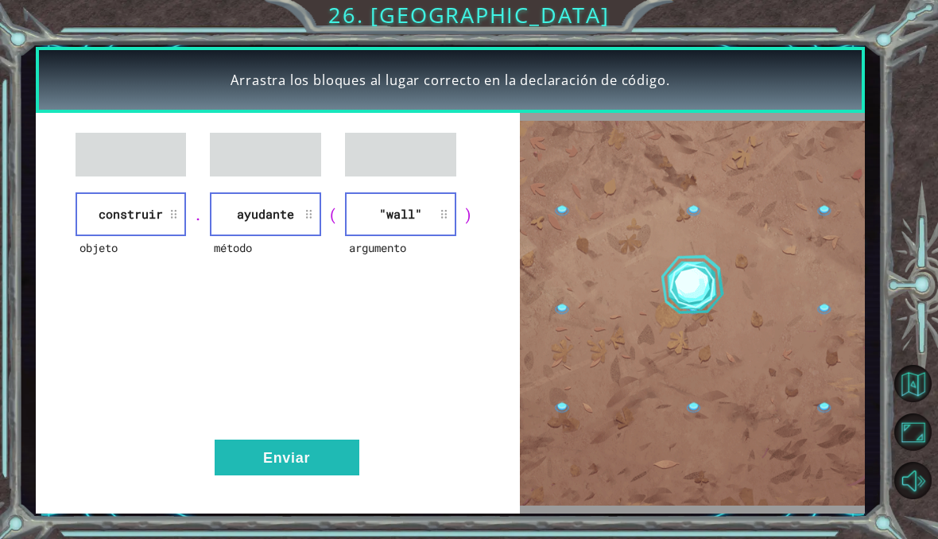
click at [288, 471] on button "Enviar" at bounding box center [287, 457] width 145 height 36
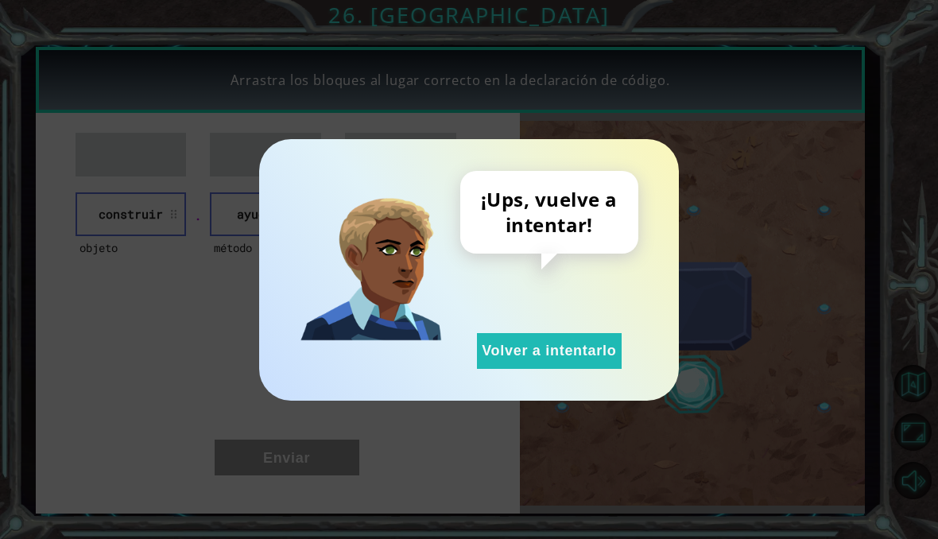
click at [530, 366] on button "Volver a intentarlo" at bounding box center [549, 351] width 145 height 36
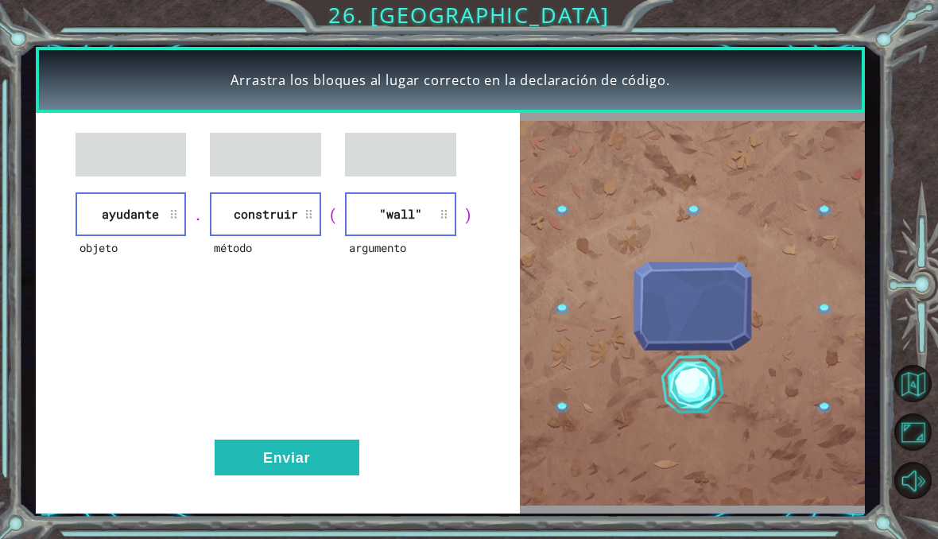
click at [306, 442] on button "Enviar" at bounding box center [287, 457] width 145 height 36
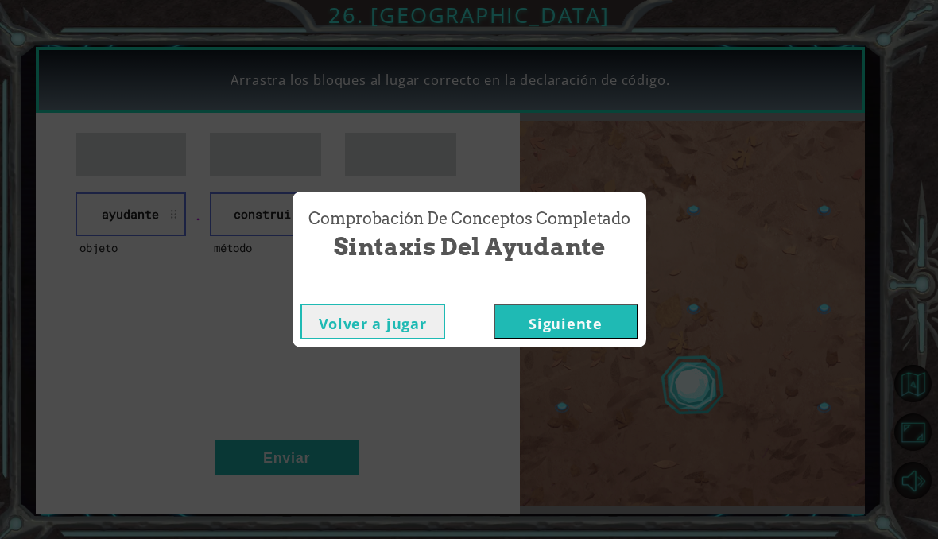
click at [566, 320] on button "Siguiente" at bounding box center [566, 322] width 145 height 36
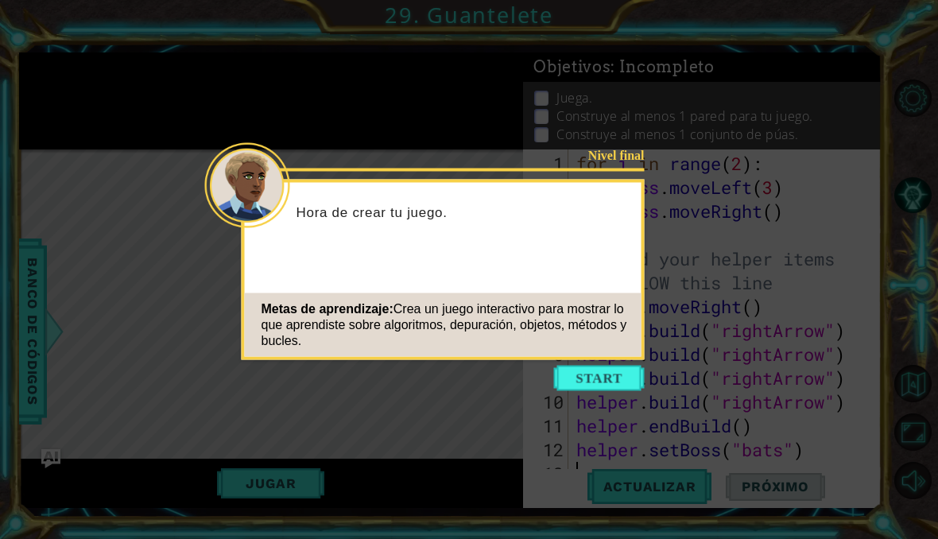
scroll to position [64, 0]
click at [611, 370] on button "Start" at bounding box center [599, 378] width 91 height 25
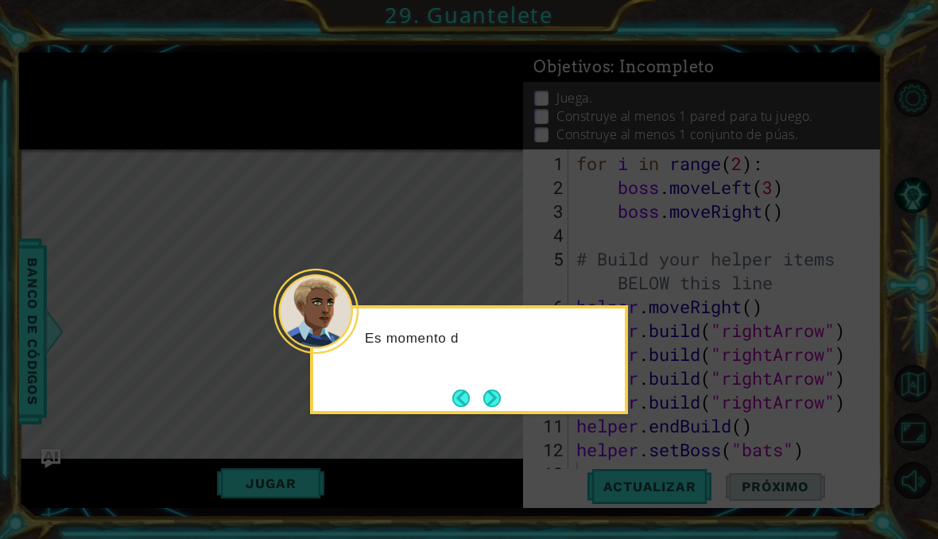
click at [494, 389] on button "Next" at bounding box center [491, 397] width 17 height 17
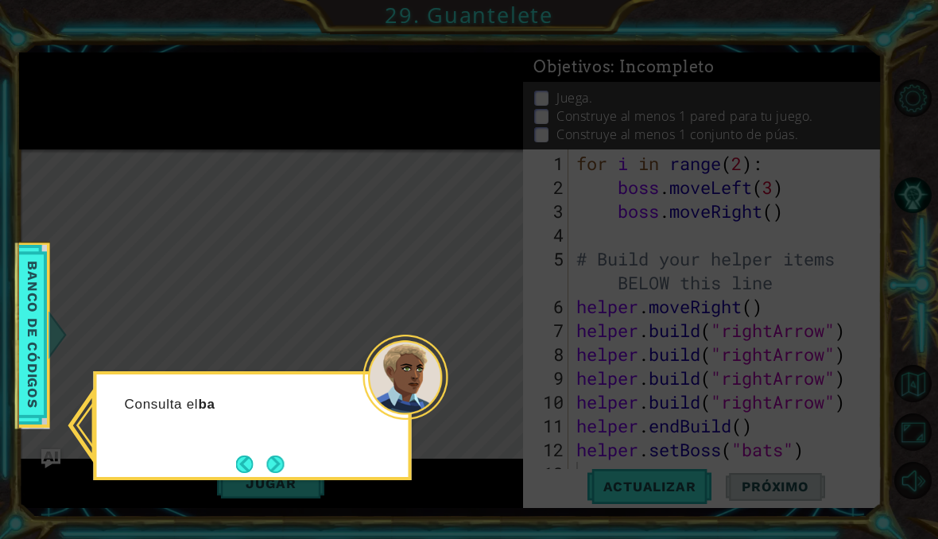
click at [277, 455] on button "Next" at bounding box center [275, 463] width 17 height 17
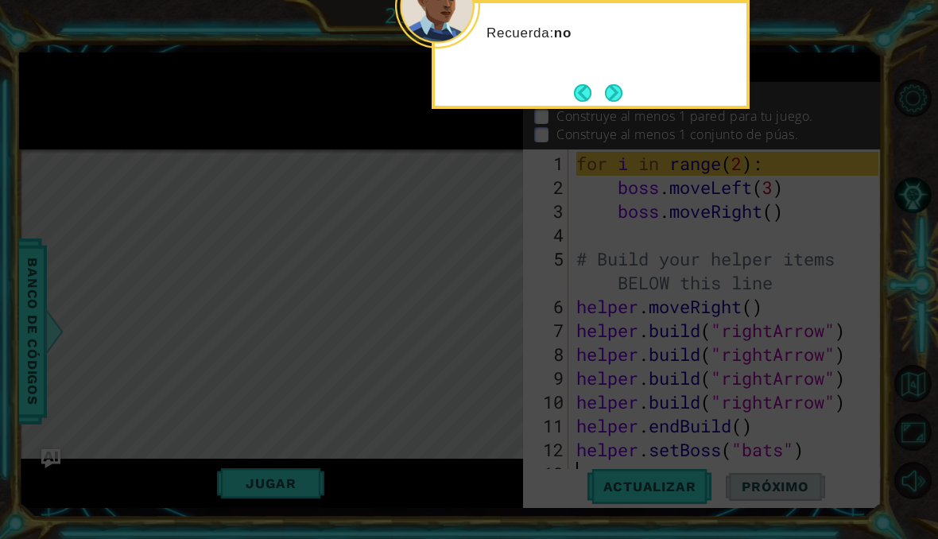
click at [619, 84] on button "Next" at bounding box center [613, 92] width 17 height 17
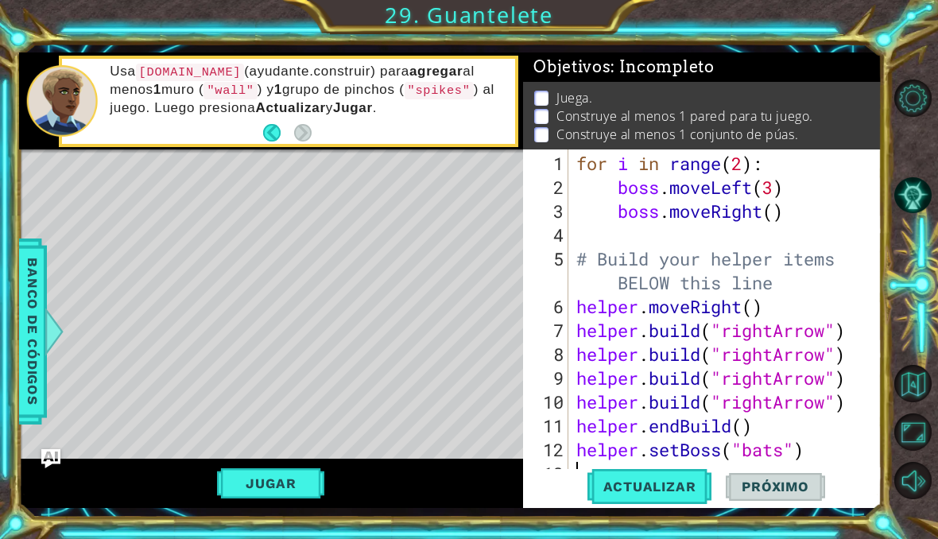
click at [676, 474] on button "Actualizar" at bounding box center [649, 487] width 125 height 36
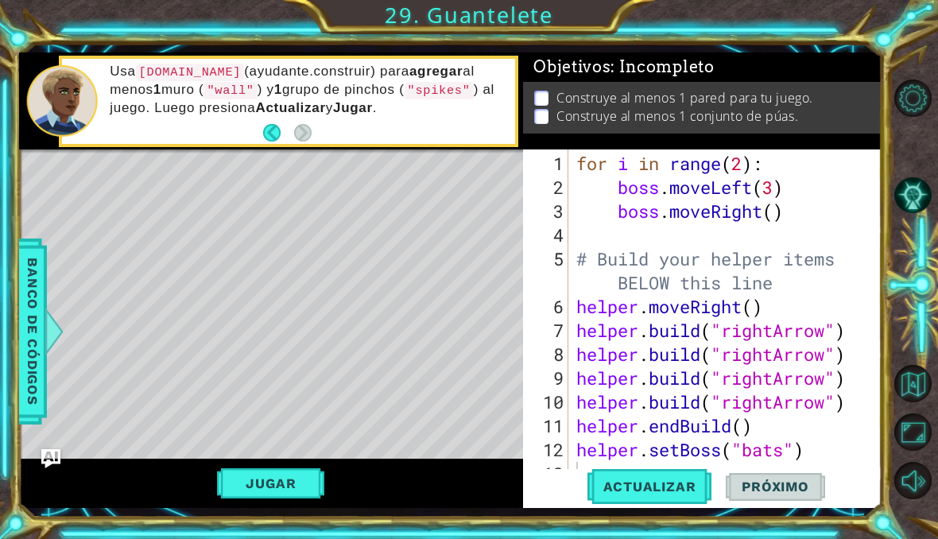
click at [267, 128] on button "Back" at bounding box center [278, 132] width 31 height 17
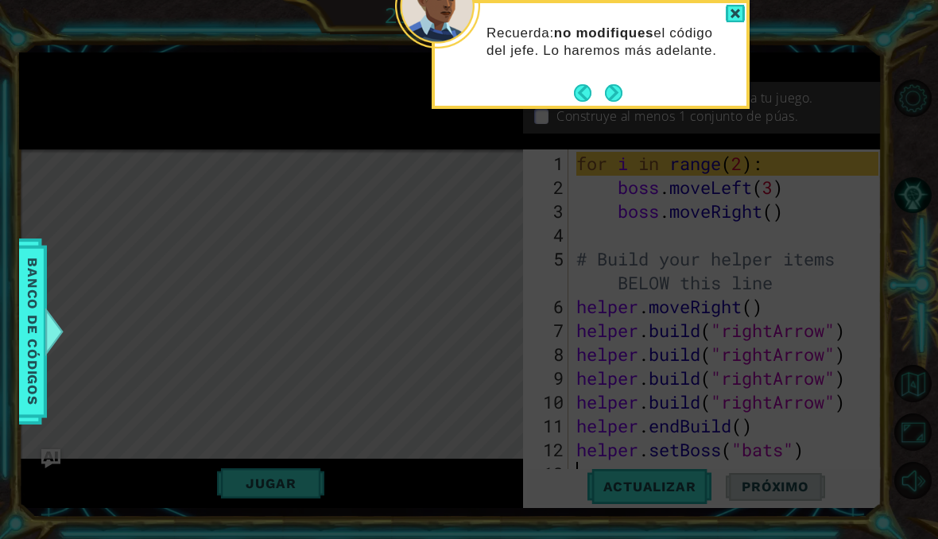
click at [622, 84] on button "Next" at bounding box center [613, 92] width 17 height 17
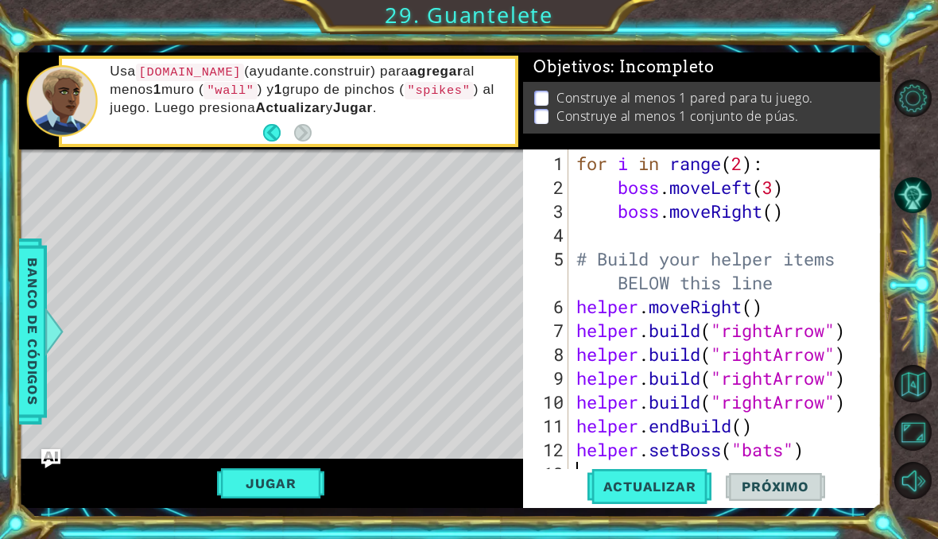
click at [265, 148] on div "Usa helper.build (ayudante.construir) para agregar al menos 1 muro ( "wall" ) y…" at bounding box center [307, 101] width 416 height 93
click at [275, 130] on button "Back" at bounding box center [278, 132] width 31 height 17
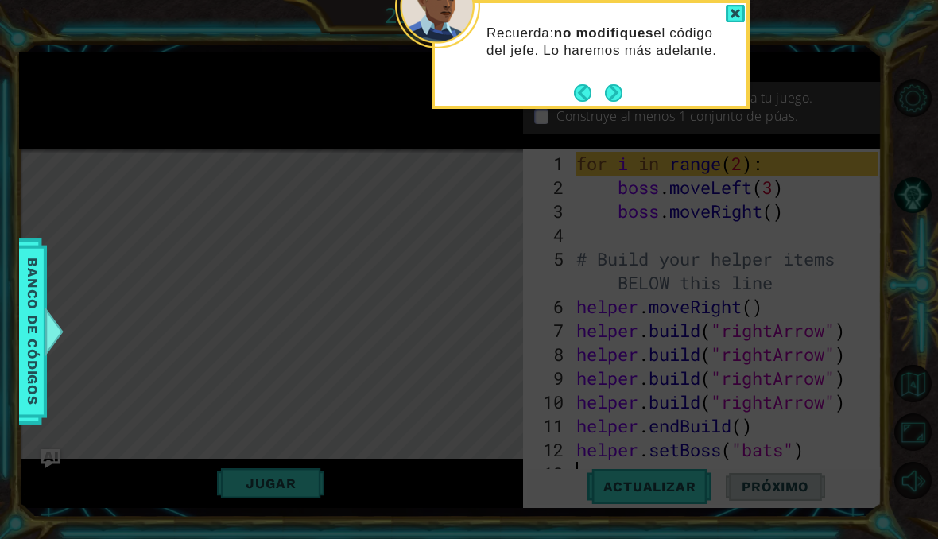
click at [610, 84] on button "Next" at bounding box center [613, 92] width 17 height 17
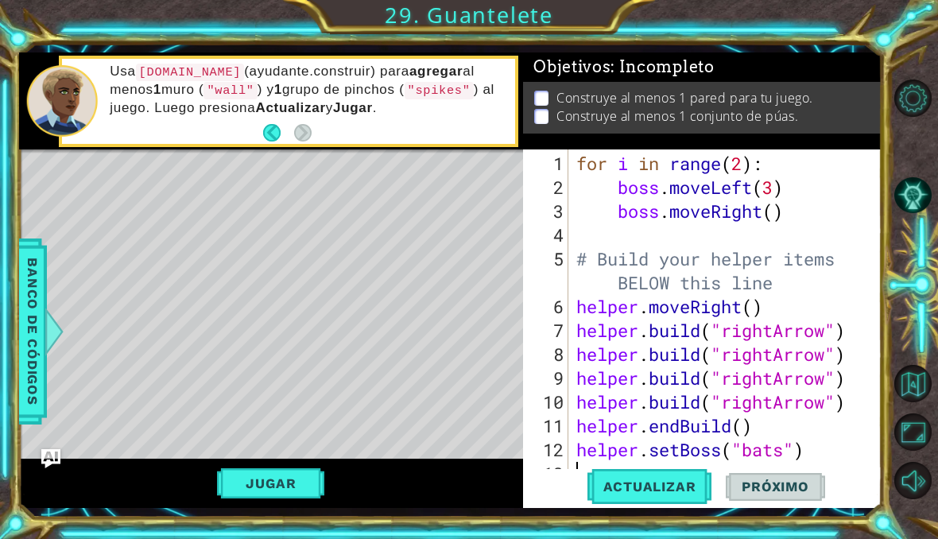
click at [281, 471] on button "Jugar" at bounding box center [270, 483] width 107 height 30
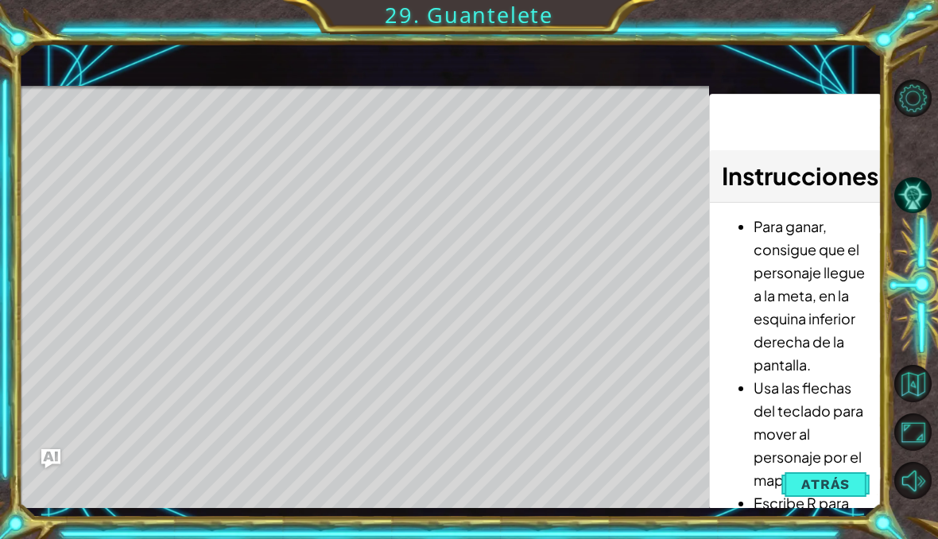
click at [826, 484] on span "Atrás" at bounding box center [825, 484] width 48 height 16
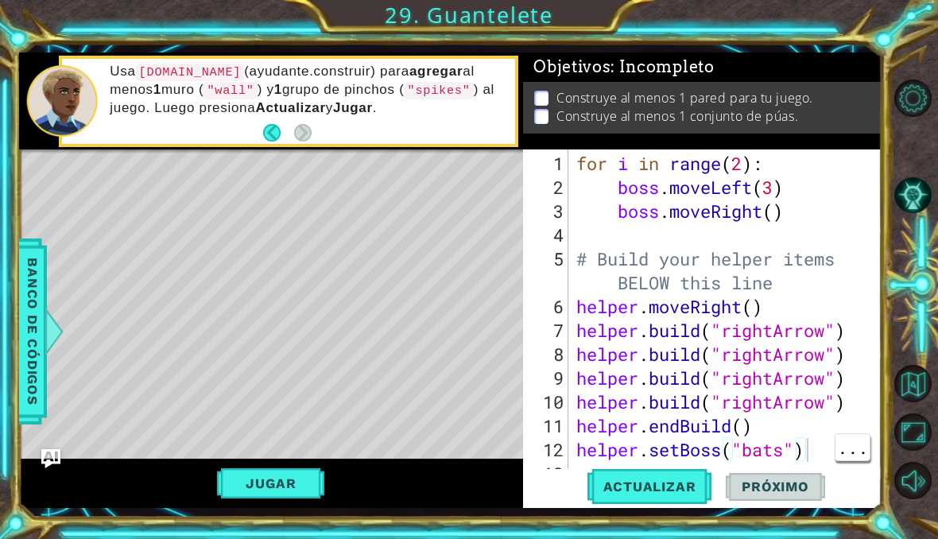
click at [819, 451] on div "for i in range ( 2 ) : boss . moveLeft ( 3 ) boss . moveRight ( ) # Build your …" at bounding box center [729, 342] width 313 height 381
type textarea "helper.setBoss("bats")"
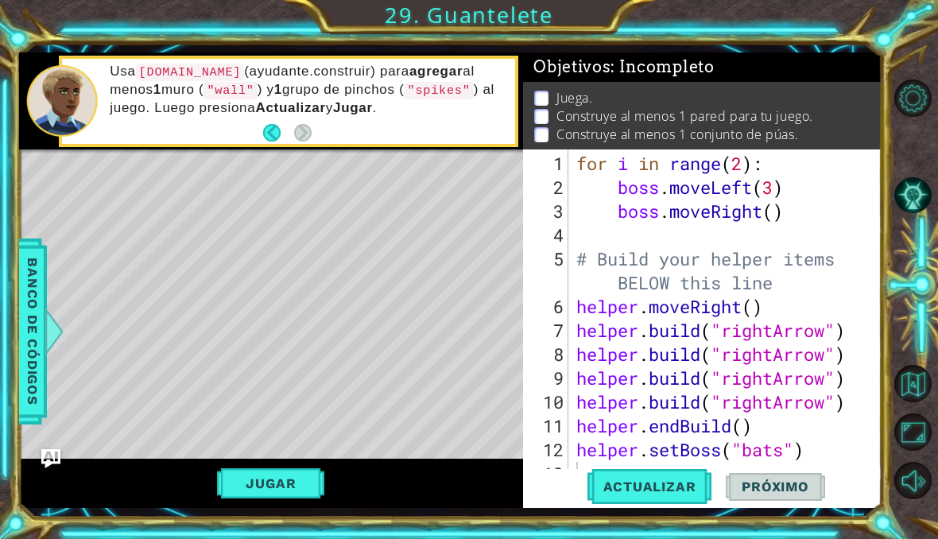
scroll to position [24, 0]
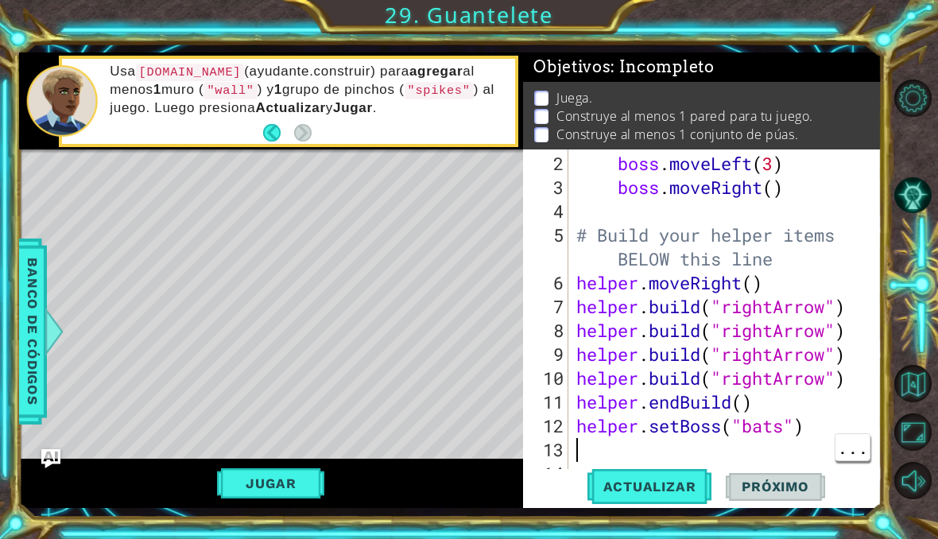
click at [577, 440] on div "boss . moveLeft ( 3 ) boss . moveRight ( ) # Build your helper items BELOW this…" at bounding box center [729, 342] width 313 height 381
click at [660, 493] on span "Actualizar" at bounding box center [649, 486] width 125 height 16
click at [294, 496] on button "Jugar" at bounding box center [270, 483] width 107 height 30
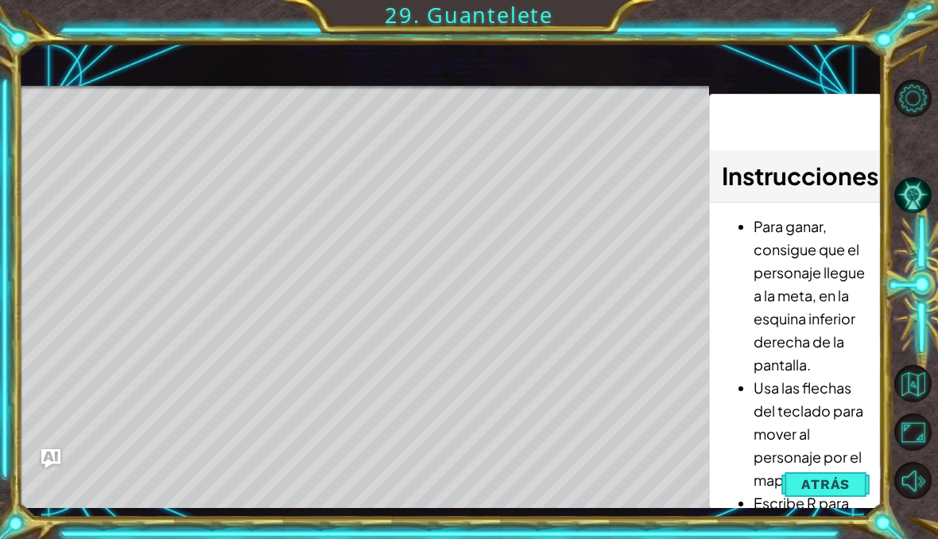
click at [827, 480] on span "Atrás" at bounding box center [825, 484] width 48 height 16
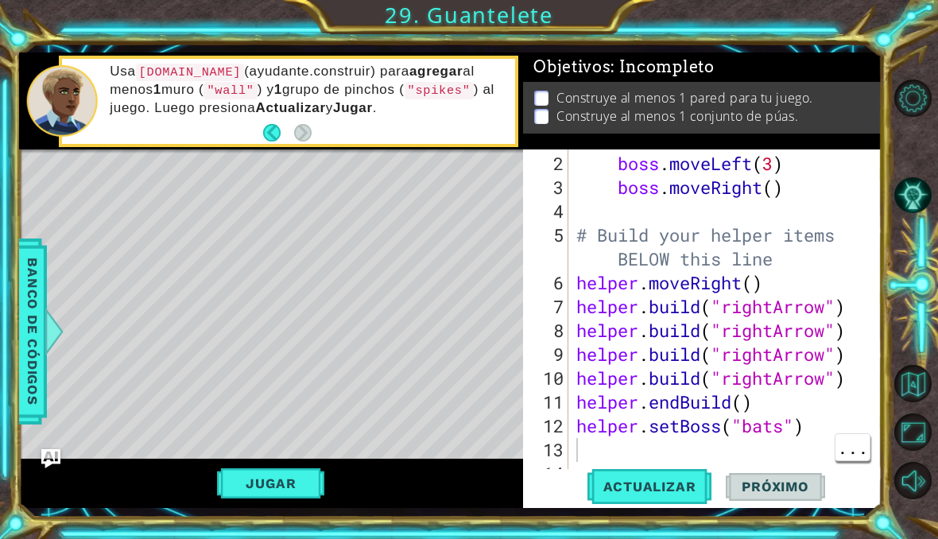
click at [596, 447] on div "boss . moveLeft ( 3 ) boss . moveRight ( ) # Build your helper items BELOW this…" at bounding box center [729, 342] width 313 height 381
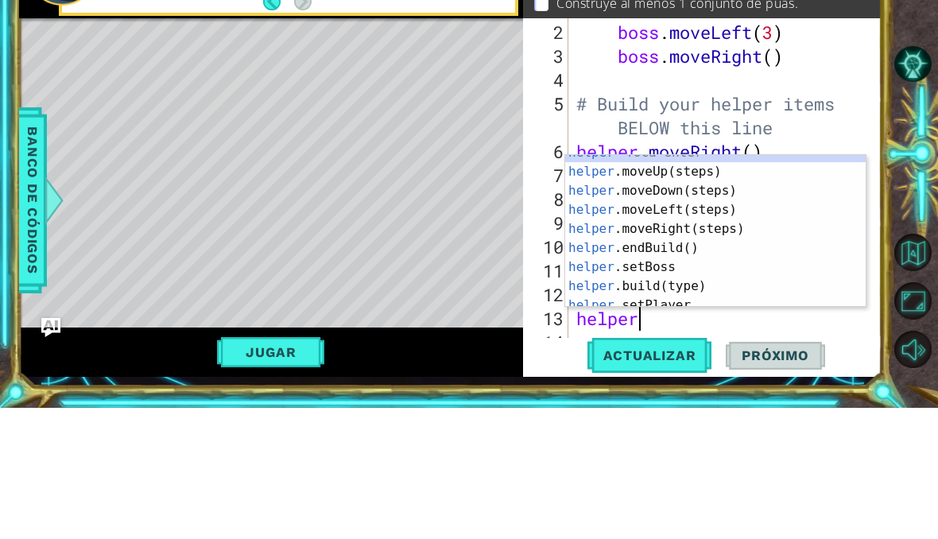
scroll to position [95, 0]
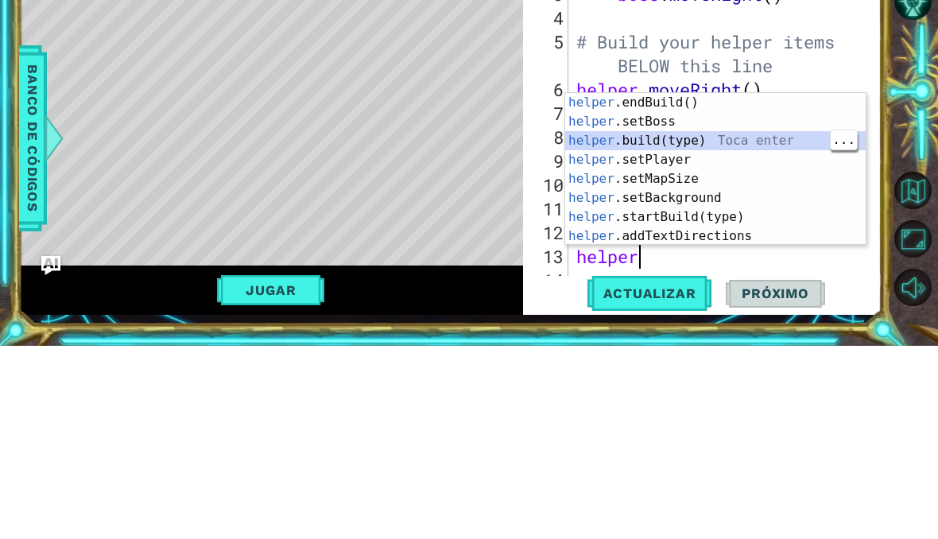
click at [737, 286] on div "helper .endBuild() Toca enter helper .setBoss Toca enter helper .build(type) To…" at bounding box center [715, 381] width 300 height 191
type textarea "helper.build("wall")"
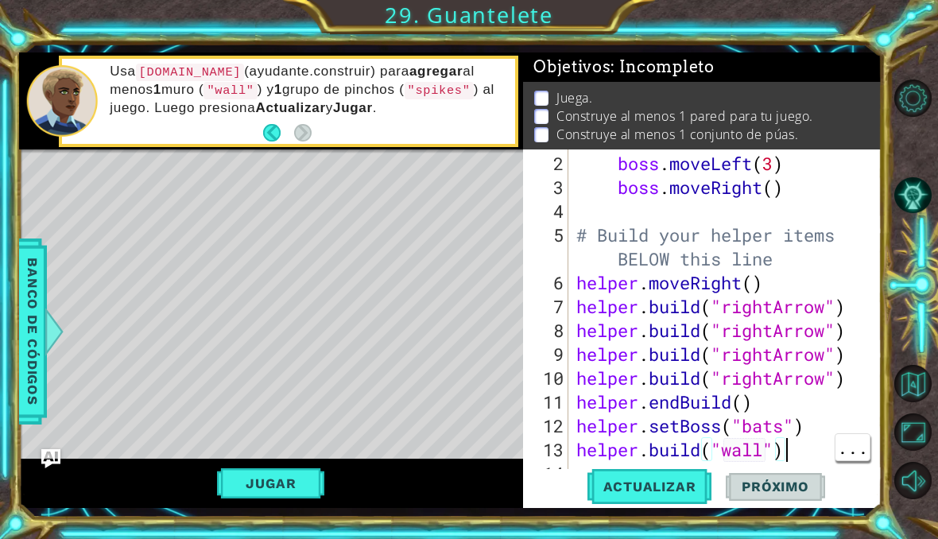
click at [800, 457] on div "boss . moveLeft ( 3 ) boss . moveRight ( ) # Build your helper items BELOW this…" at bounding box center [729, 342] width 313 height 381
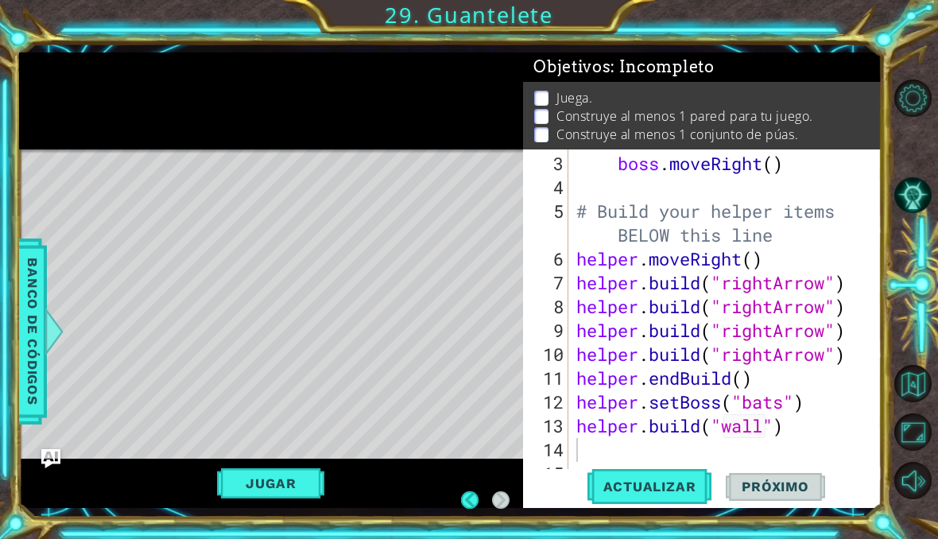
scroll to position [48, 0]
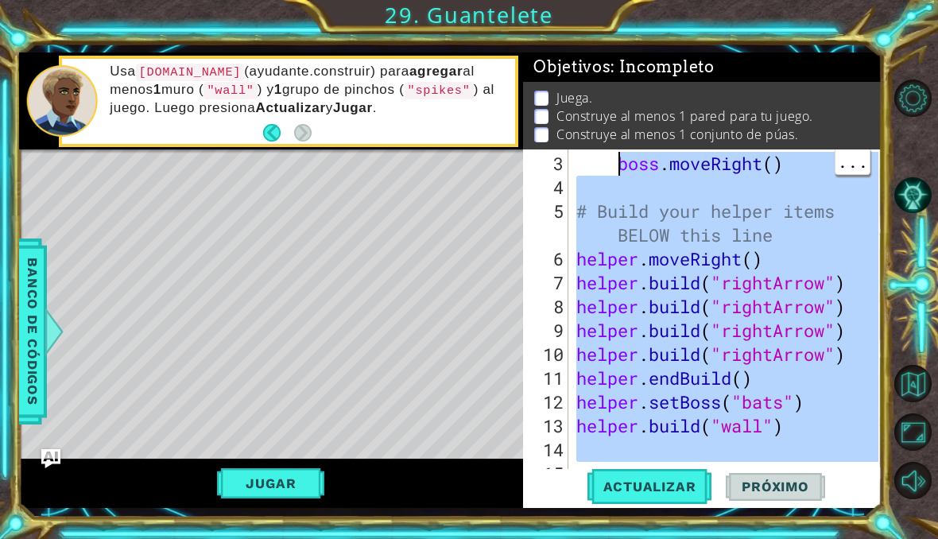
click at [815, 425] on div "boss . moveRight ( ) # Build your helper items BELOW this line helper . moveRig…" at bounding box center [729, 342] width 313 height 381
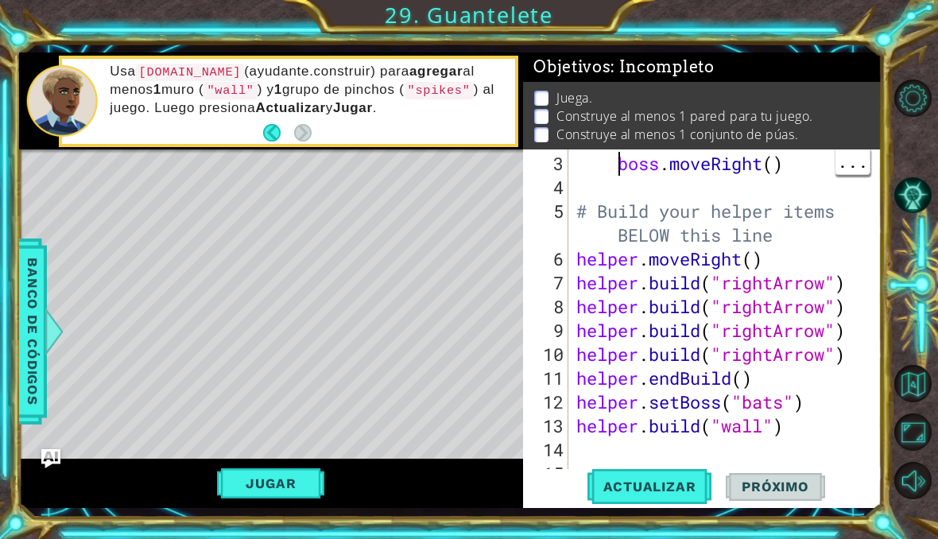
click at [618, 168] on div "boss . moveRight ( ) # Build your helper items BELOW this line helper . moveRig…" at bounding box center [729, 342] width 313 height 381
type textarea "boss.moveRight()"
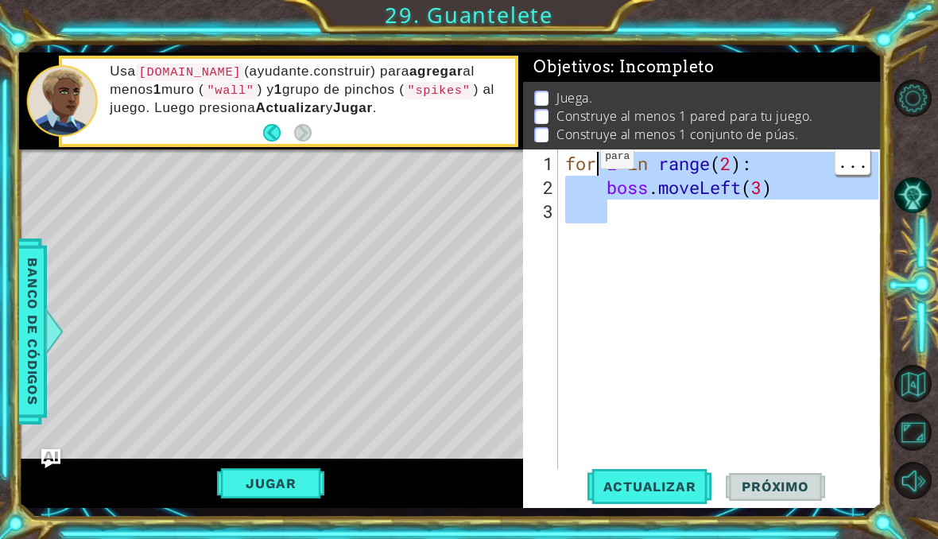
click at [792, 190] on div "for i in range ( 2 ) : boss . moveLeft ( 3 )" at bounding box center [724, 342] width 324 height 381
type textarea "f"
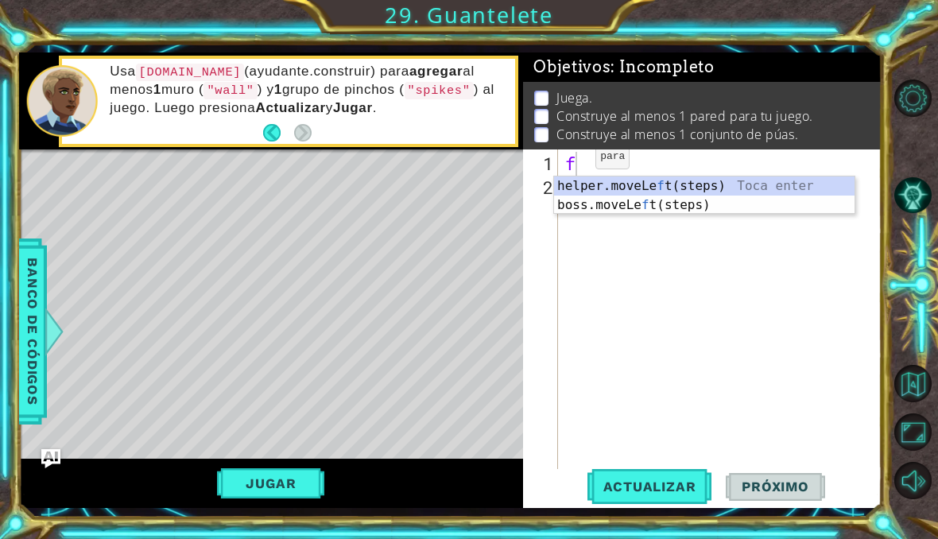
click at [672, 484] on span "Actualizar" at bounding box center [649, 486] width 125 height 16
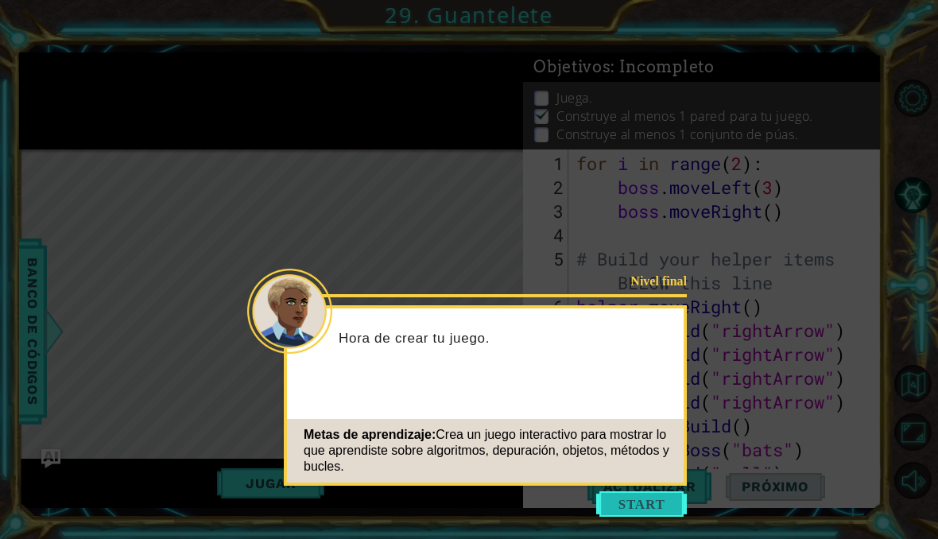
click at [642, 491] on button "Start" at bounding box center [641, 503] width 91 height 25
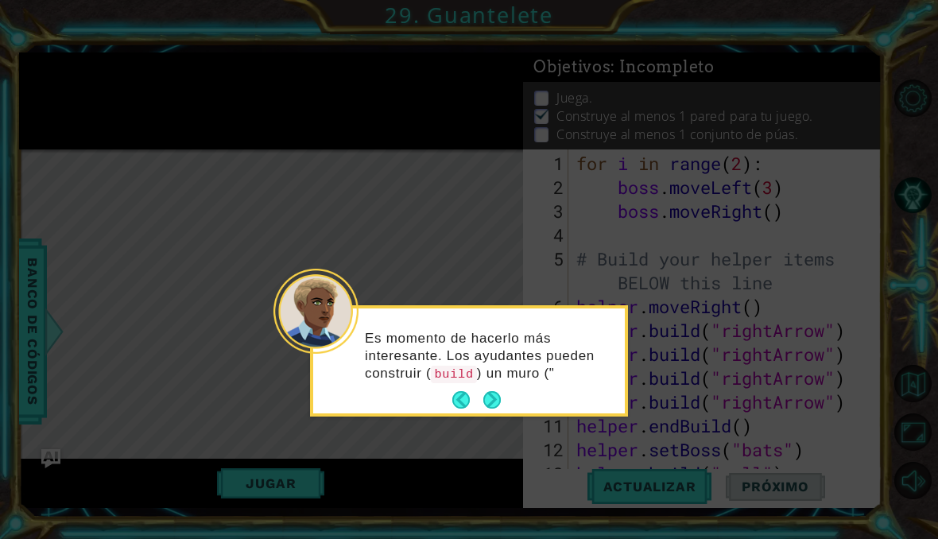
click at [493, 391] on button "Next" at bounding box center [491, 399] width 17 height 17
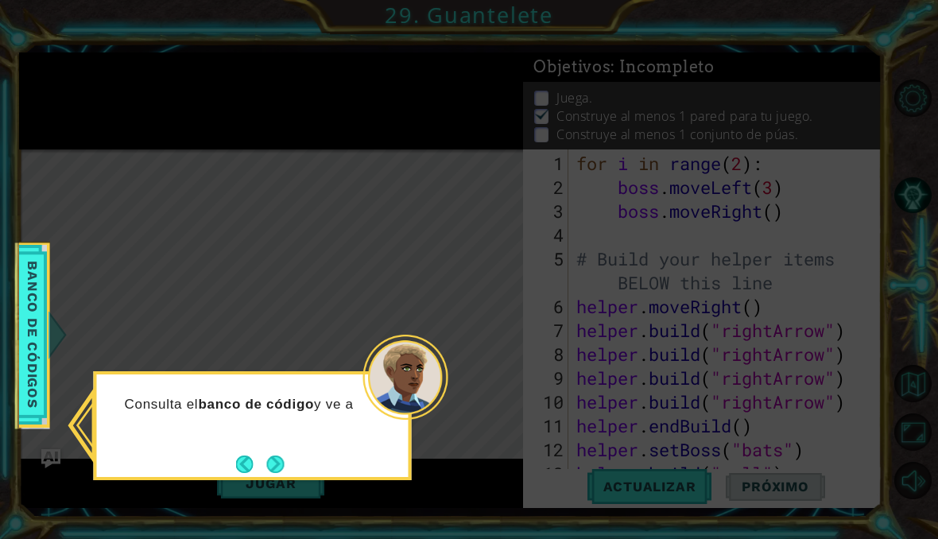
click at [267, 455] on button "Next" at bounding box center [275, 463] width 17 height 17
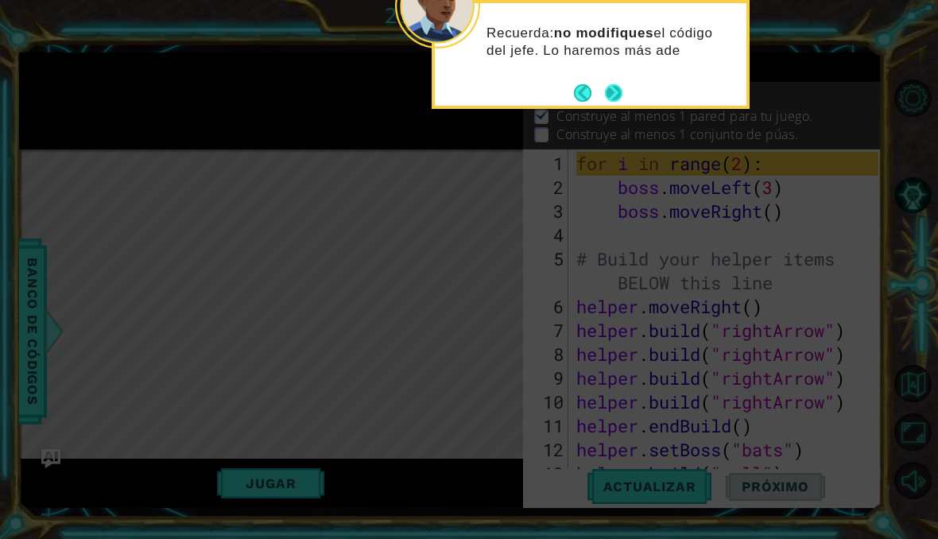
click at [618, 84] on button "Next" at bounding box center [613, 92] width 17 height 17
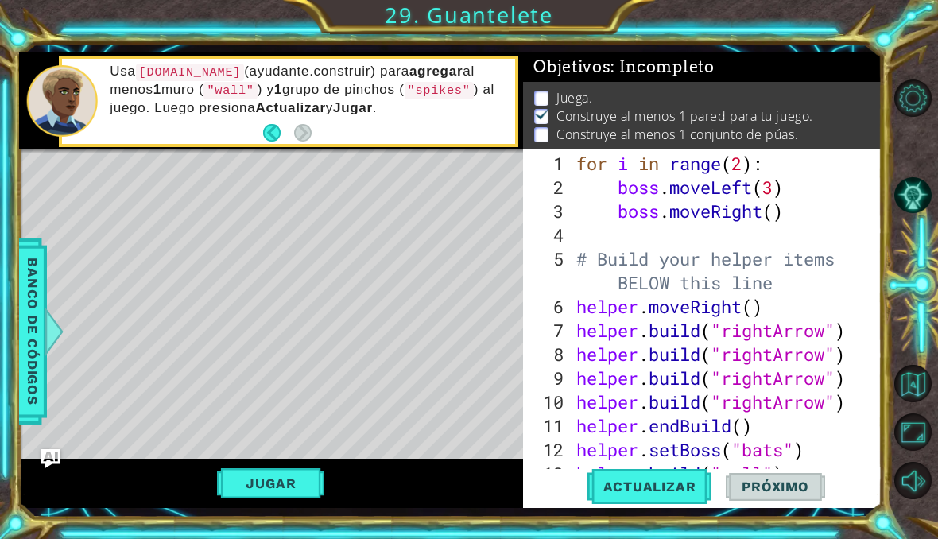
type textarea "for i in range(2):"
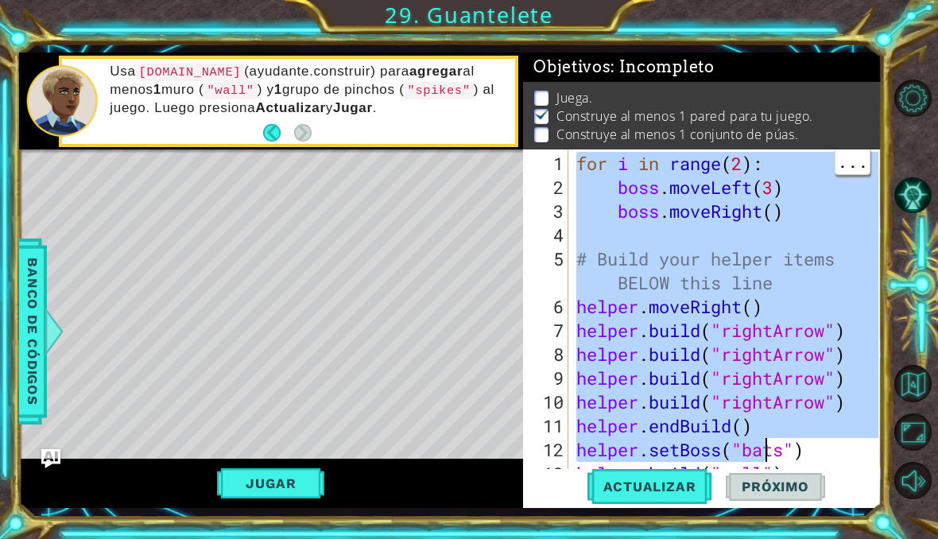
scroll to position [48, 0]
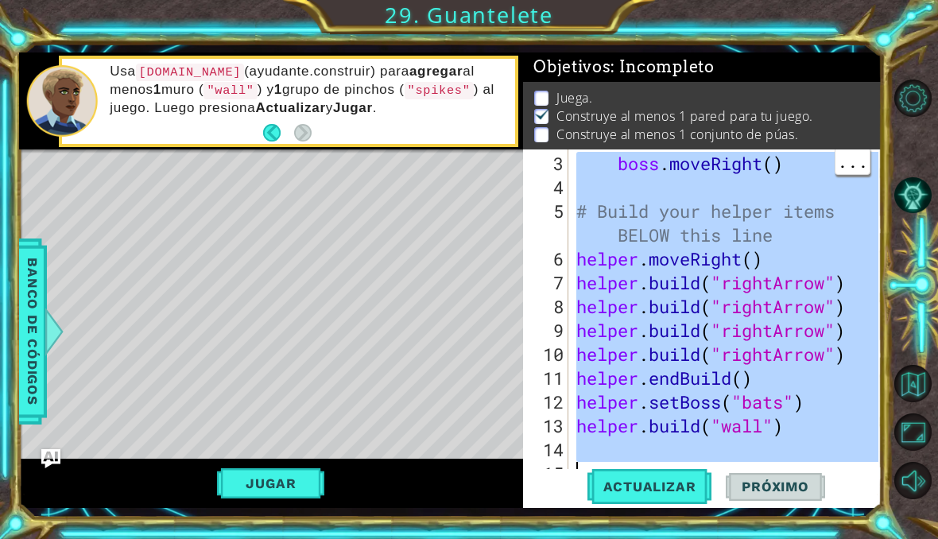
drag, startPoint x: 577, startPoint y: 165, endPoint x: 784, endPoint y: 498, distance: 392.6
click at [784, 498] on div "for i in range(2): 3 4 5 6 7 8 9 10 11 12 13 14 15 boss . moveRight ( ) # Build…" at bounding box center [702, 328] width 358 height 358
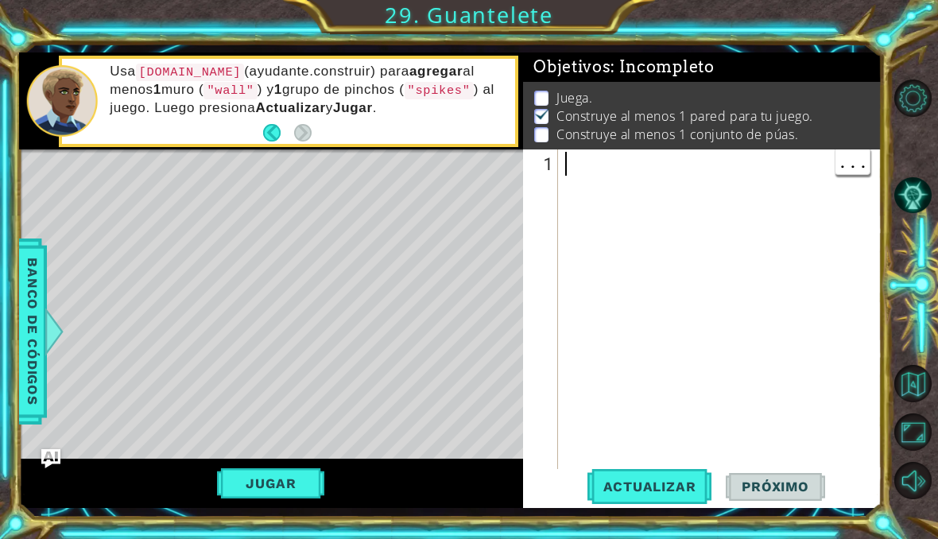
click at [579, 164] on div at bounding box center [724, 342] width 324 height 381
click at [578, 168] on div at bounding box center [724, 342] width 324 height 381
click at [579, 166] on div at bounding box center [724, 342] width 324 height 381
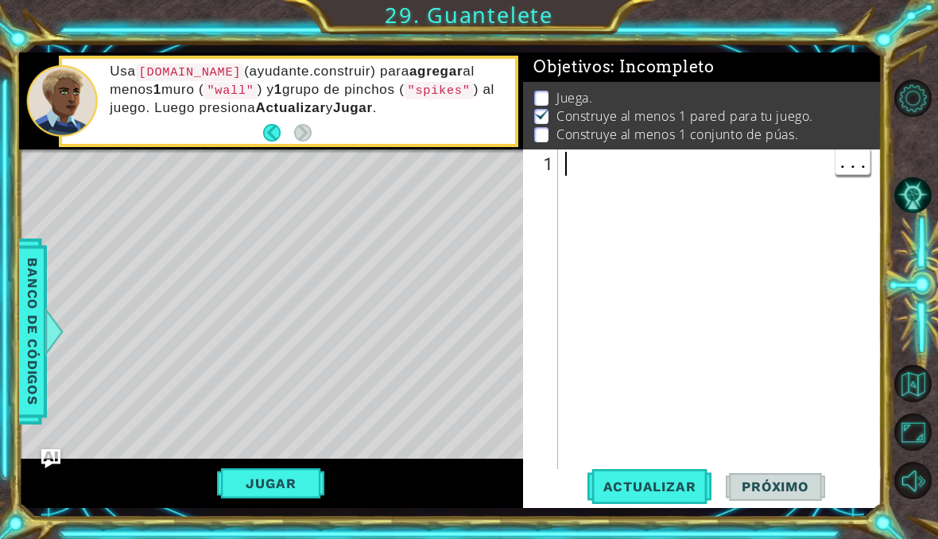
paste textarea "helper.build(" spikes")"
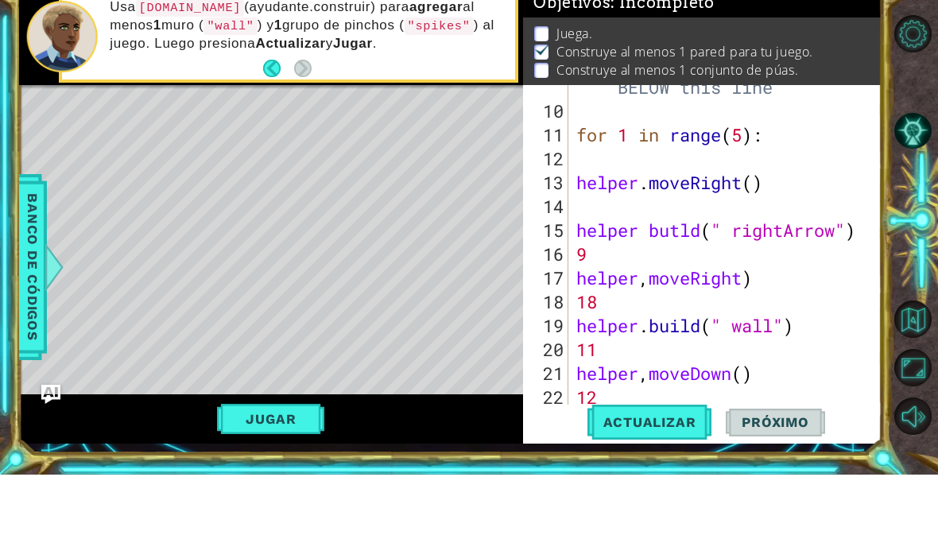
scroll to position [252, 0]
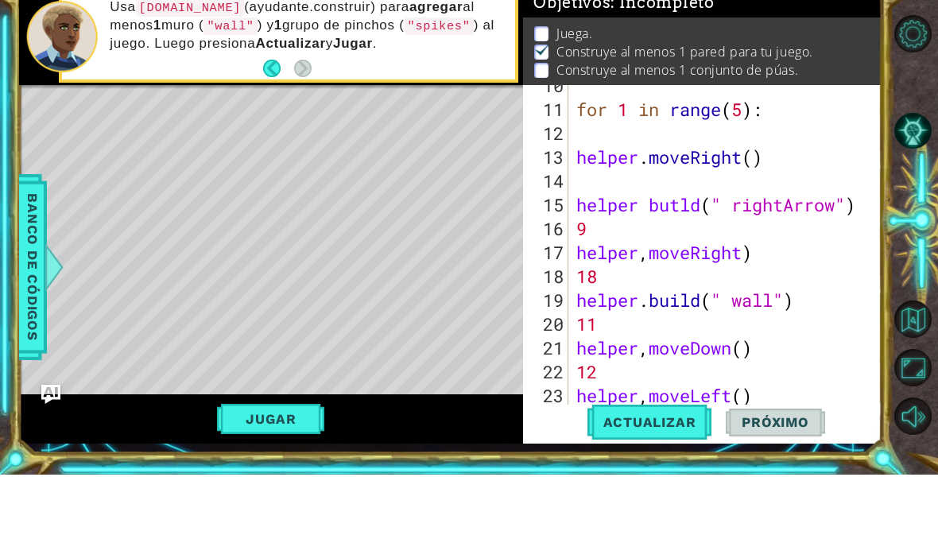
type textarea "9"
type textarea "1"
type textarea "helper butld(" rightArrow")"
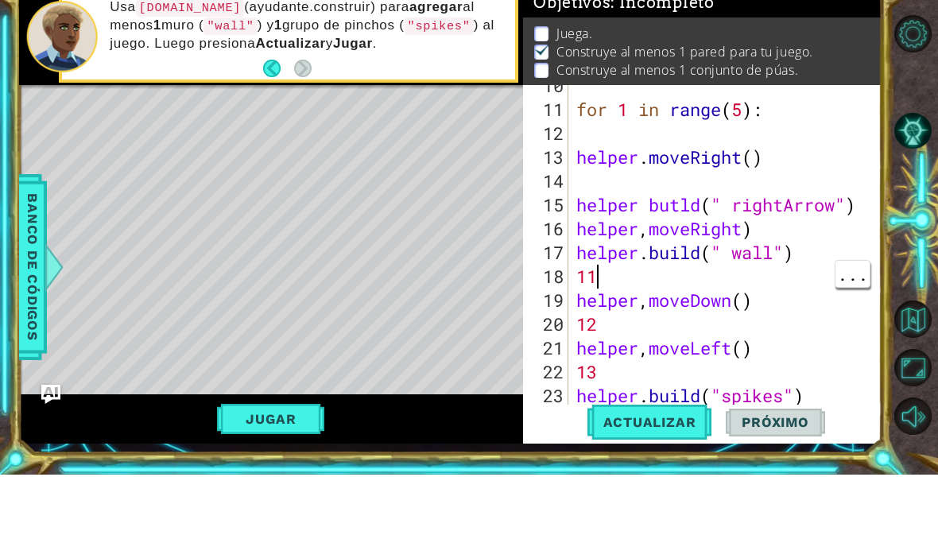
type textarea "1"
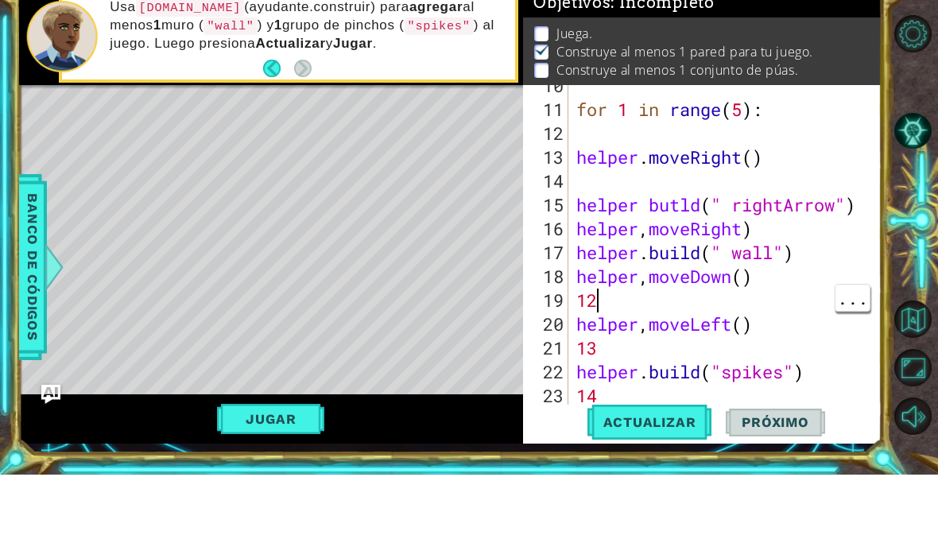
type textarea "1"
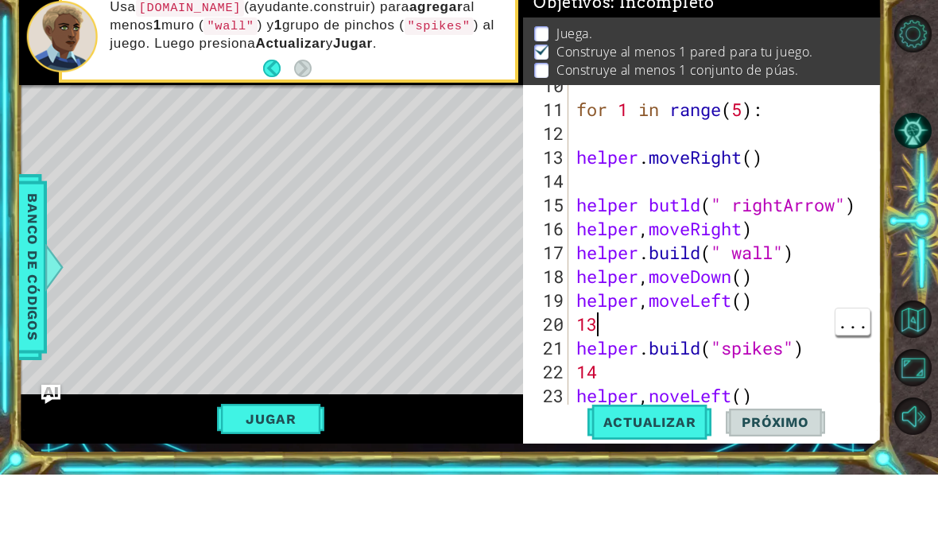
type textarea "1"
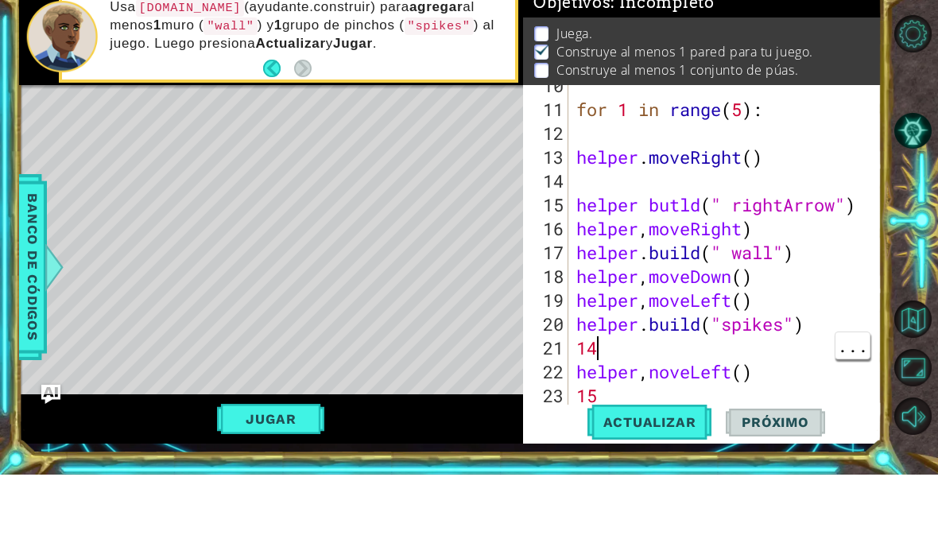
type textarea "1"
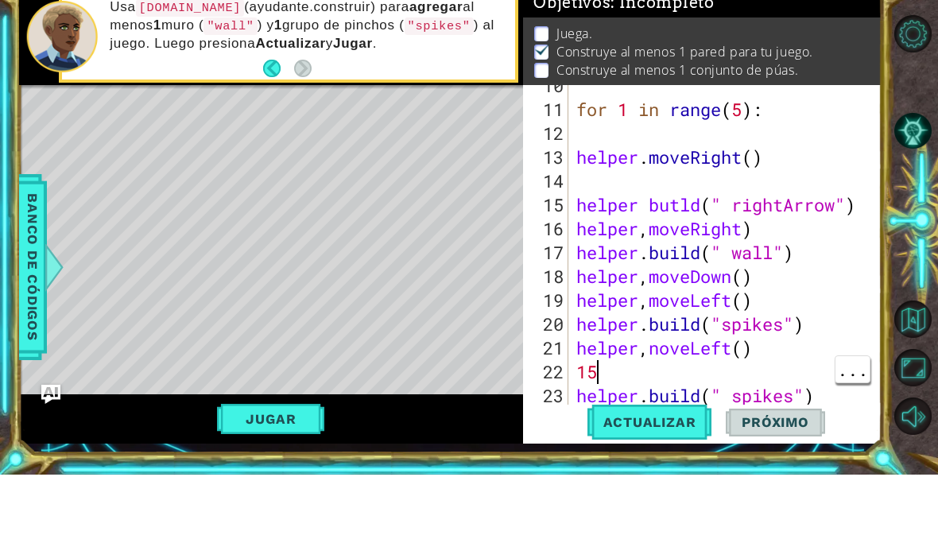
type textarea "1"
type textarea "helper,noveLeft()"
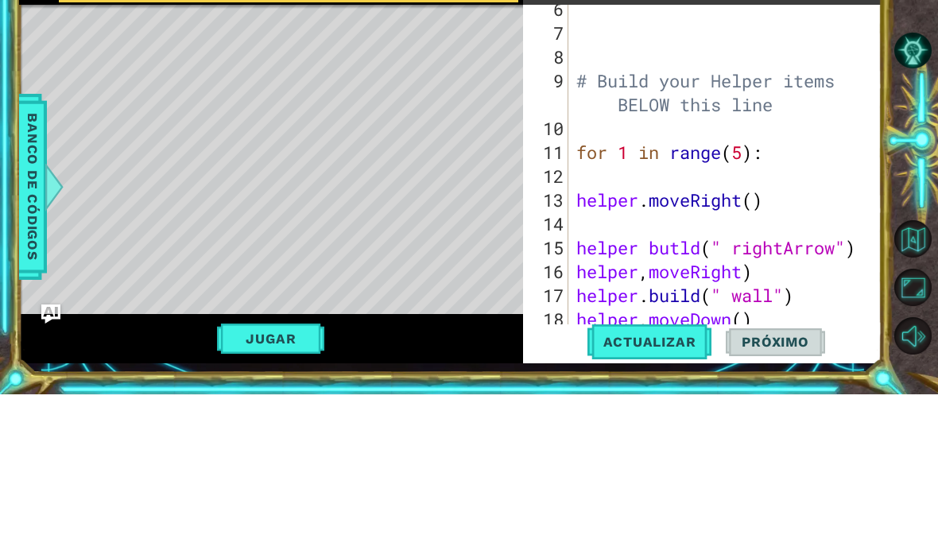
scroll to position [64, 0]
click at [695, 219] on div "# Build your Helper items BELOW this line for 1 in range ( 5 ) : helper . moveR…" at bounding box center [730, 332] width 314 height 381
type textarea "helper.moveRight()"
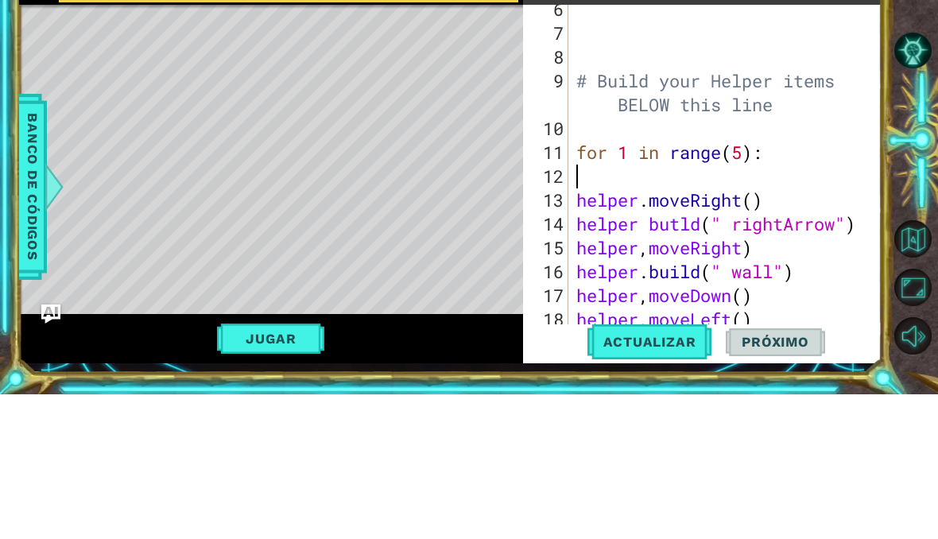
click at [699, 185] on div "# Build your Helper items BELOW this line for 1 in range ( 5 ) : helper . moveR…" at bounding box center [730, 332] width 314 height 381
type textarea "for 1 in range(5):"
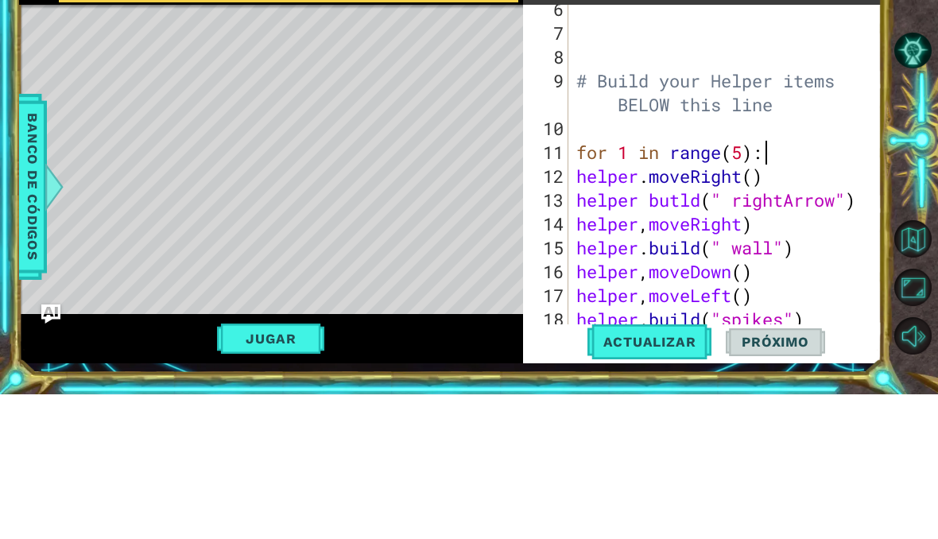
click at [648, 142] on div "# Build your Helper items BELOW this line for 1 in range ( 5 ) : helper . moveR…" at bounding box center [730, 332] width 314 height 381
type textarea "# Build your Helper items BELOW this line"
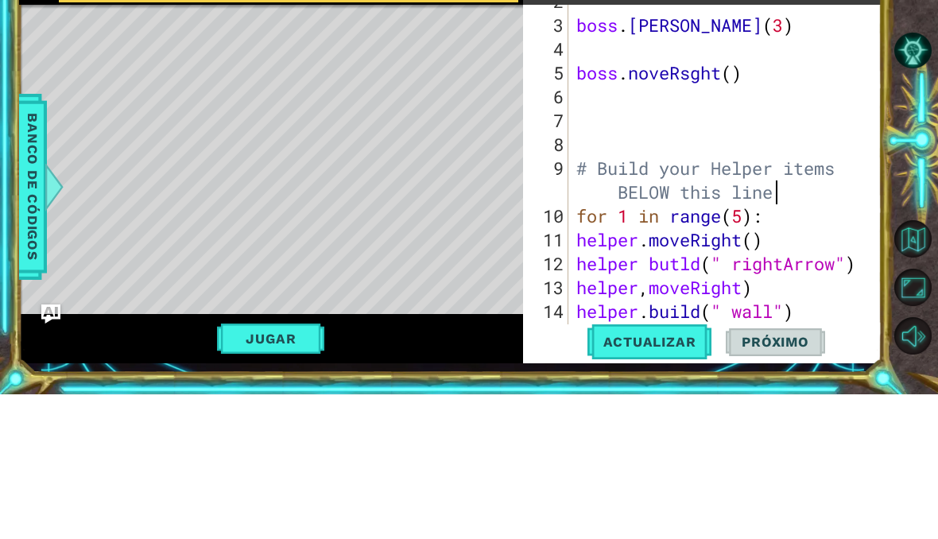
scroll to position [0, 0]
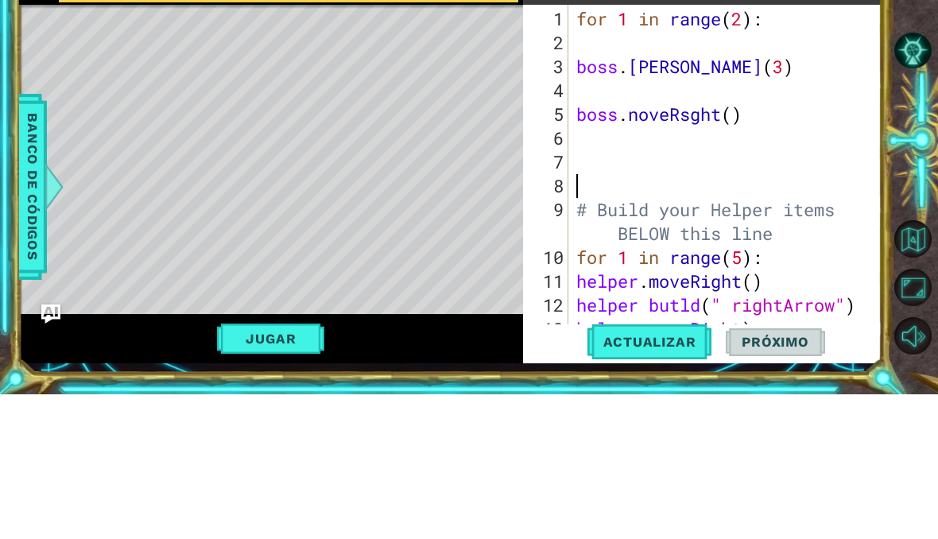
click at [581, 192] on div "for 1 in range ( 2 ) : boss . noveLett ( 3 ) boss . noveRsght ( ) # Build your …" at bounding box center [730, 342] width 314 height 381
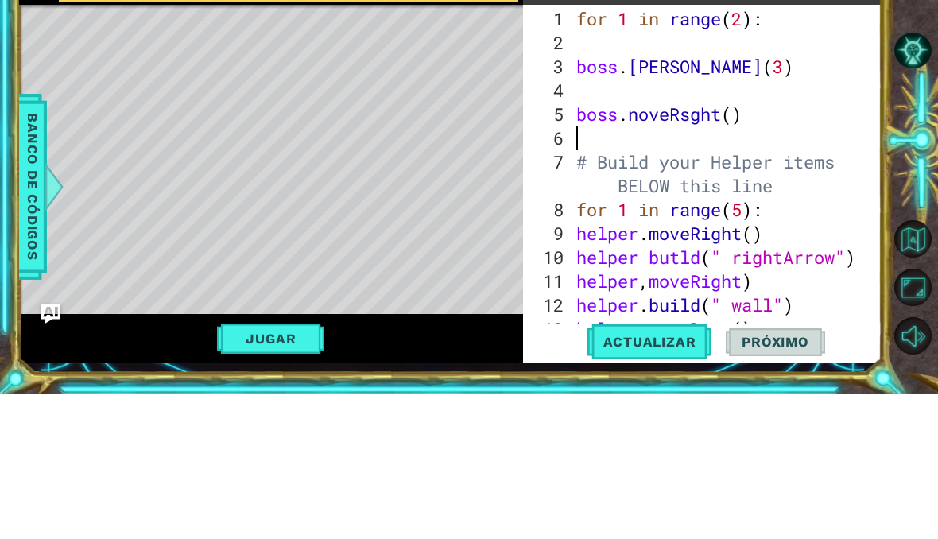
type textarea "boss.noveRsght()"
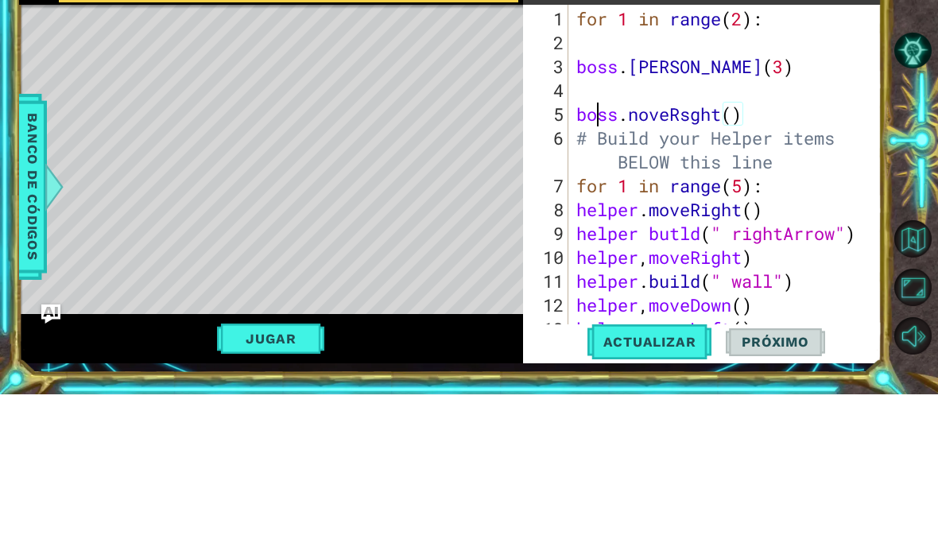
click at [597, 152] on div "for 1 in range ( 2 ) : boss . noveLett ( 3 ) boss . noveRsght ( ) # Build your …" at bounding box center [730, 342] width 314 height 381
click at [580, 152] on div "for 1 in range ( 2 ) : boss . noveLett ( 3 ) boss . noveRsght ( ) # Build your …" at bounding box center [730, 342] width 314 height 381
type textarea "boss.noveLett(3)"
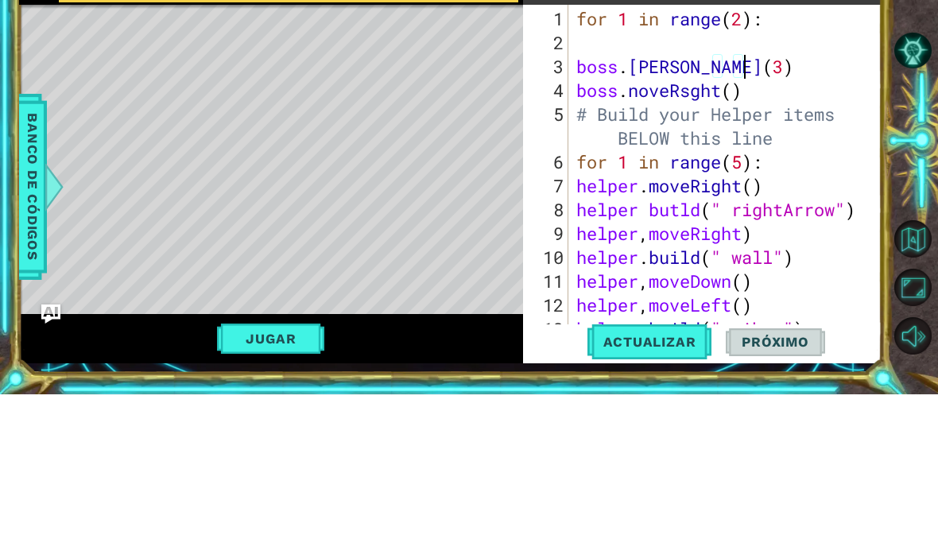
click at [579, 152] on div "for 1 in range ( 2 ) : boss . noveLett ( 3 ) boss . noveRsght ( ) # Build your …" at bounding box center [730, 342] width 314 height 381
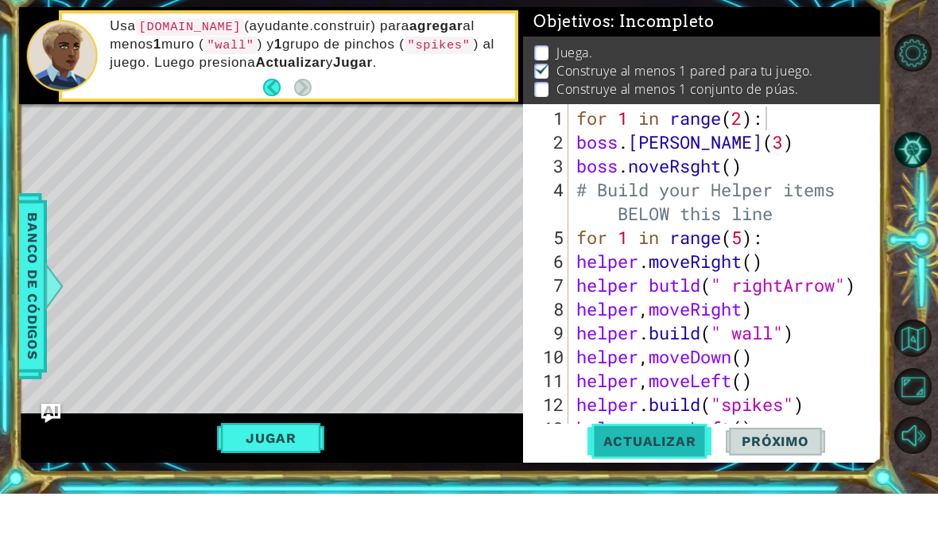
scroll to position [45, 0]
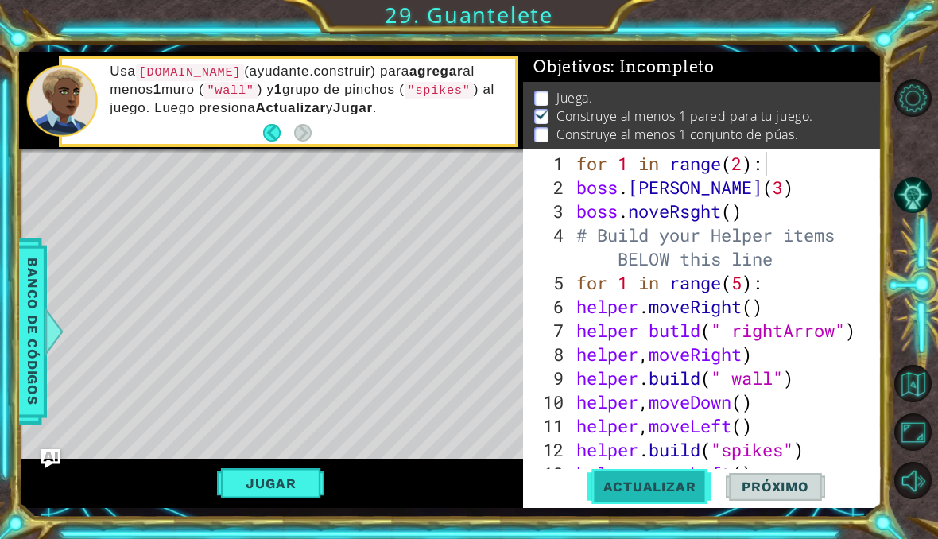
click at [680, 432] on div "for 1 in range(2): 1 2 3 4 5 6 7 8 9 10 11 12 13 14 for 1 in range ( 2 ) : boss…" at bounding box center [702, 328] width 358 height 358
click at [656, 497] on button "Actualizar" at bounding box center [649, 487] width 125 height 36
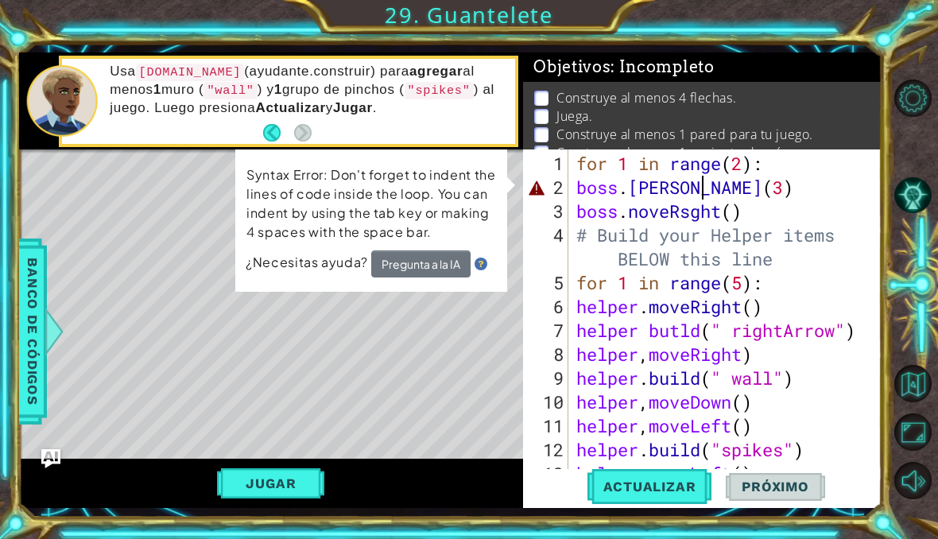
click at [700, 198] on div "for 1 in range ( 2 ) : boss . noveLett ( 3 ) boss . noveRsght ( ) # Build your …" at bounding box center [730, 342] width 314 height 381
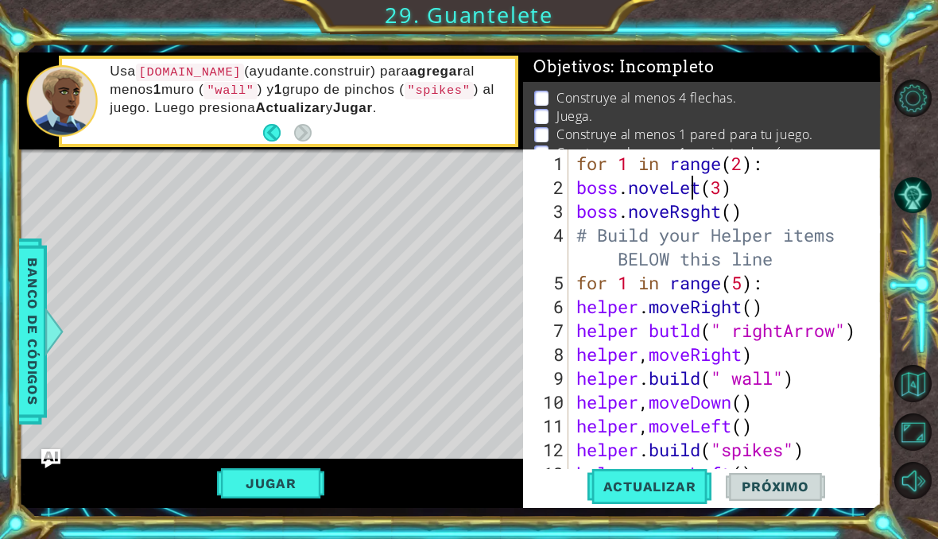
scroll to position [0, 6]
click at [620, 480] on span "Actualizar" at bounding box center [649, 486] width 125 height 16
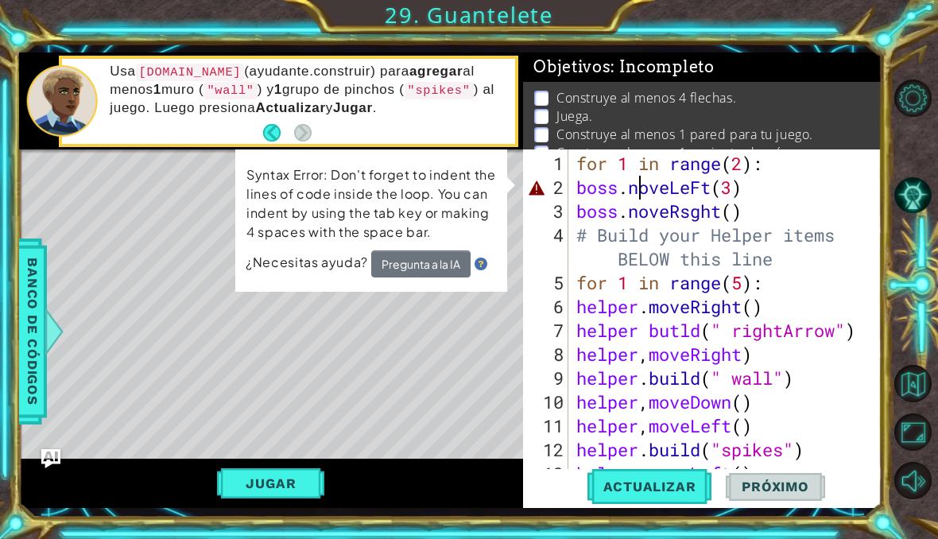
click at [642, 192] on div "for 1 in range ( 2 ) : boss . noveLeFt ( 3 ) boss . noveRsght ( ) # Build your …" at bounding box center [730, 342] width 314 height 381
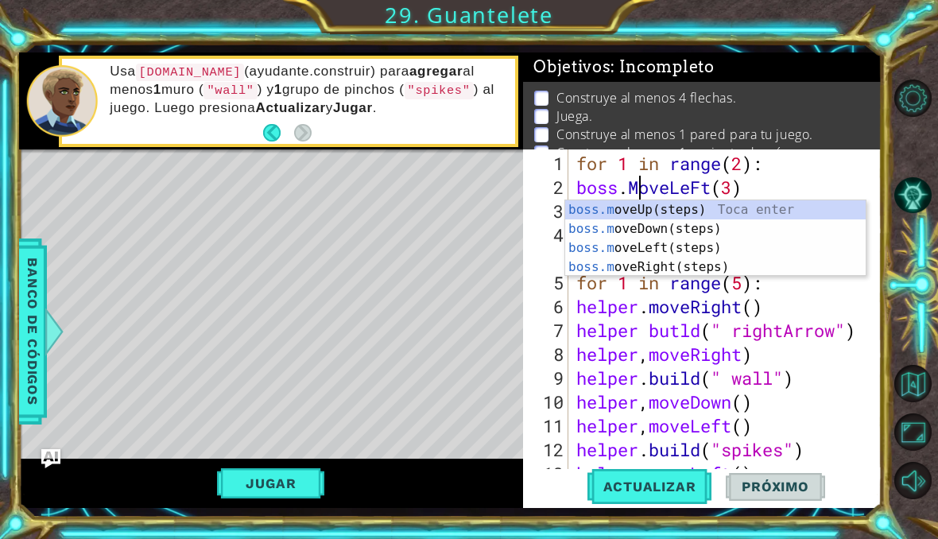
scroll to position [0, 3]
click at [637, 251] on div "boss.m oveUp(steps) Toca enter boss.m oveDown(steps) Toca enter boss.m oveLeft(…" at bounding box center [715, 257] width 300 height 114
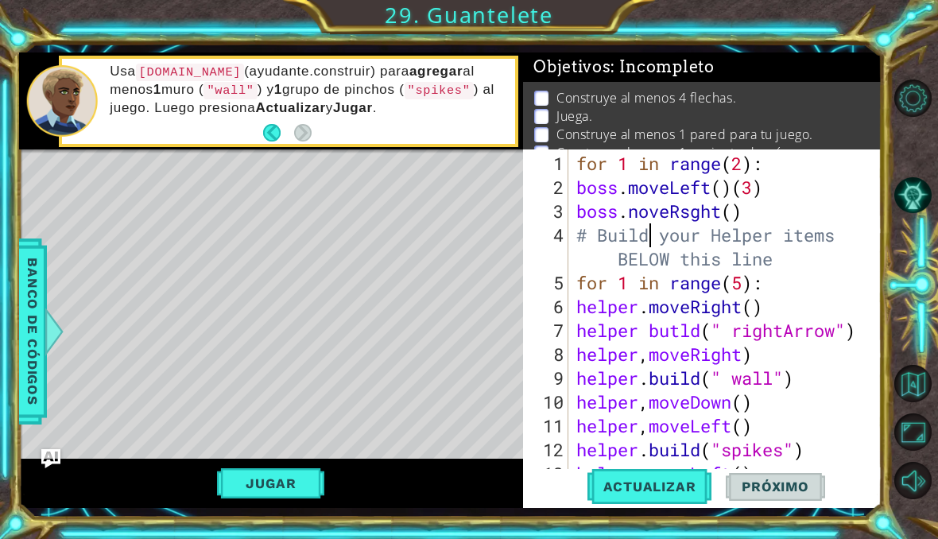
click at [651, 223] on div "for 1 in range ( 2 ) : boss . moveLeft ( ) ( 3 ) boss . noveRsght ( ) # Build y…" at bounding box center [730, 342] width 314 height 381
click at [637, 221] on div "for 1 in range ( 2 ) : boss . moveLeft ( ) ( 3 ) boss . noveRsght ( ) # Build y…" at bounding box center [730, 342] width 314 height 381
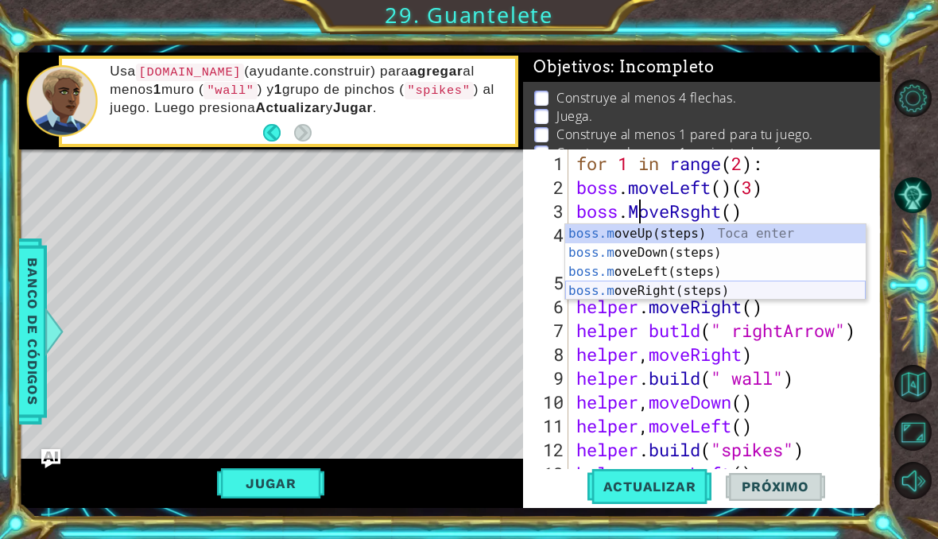
click at [688, 286] on div "boss.m oveUp(steps) Toca enter boss.m oveDown(steps) Toca enter boss.m oveLeft(…" at bounding box center [715, 281] width 300 height 114
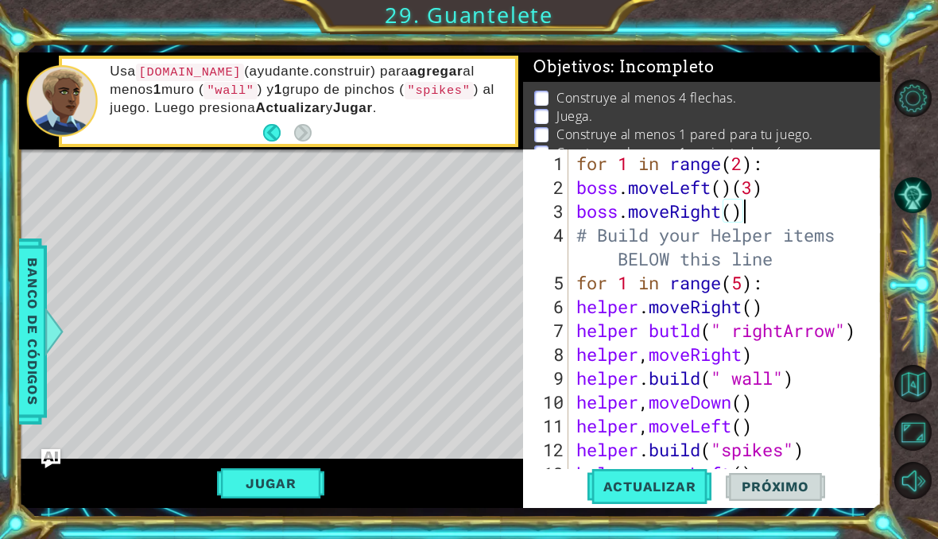
scroll to position [48, 0]
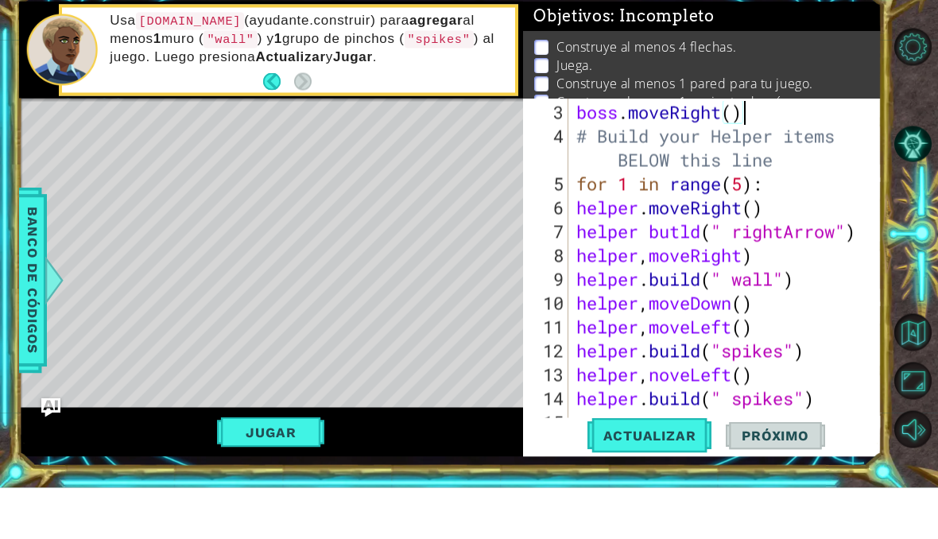
click at [652, 446] on div "boss.moveRight() 3 4 5 6 7 8 9 10 11 12 13 14 15 boss . moveRight ( ) # Build y…" at bounding box center [702, 328] width 358 height 358
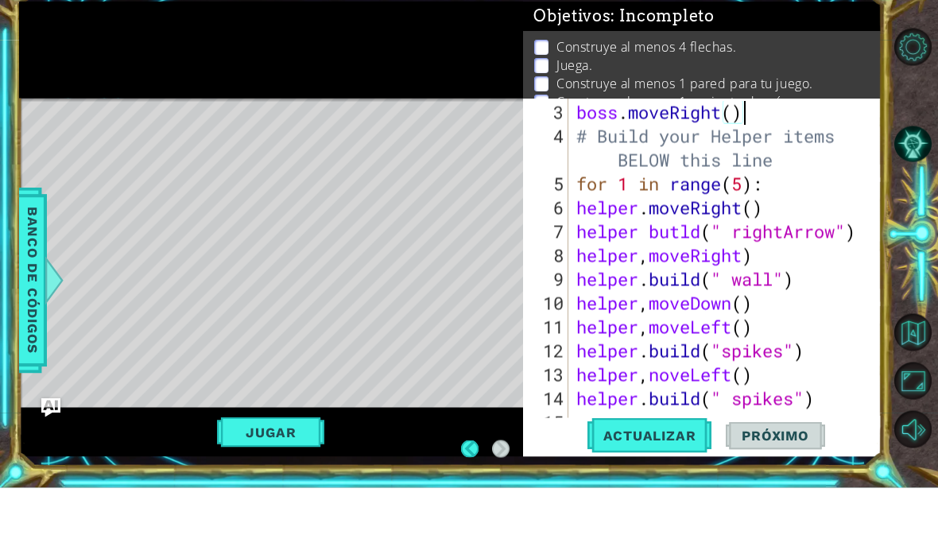
scroll to position [64, 0]
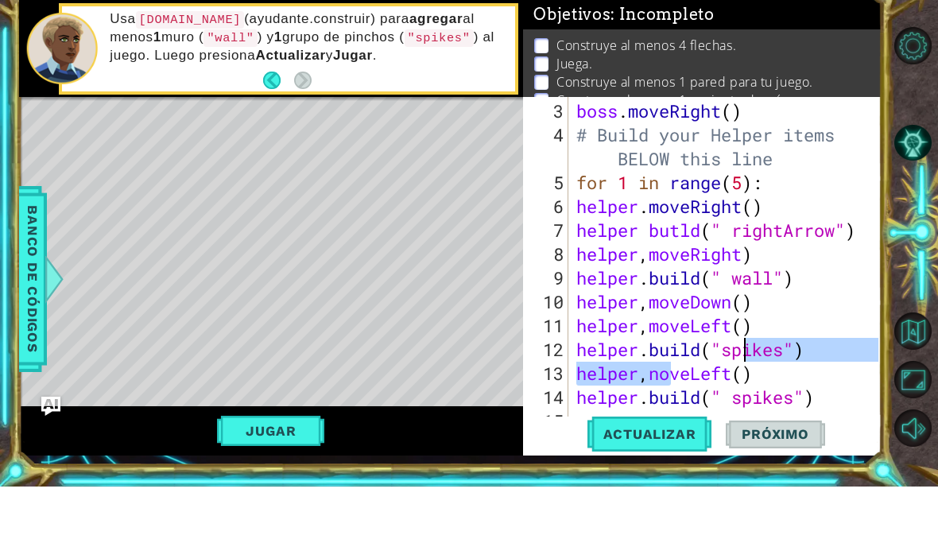
drag, startPoint x: 672, startPoint y: 377, endPoint x: 738, endPoint y: 350, distance: 70.5
click at [738, 350] on div "boss . moveRight ( ) # Build your Helper items BELOW this line for 1 in range (…" at bounding box center [730, 342] width 314 height 381
type textarea "helper.build("spikes") helper,noveLeft()"
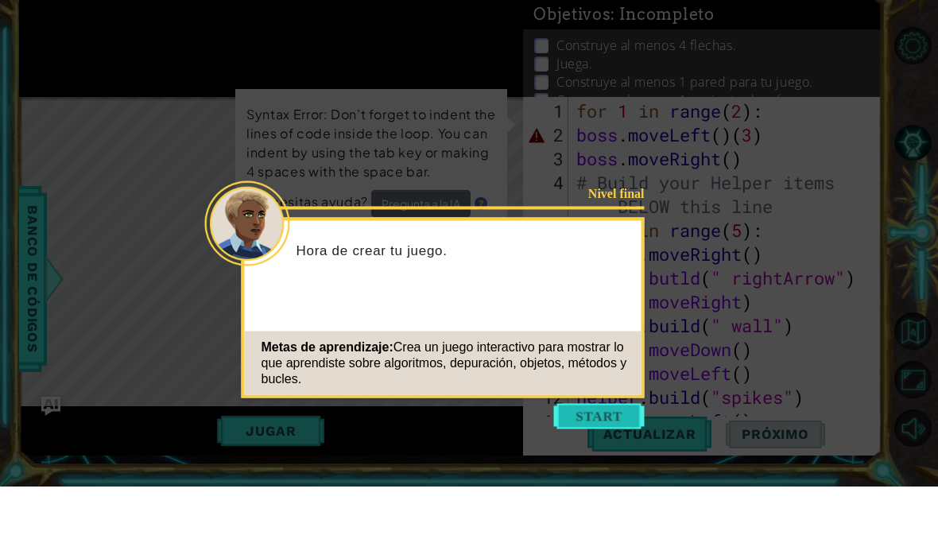
click at [590, 456] on button "Start" at bounding box center [599, 468] width 91 height 25
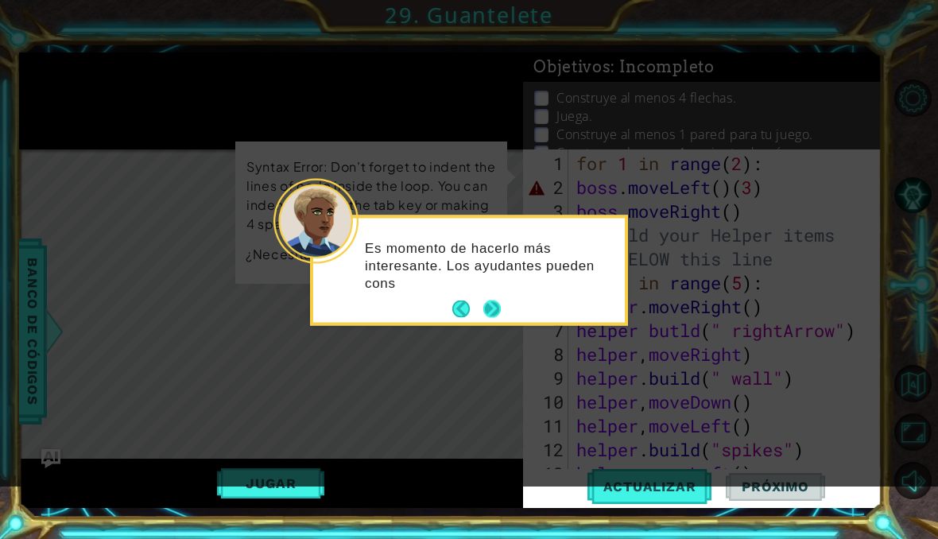
click at [496, 305] on button "Next" at bounding box center [491, 309] width 18 height 18
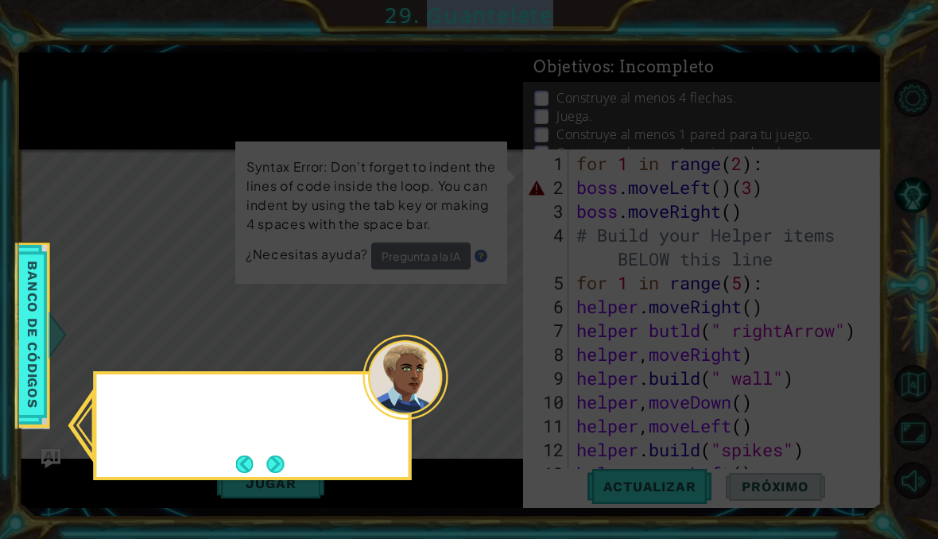
click at [496, 305] on icon at bounding box center [469, 269] width 938 height 539
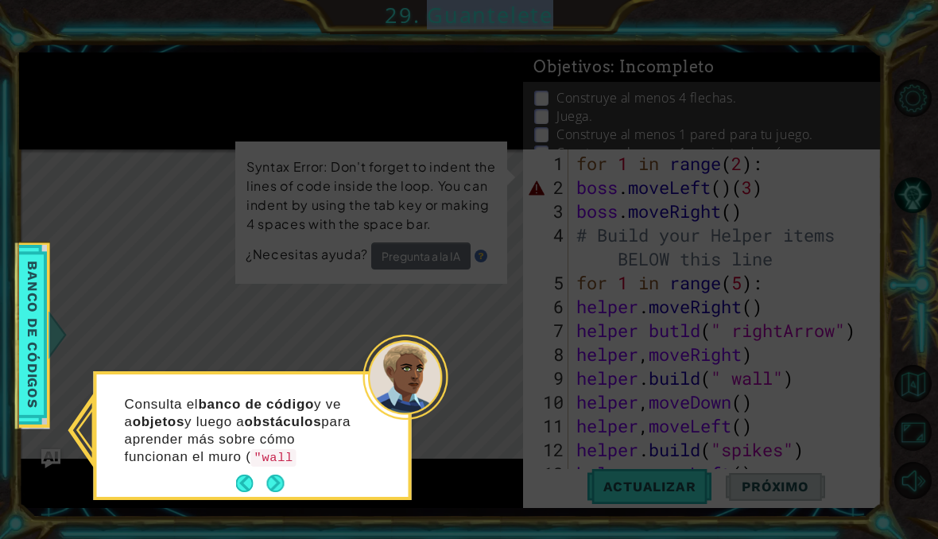
click at [278, 412] on div "Consulta el banco de código y ve a objetos y luego a obstáculos para aprender m…" at bounding box center [253, 435] width 312 height 122
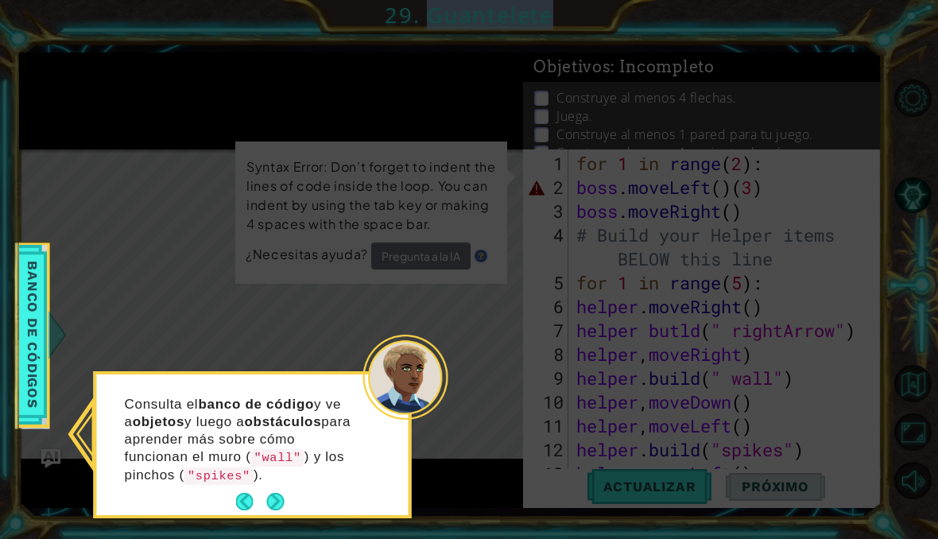
click at [281, 492] on button "Next" at bounding box center [275, 501] width 18 height 18
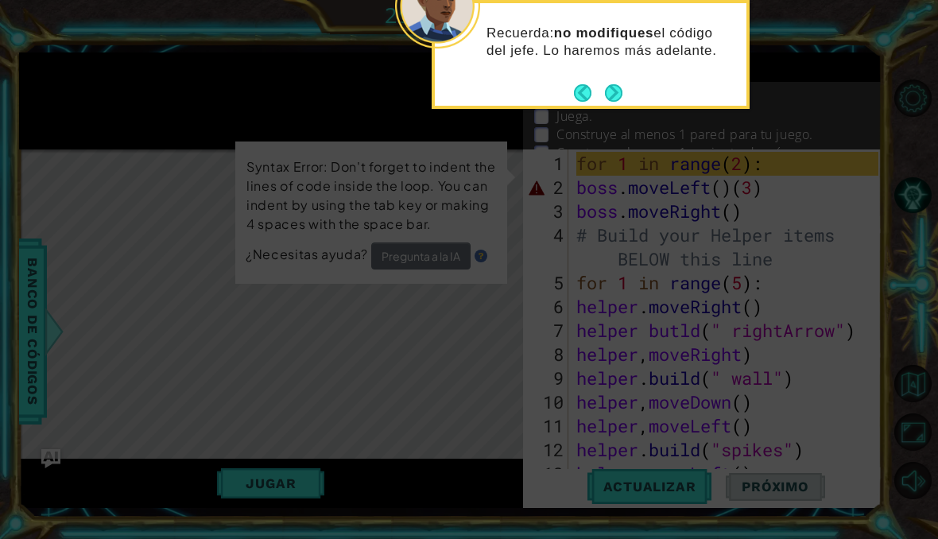
click at [612, 80] on button "Next" at bounding box center [613, 92] width 25 height 25
